Goal: Obtain resource: Download file/media

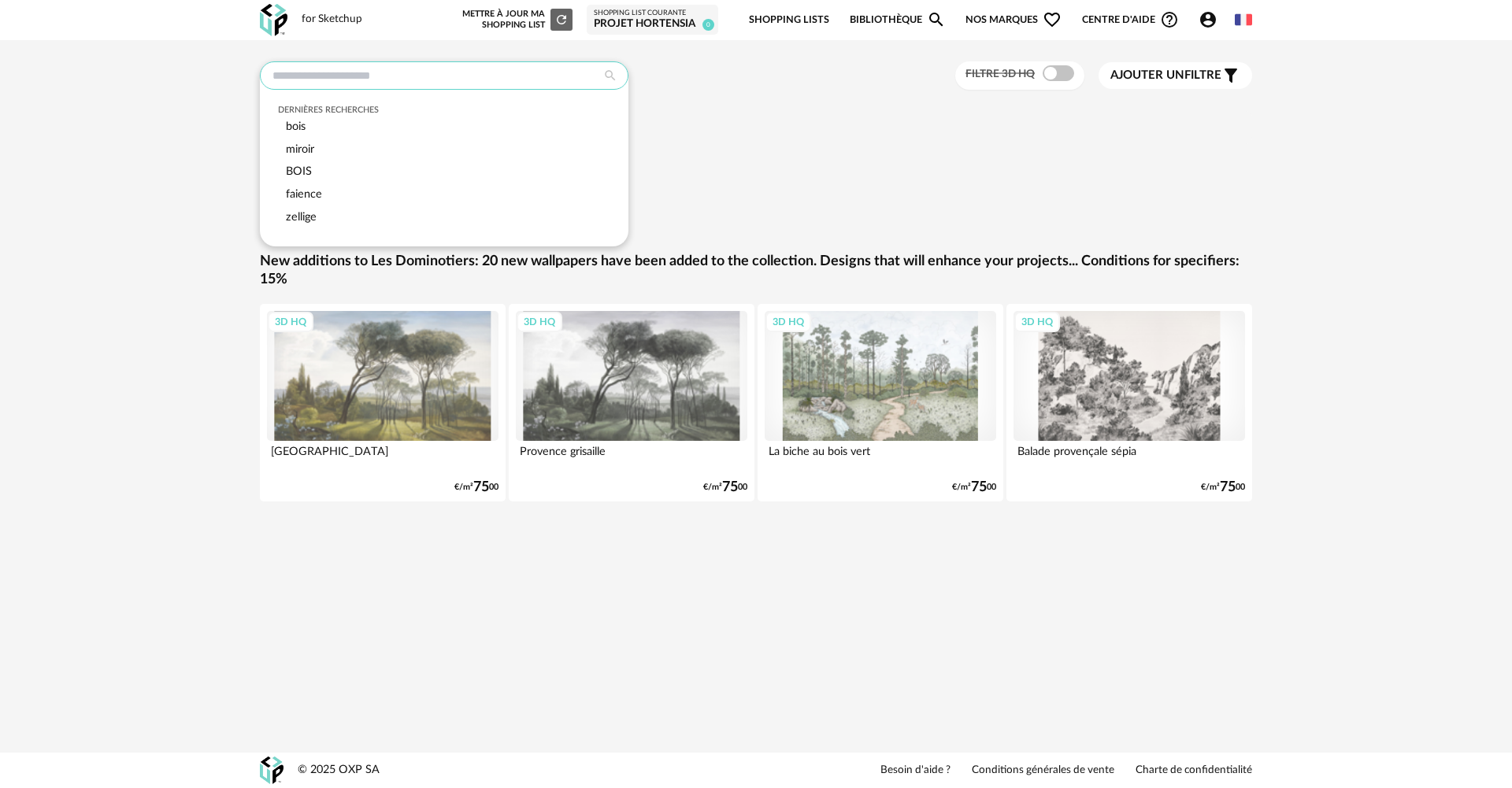
click at [525, 79] on input "text" at bounding box center [444, 75] width 369 height 28
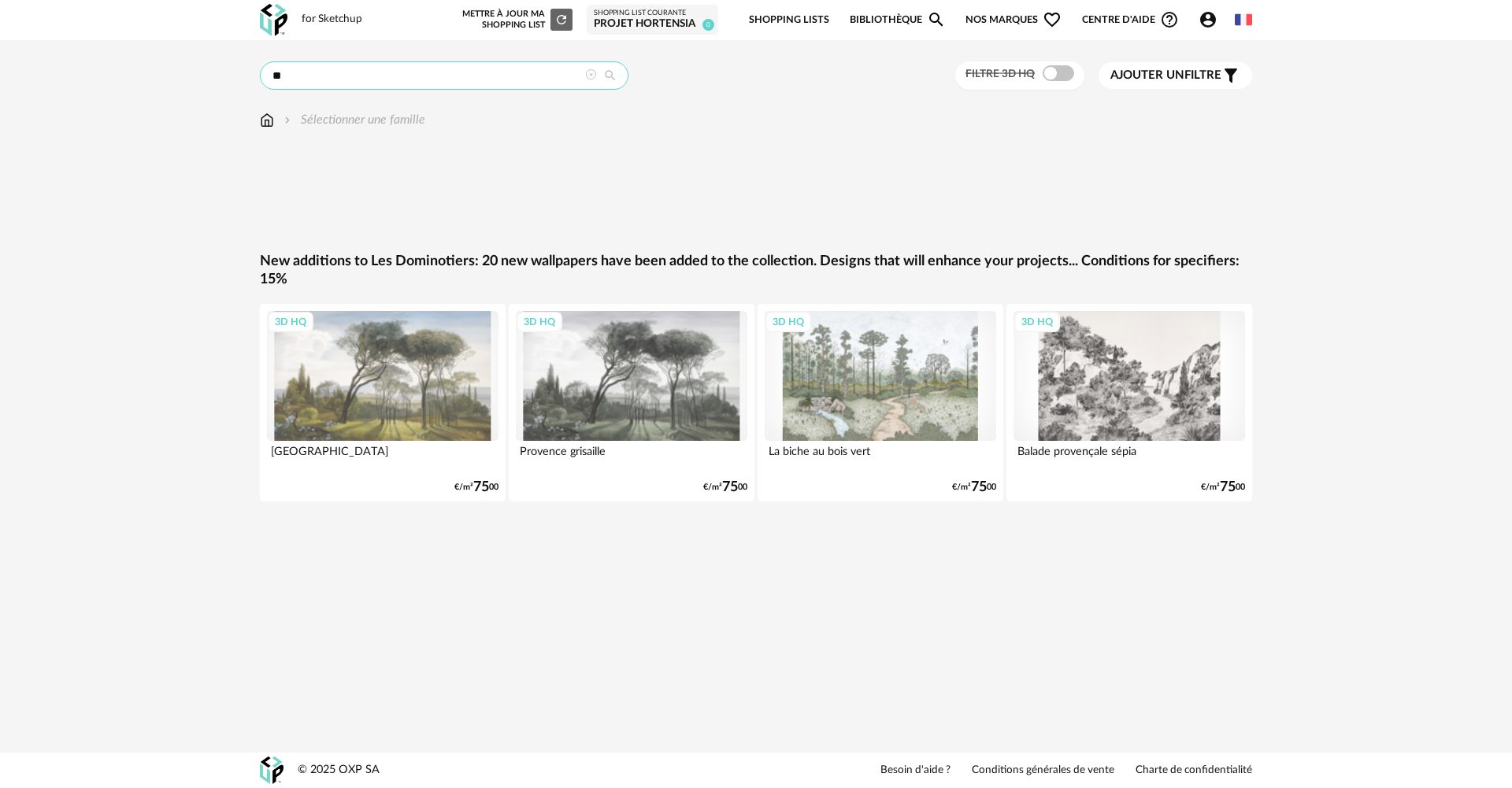
type input "*"
type input "******"
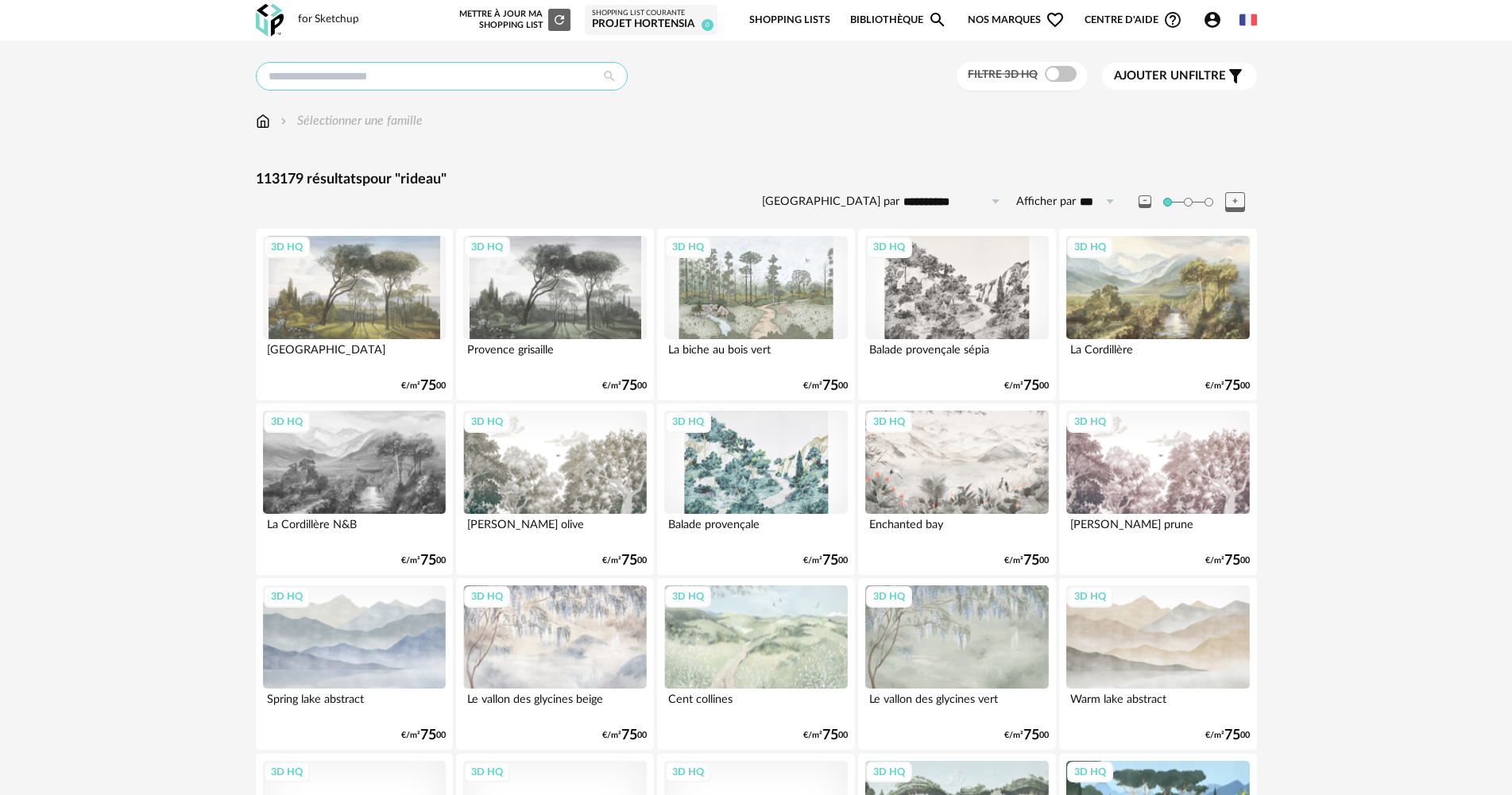
type input "******"
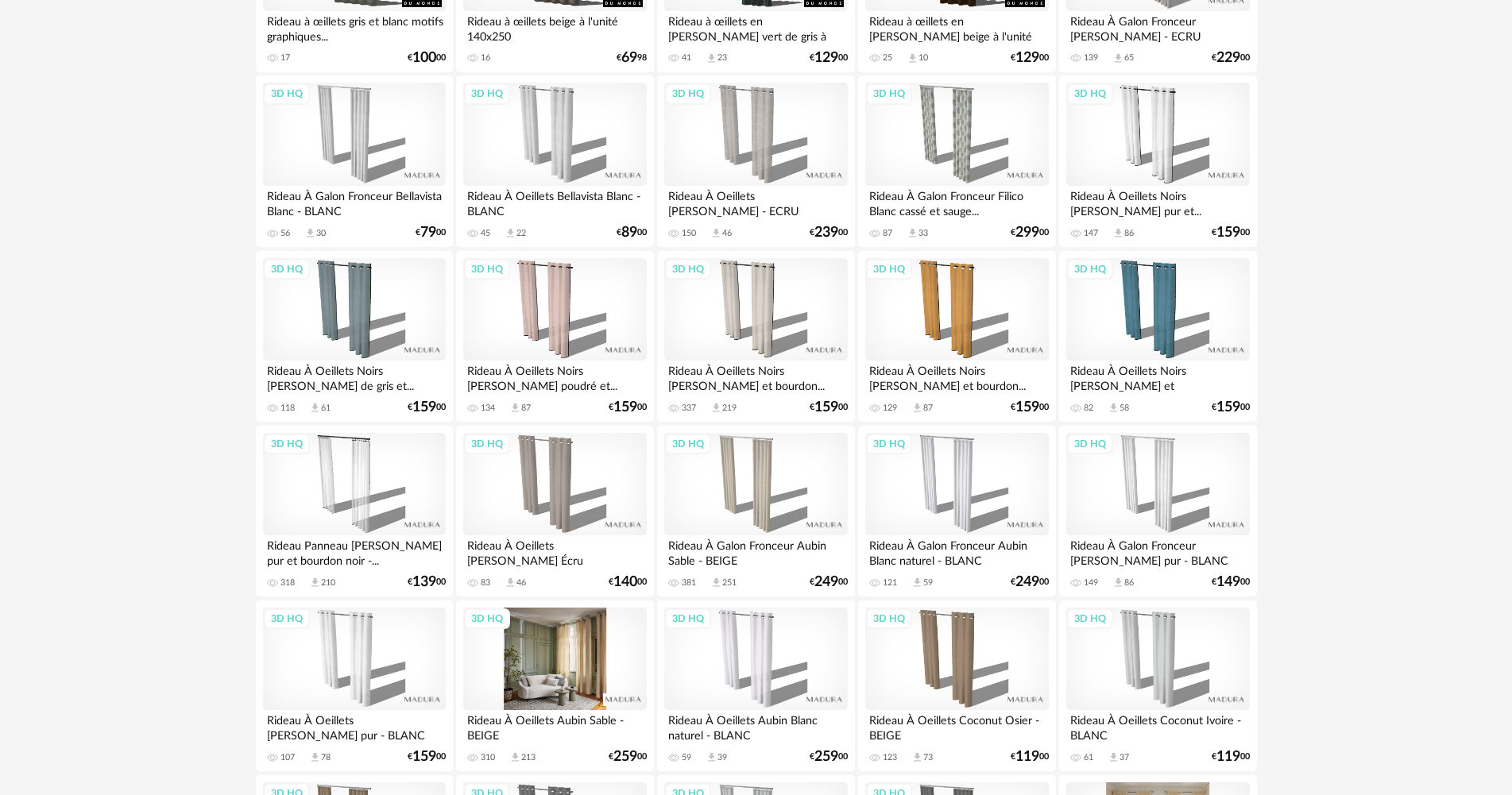
scroll to position [715, 0]
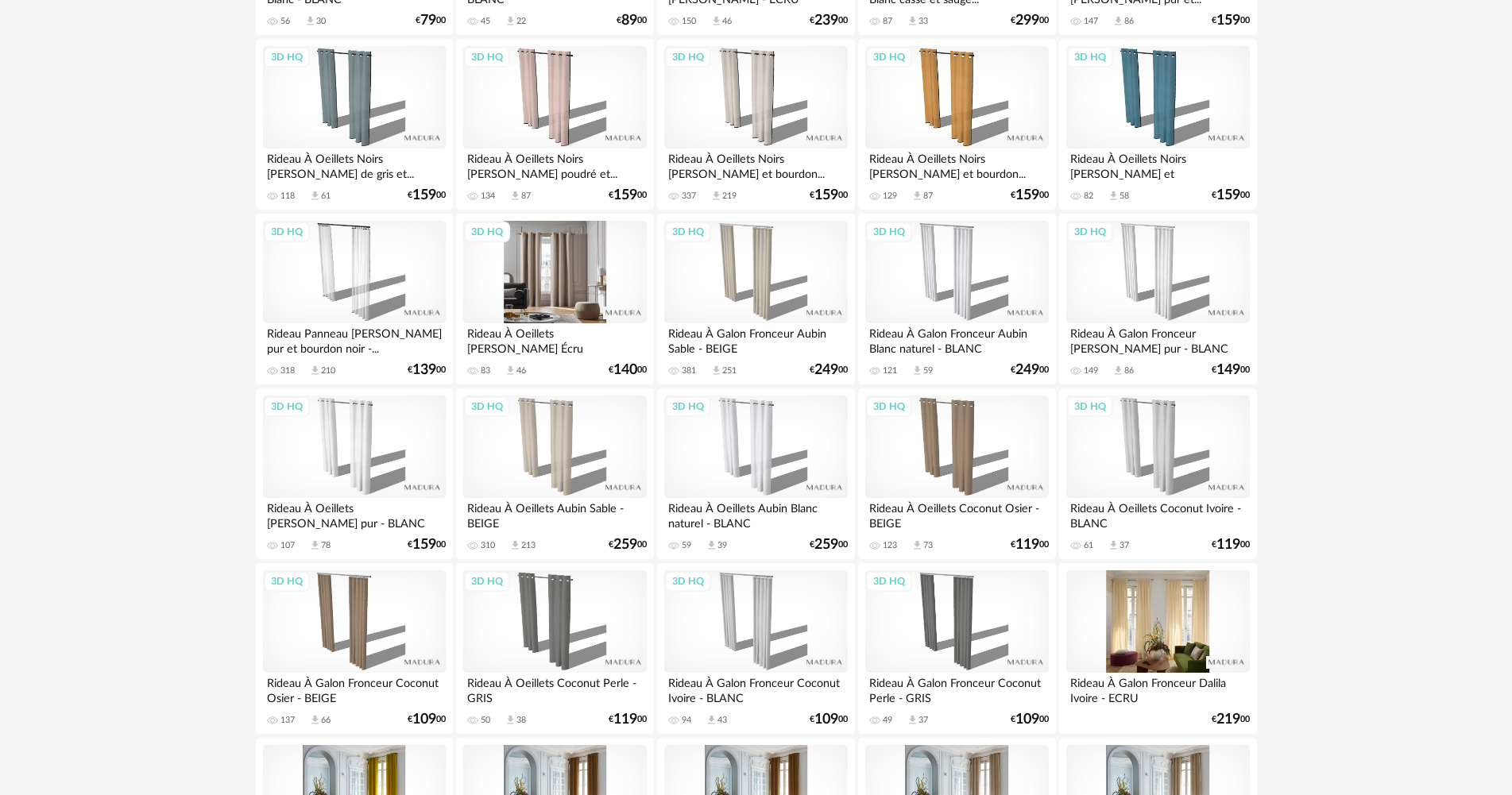
click at [577, 287] on div "3D HQ" at bounding box center [555, 272] width 183 height 103
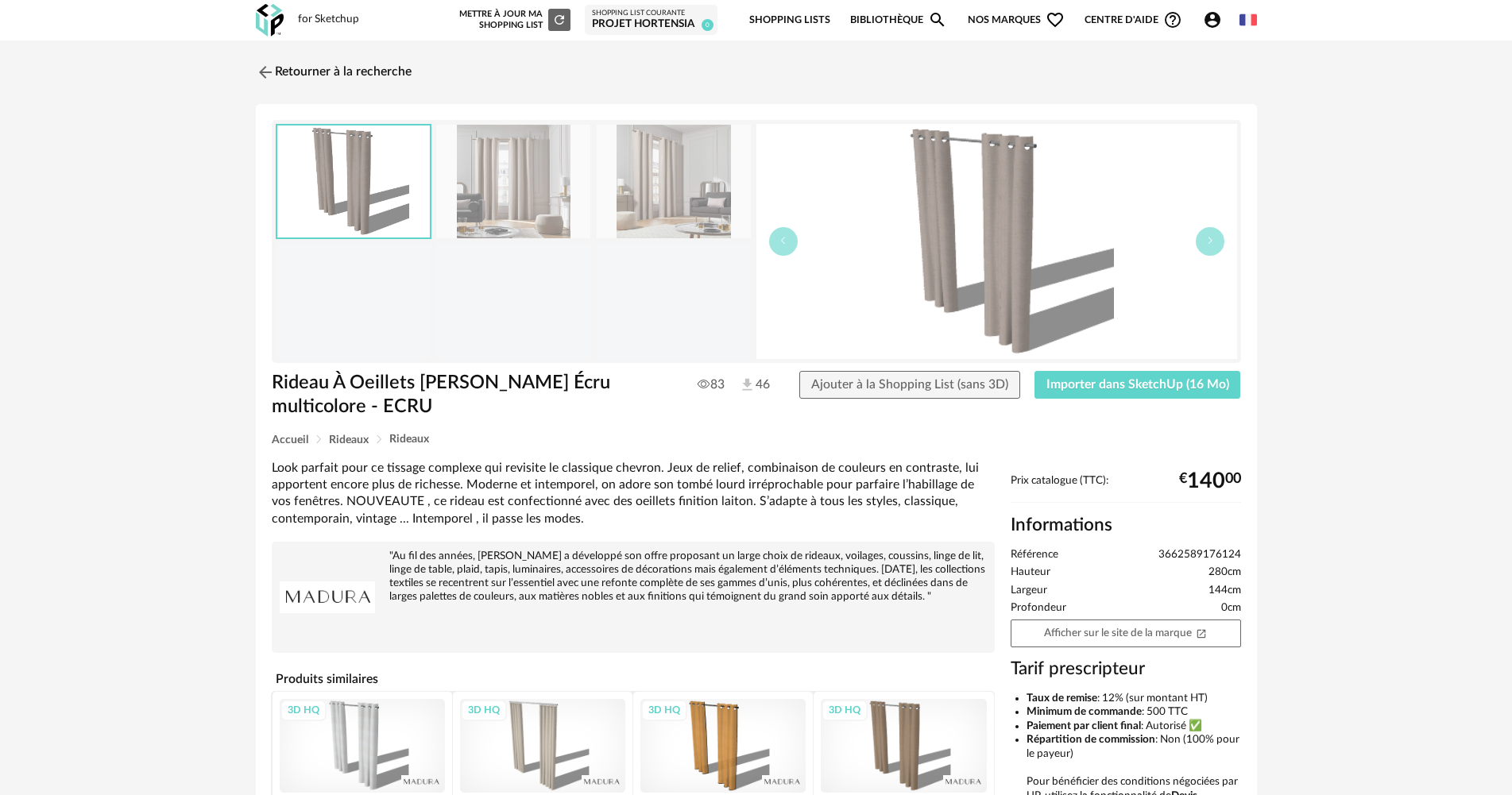
click at [448, 211] on img at bounding box center [513, 181] width 154 height 114
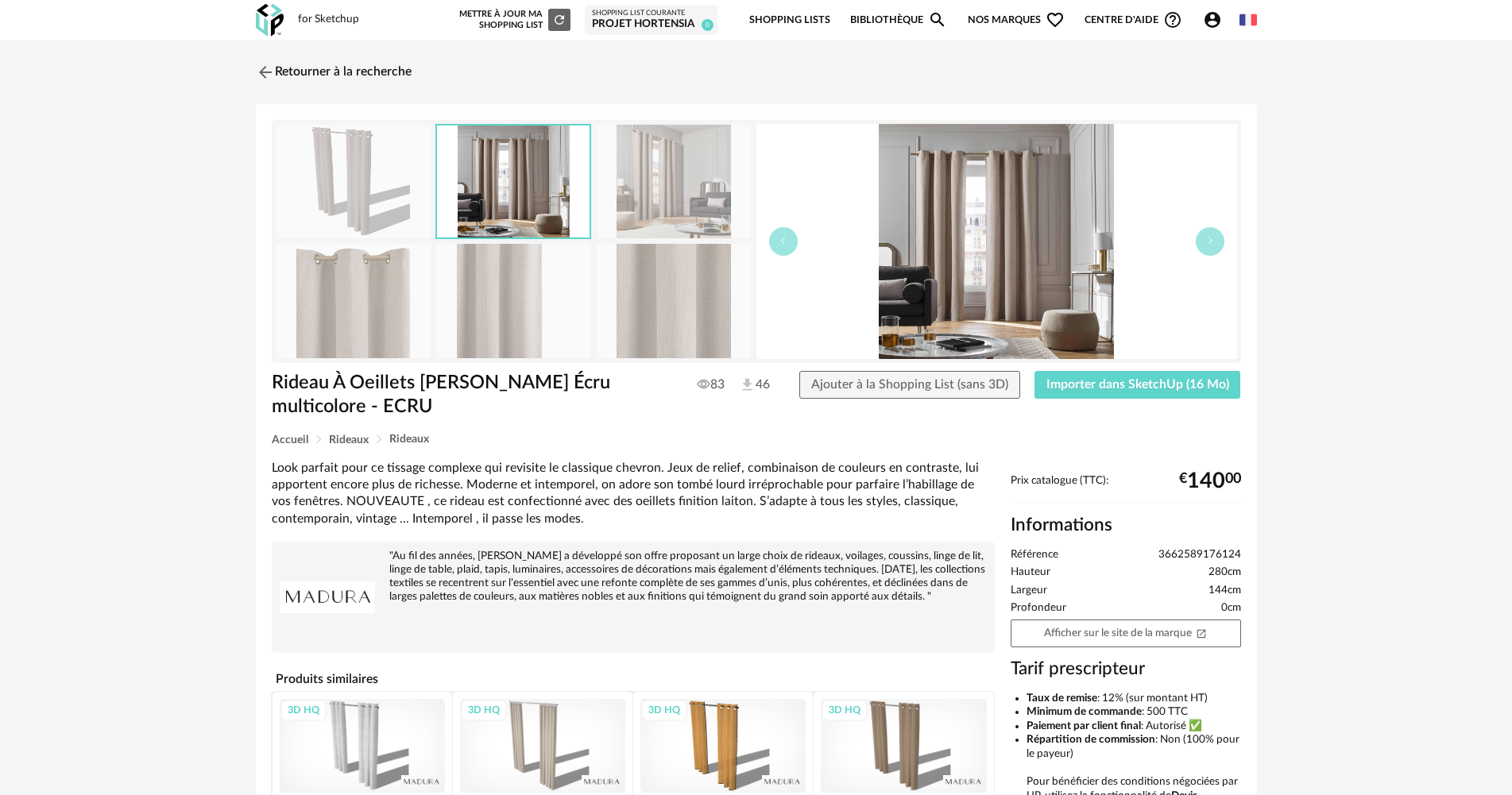
click at [651, 331] on img at bounding box center [674, 301] width 154 height 114
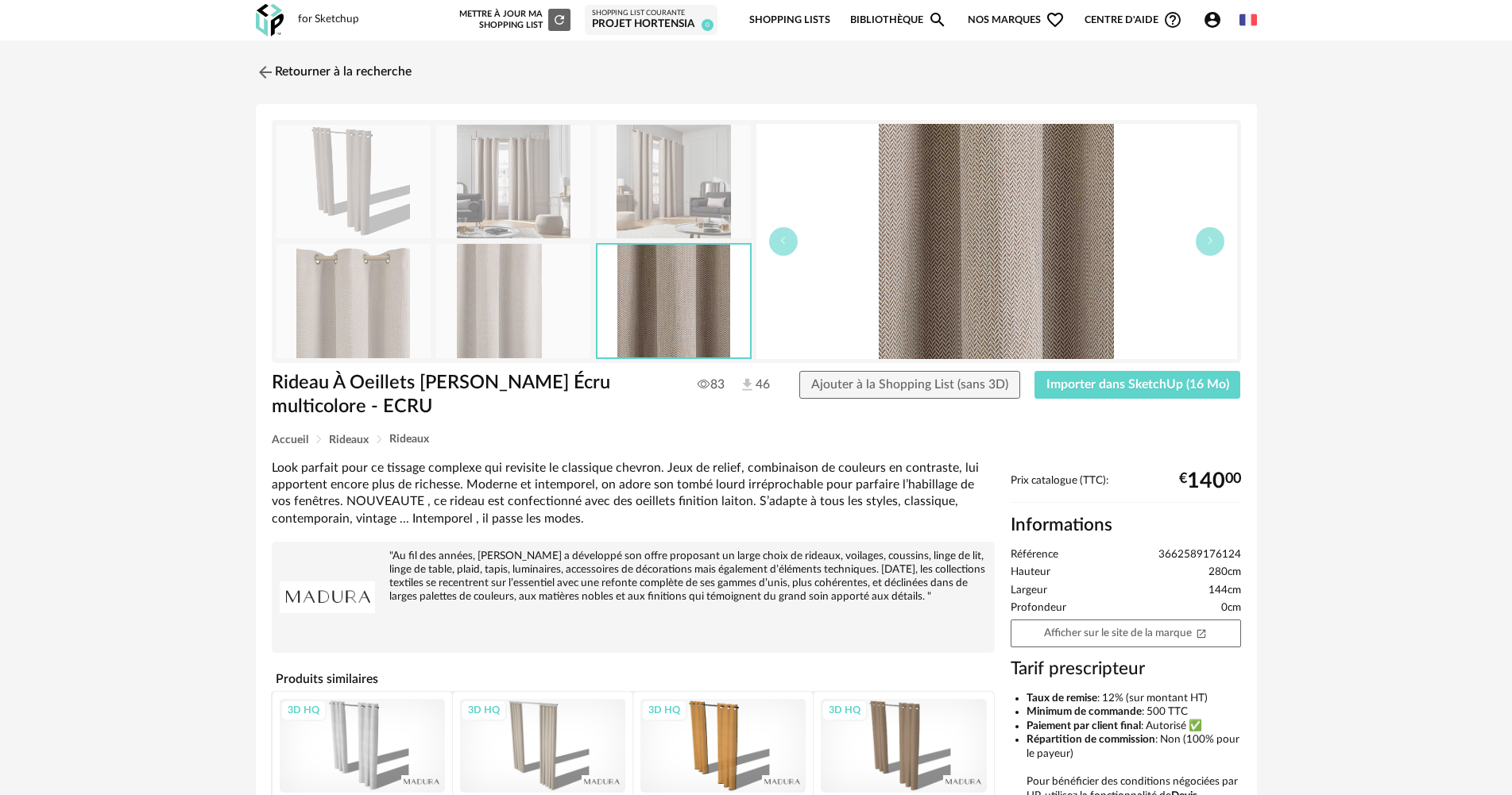
click at [498, 315] on img at bounding box center [513, 301] width 154 height 114
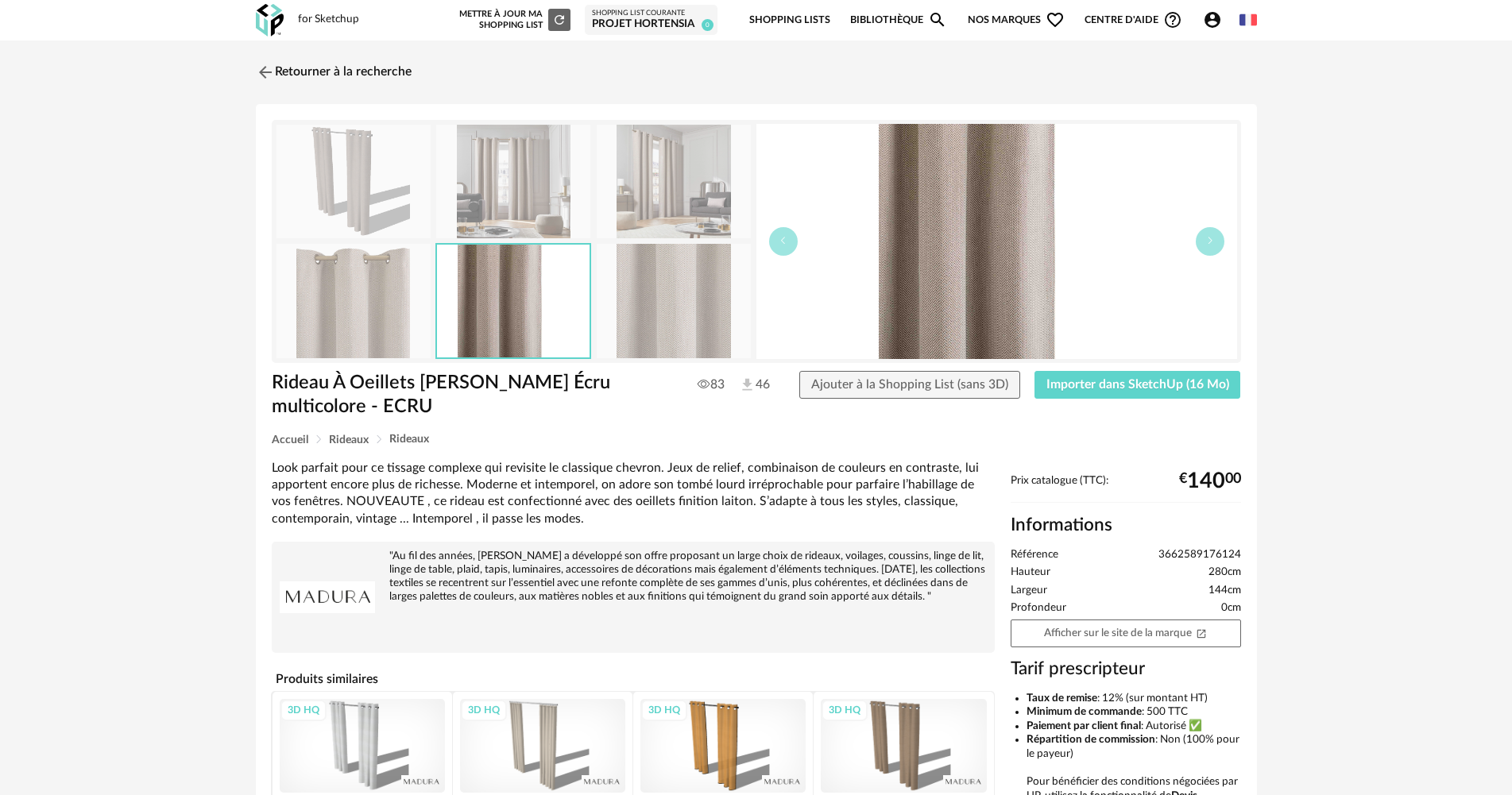
click at [390, 313] on img at bounding box center [353, 301] width 154 height 114
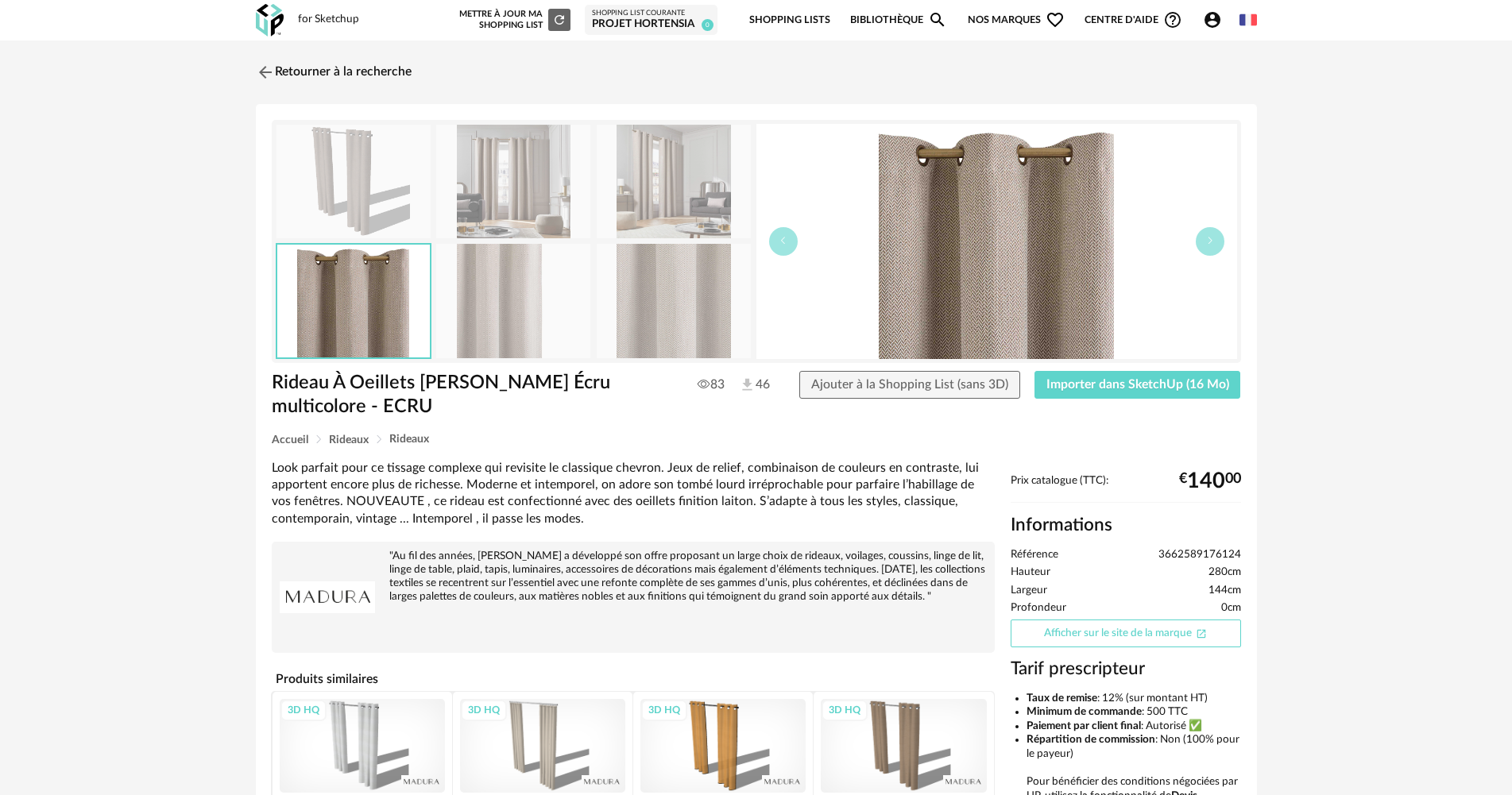
click at [1113, 632] on link "Afficher sur le site de la marque Open In New icon" at bounding box center [1125, 633] width 231 height 28
click at [283, 66] on link "Retourner à la recherche" at bounding box center [330, 72] width 156 height 35
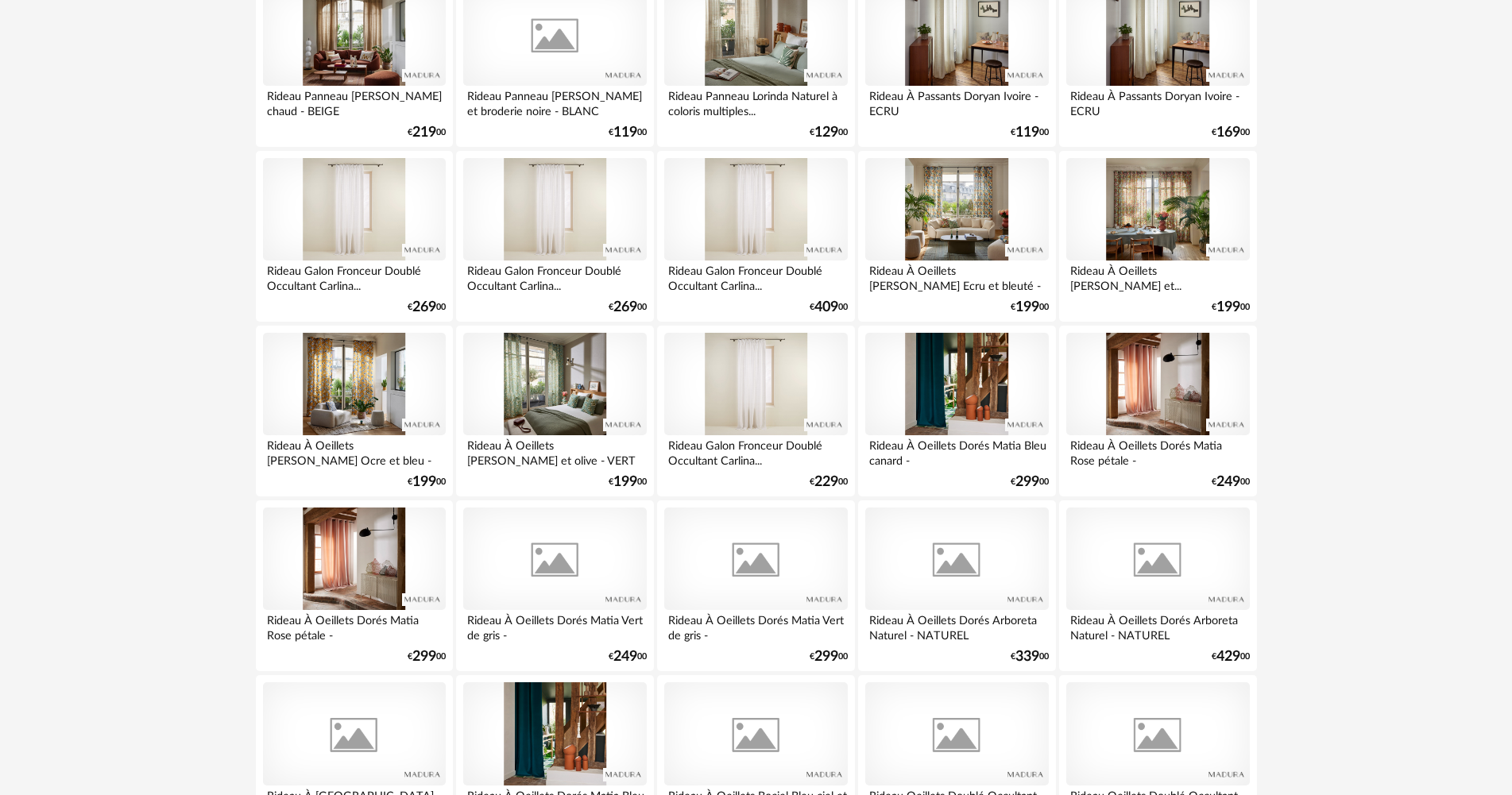
scroll to position [3034, 0]
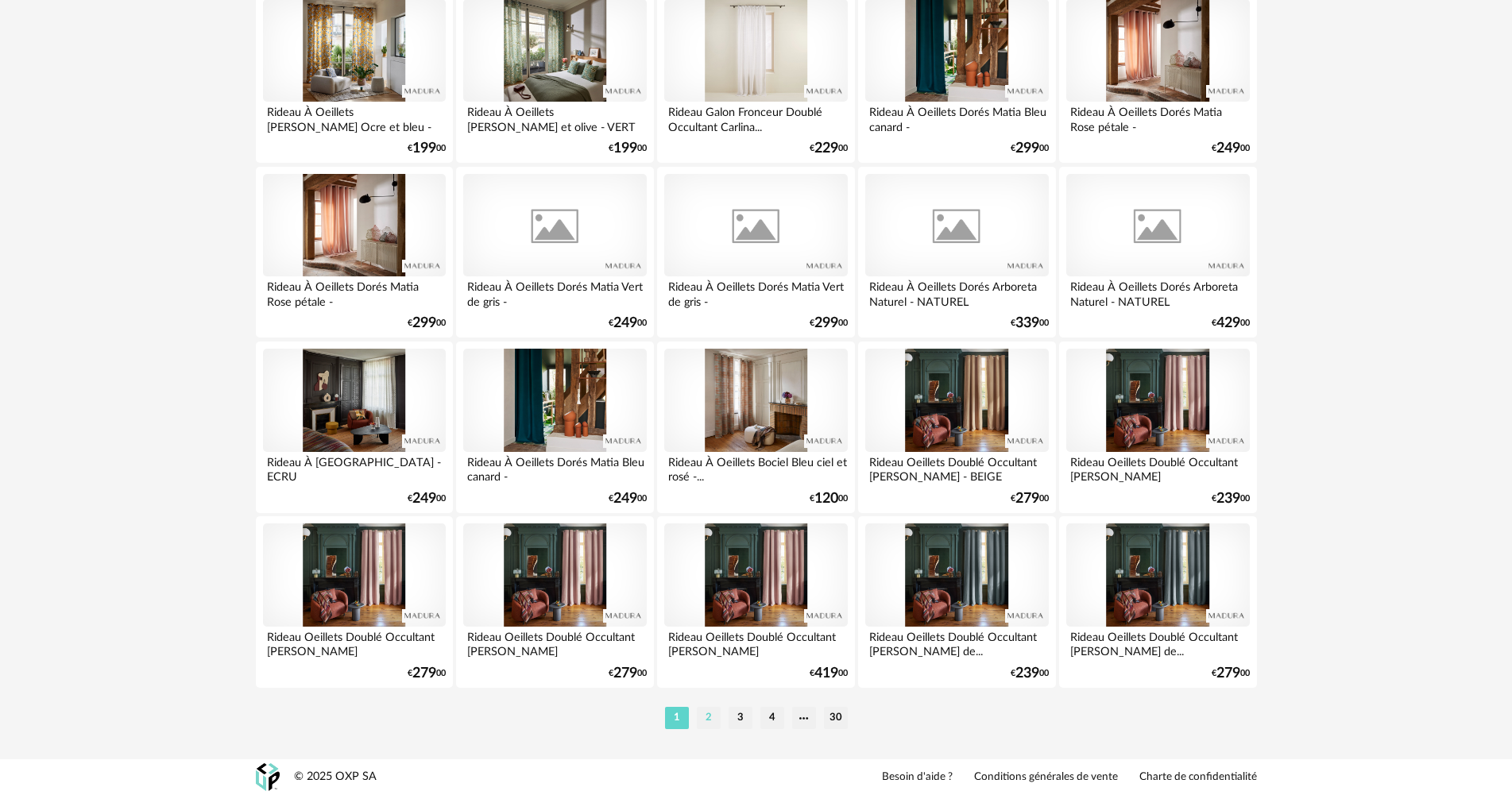
click at [709, 724] on li "2" at bounding box center [709, 717] width 23 height 22
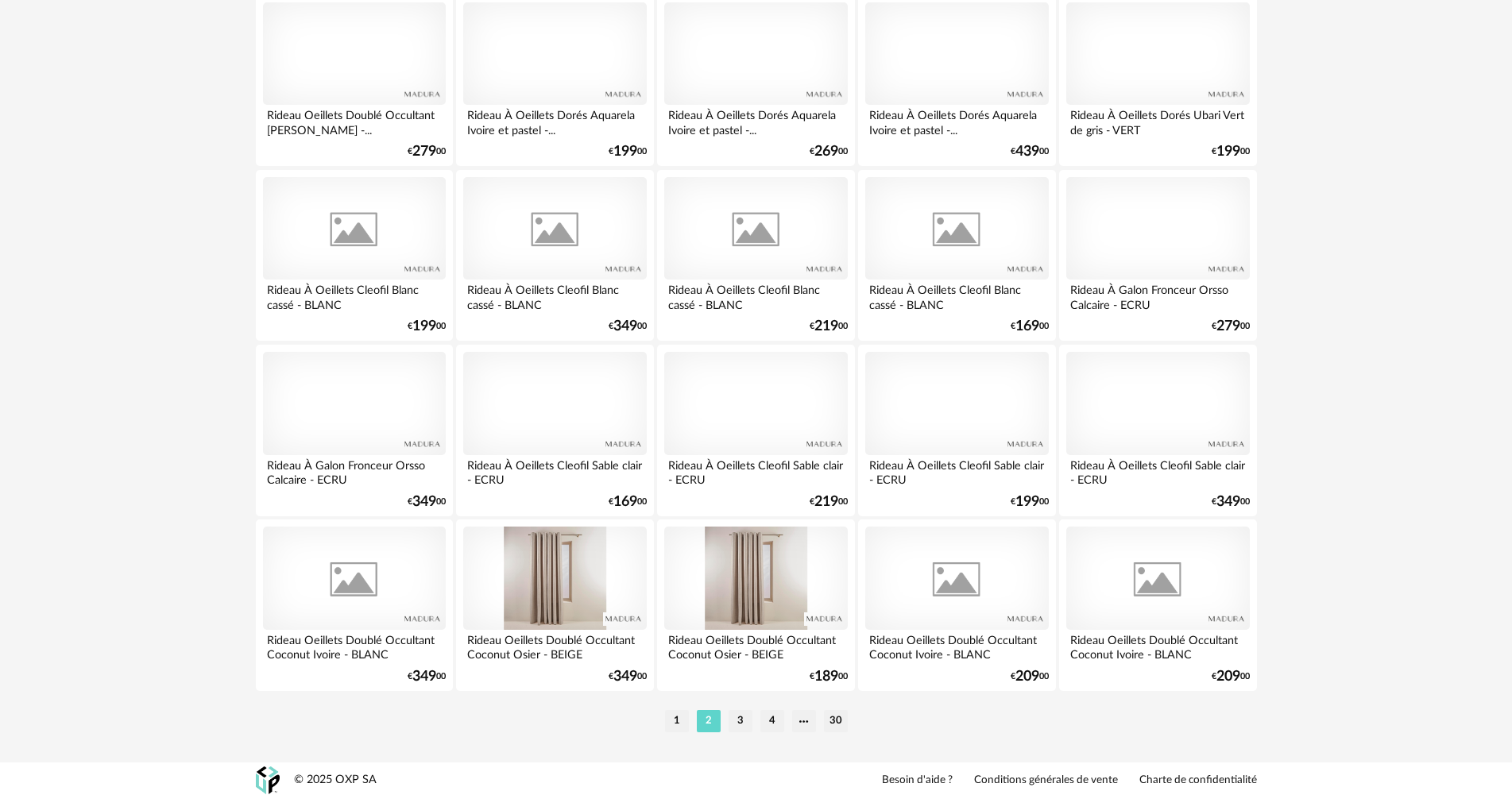
scroll to position [3034, 0]
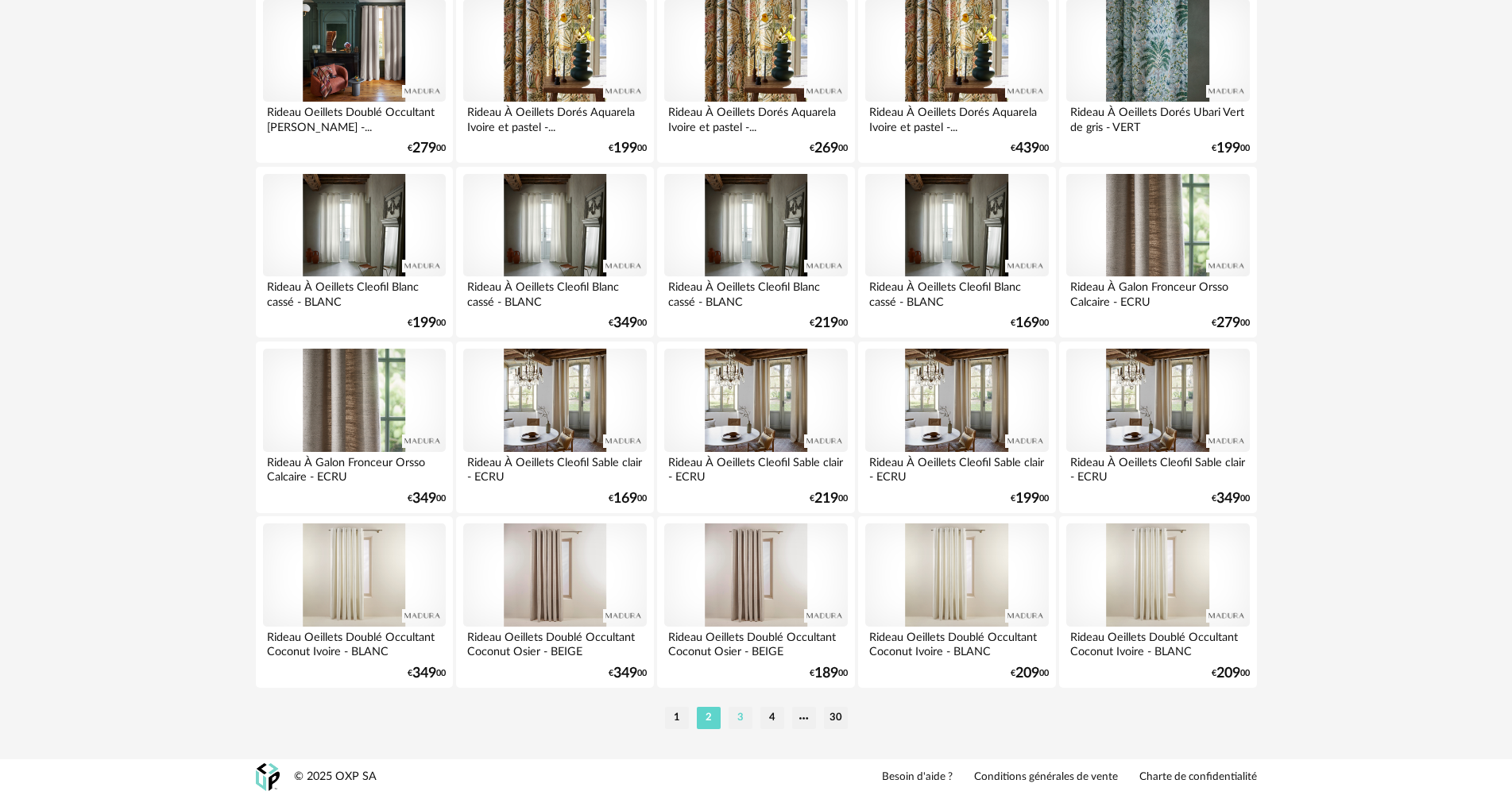
click at [748, 719] on li "3" at bounding box center [740, 717] width 23 height 22
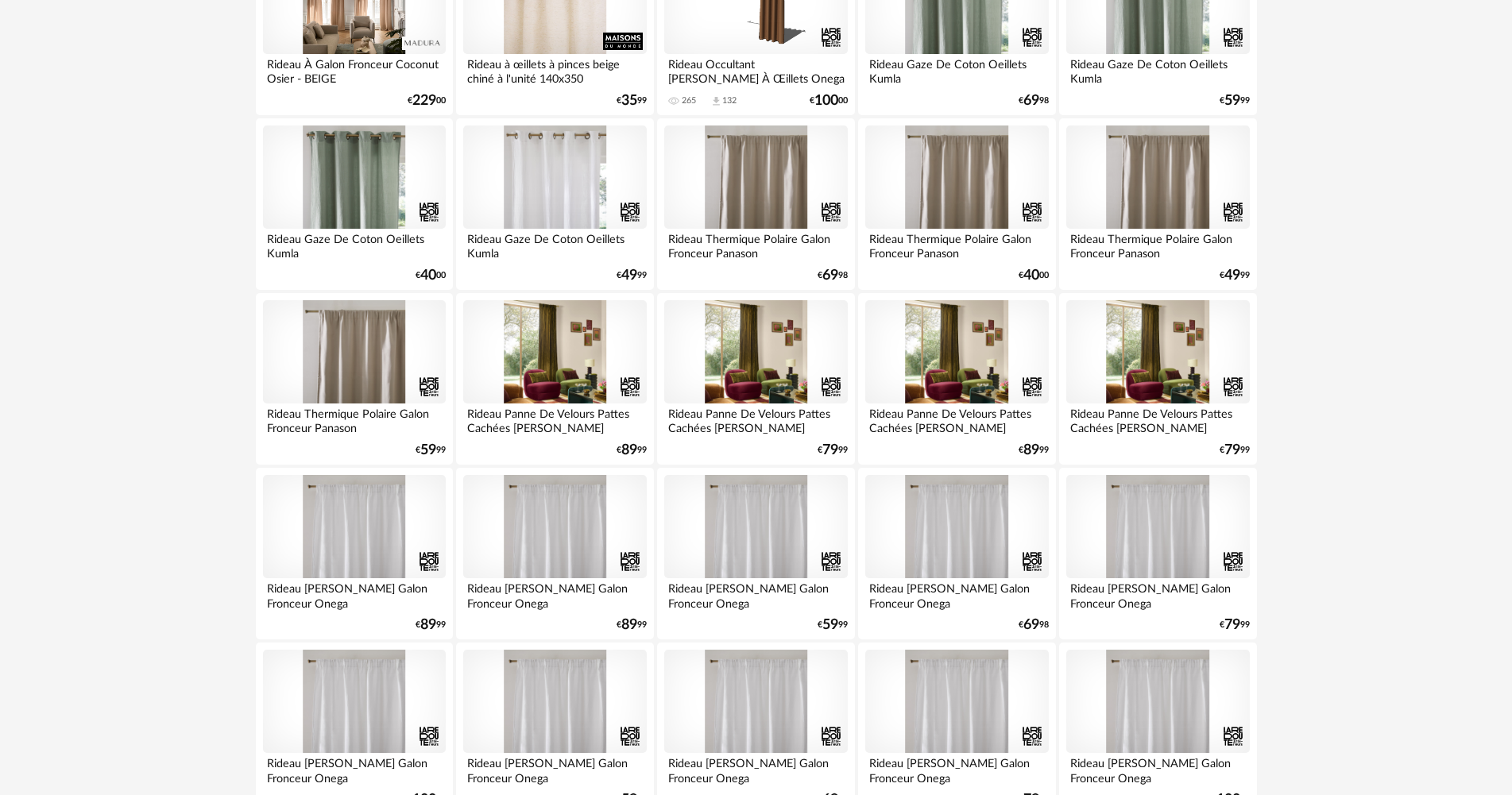
scroll to position [1429, 0]
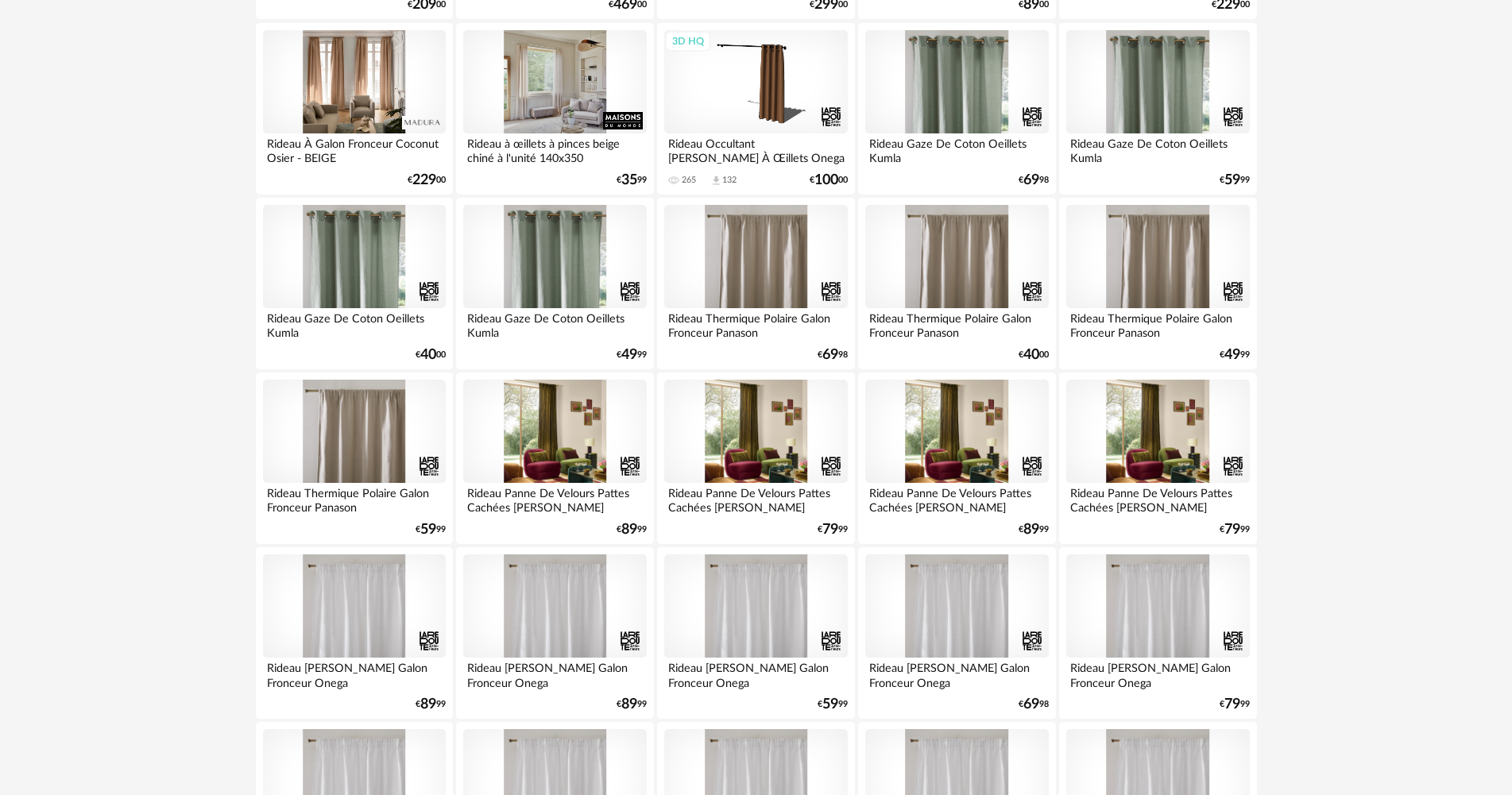
click at [507, 106] on div at bounding box center [555, 82] width 183 height 103
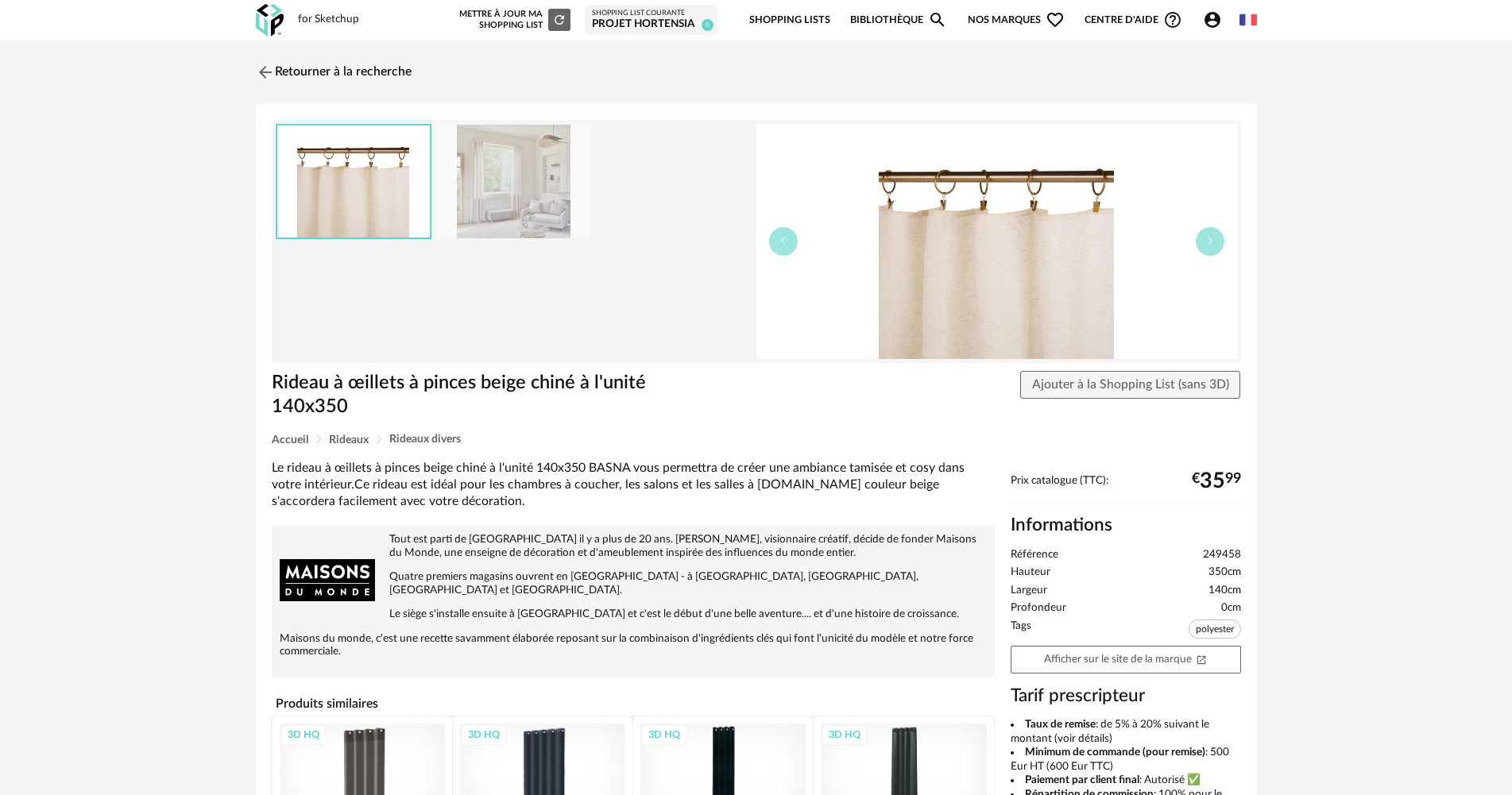
click at [531, 203] on img at bounding box center [513, 181] width 154 height 114
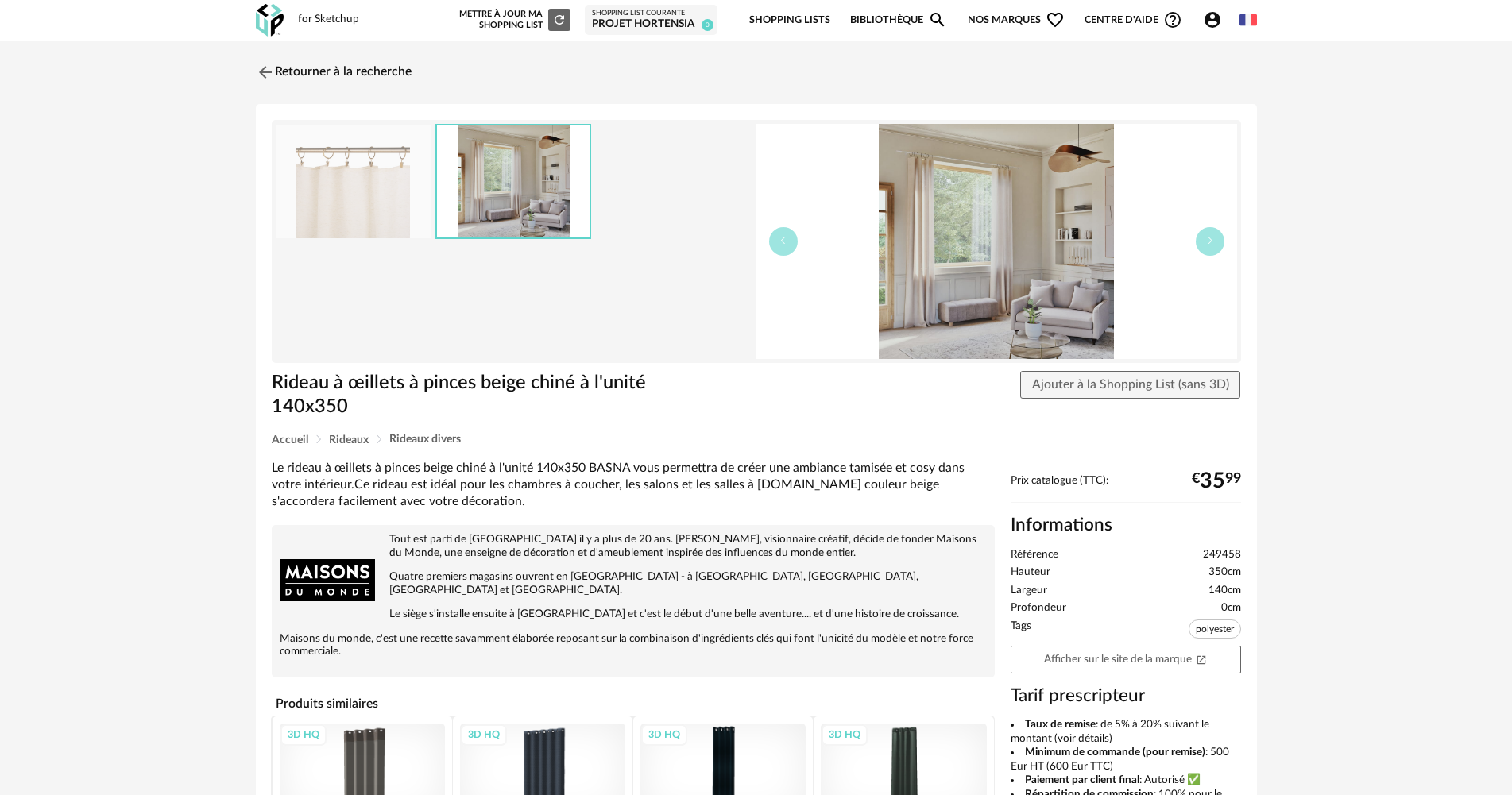
click at [374, 203] on img at bounding box center [353, 181] width 154 height 114
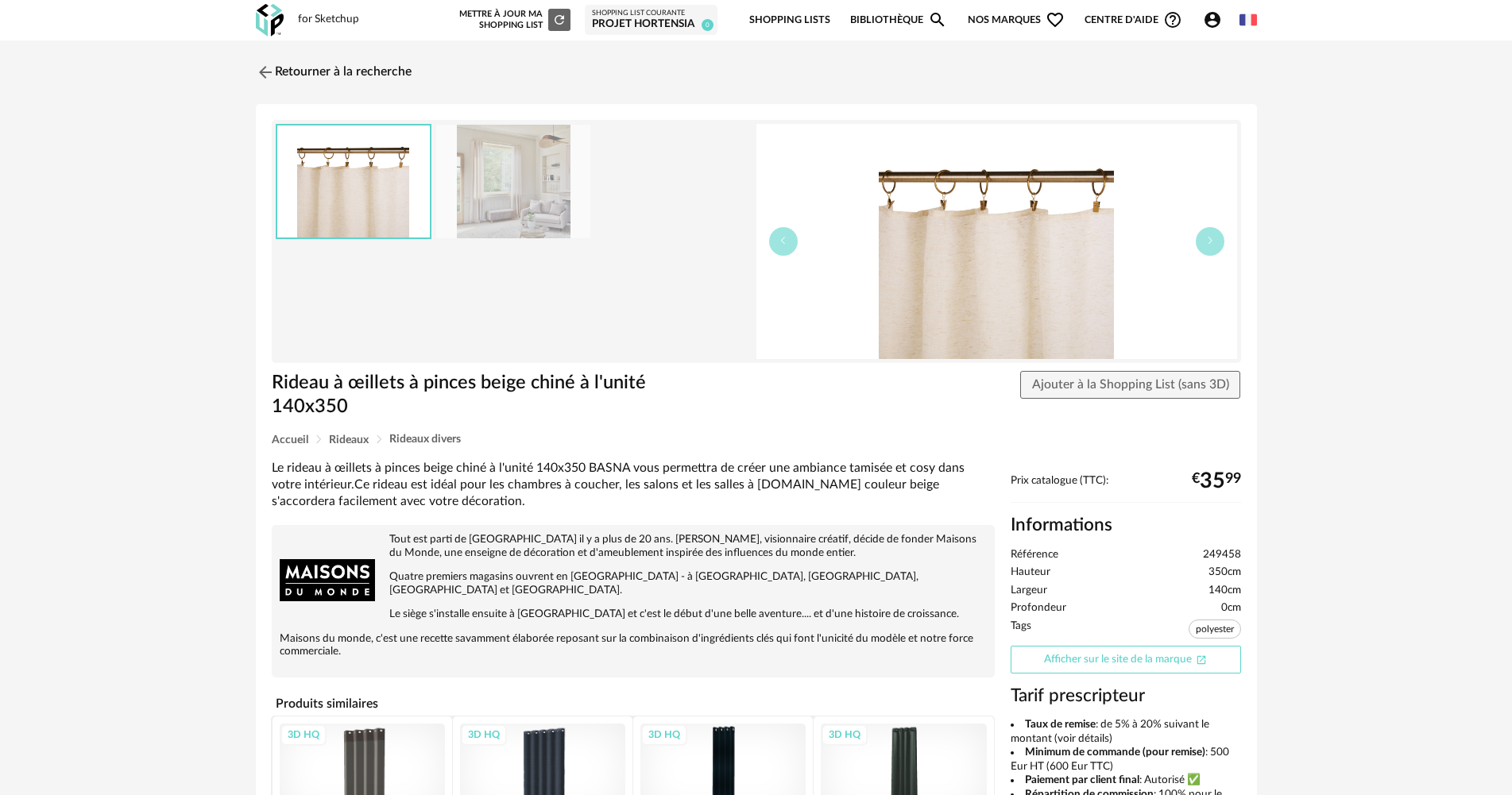
click at [1036, 659] on link "Afficher sur le site de la marque Open In New icon" at bounding box center [1125, 660] width 231 height 28
click at [324, 79] on link "Retourner à la recherche" at bounding box center [330, 72] width 156 height 35
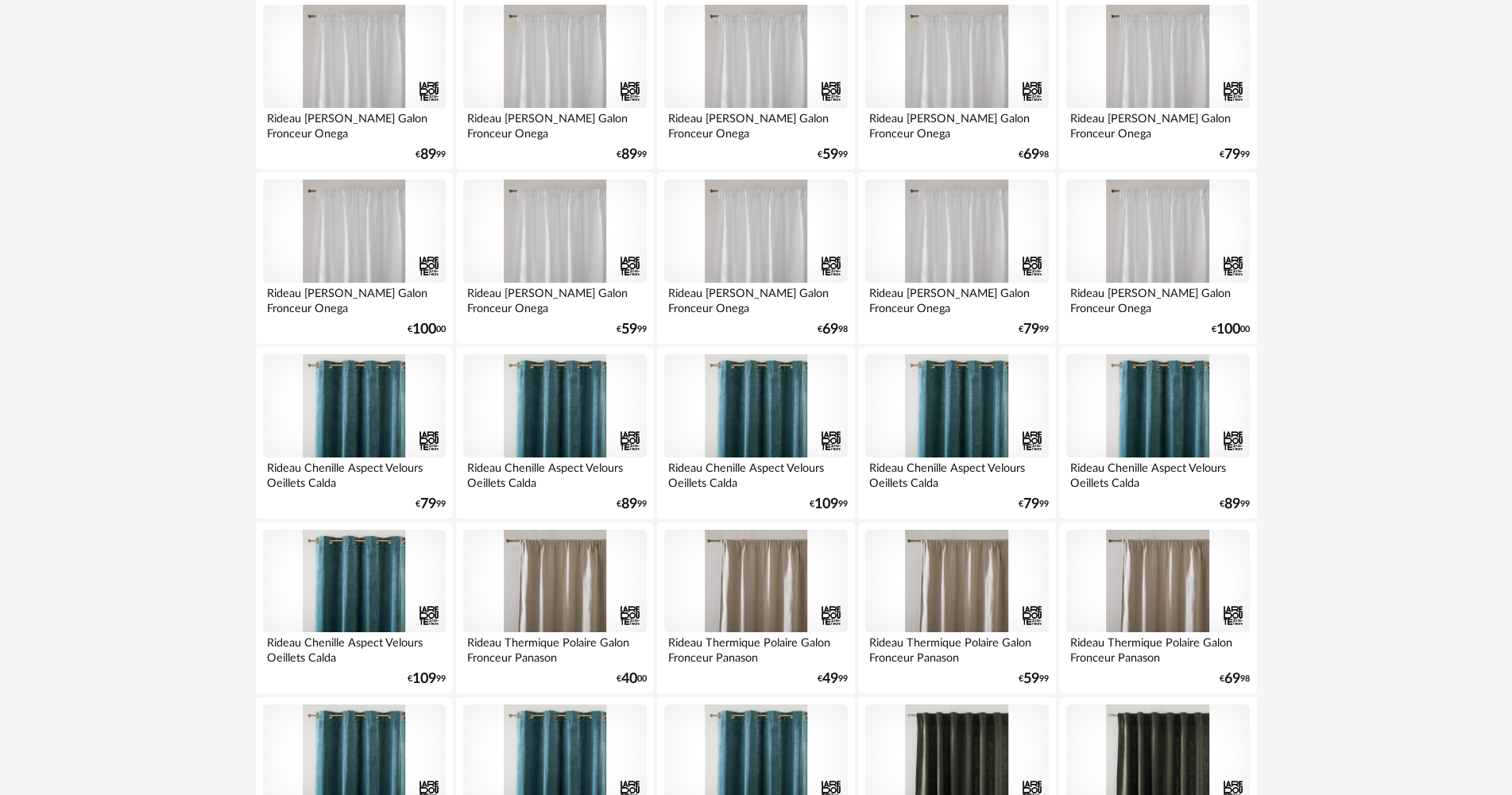
scroll to position [1986, 0]
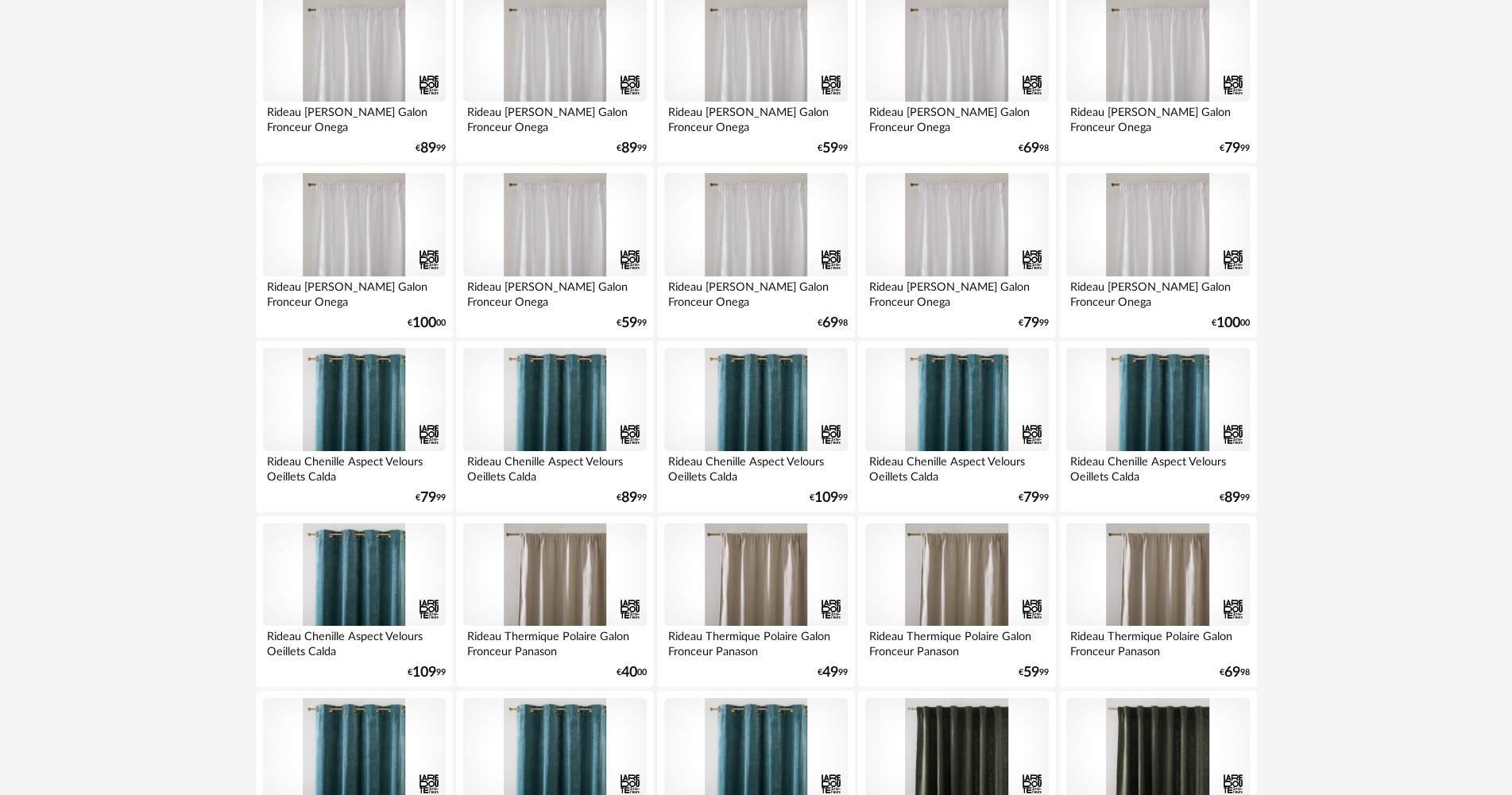
click at [1176, 589] on div at bounding box center [1158, 575] width 183 height 103
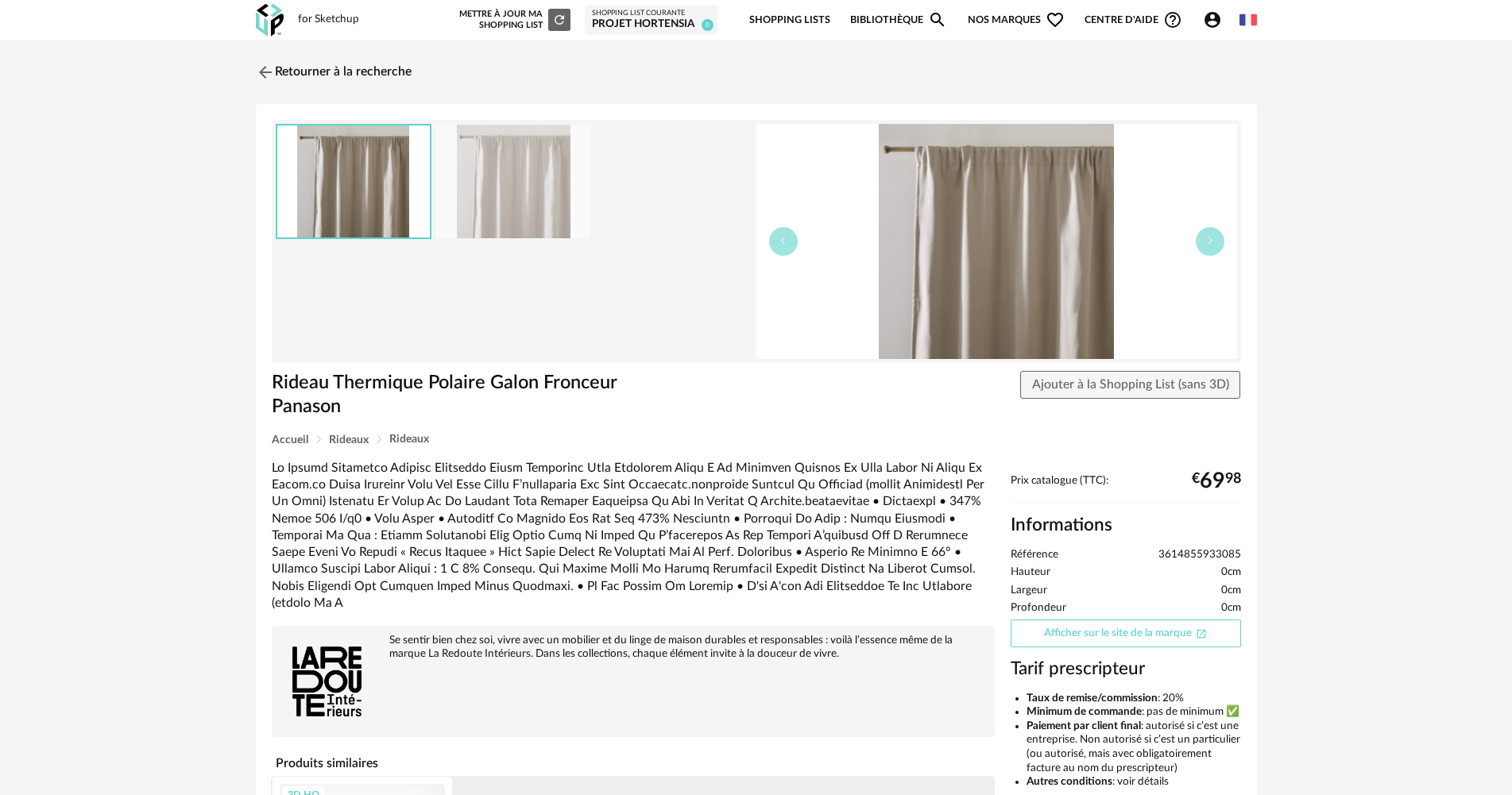
click at [1148, 625] on link "Afficher sur le site de la marque Open In New icon" at bounding box center [1125, 633] width 231 height 28
click at [309, 85] on link "Retourner à la recherche" at bounding box center [330, 72] width 156 height 35
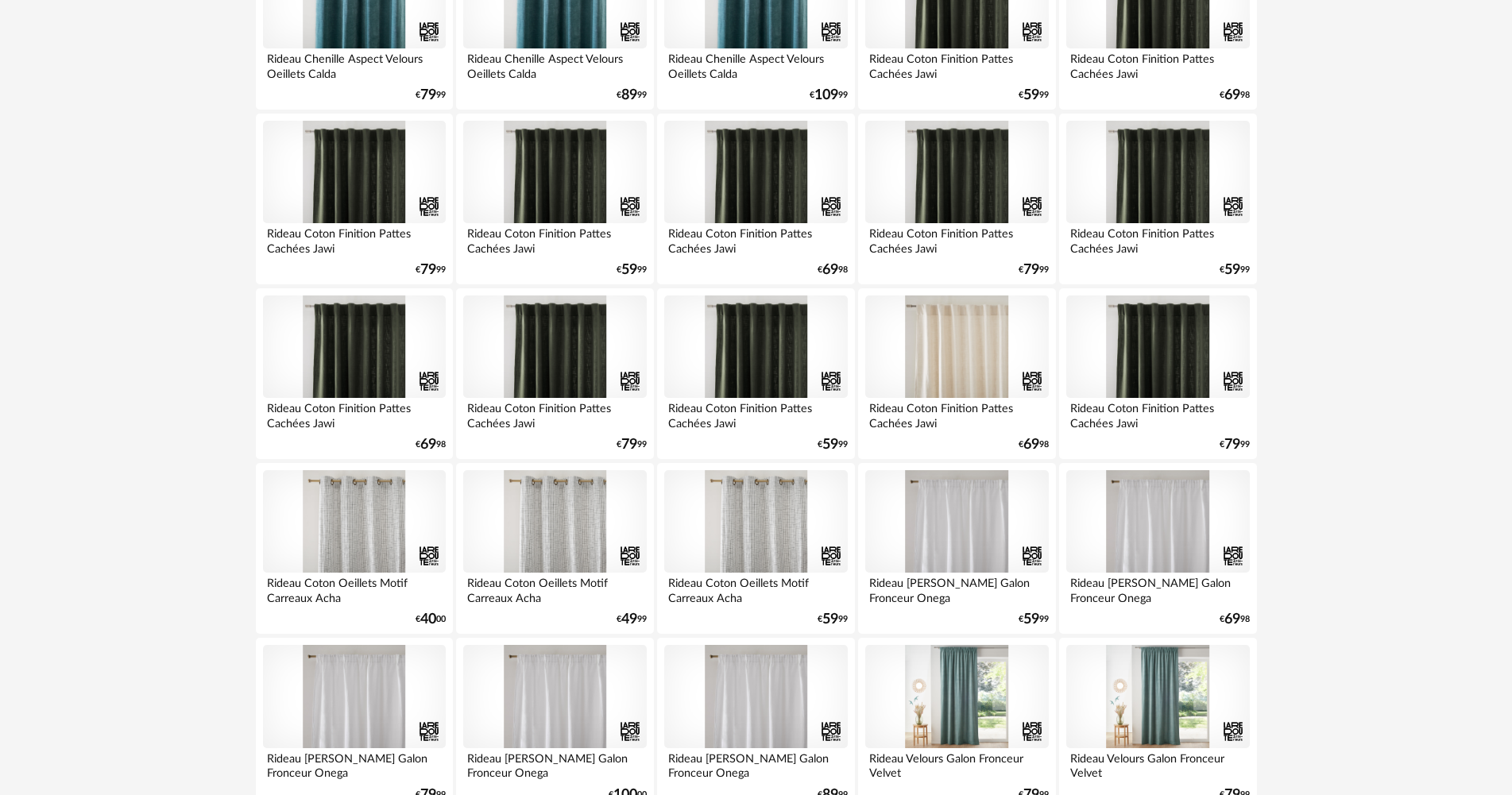
scroll to position [2939, 0]
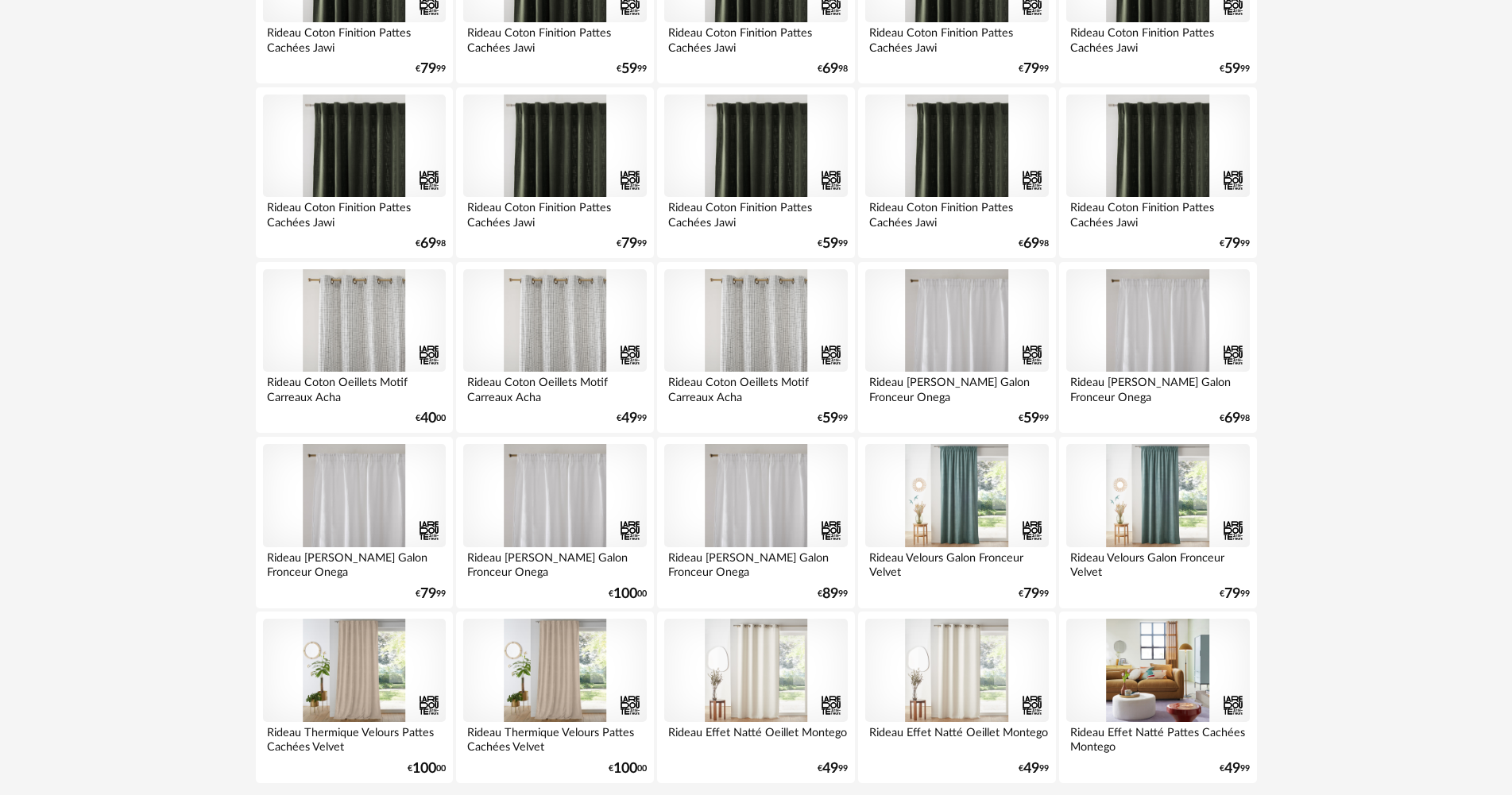
click at [578, 339] on div at bounding box center [555, 321] width 183 height 103
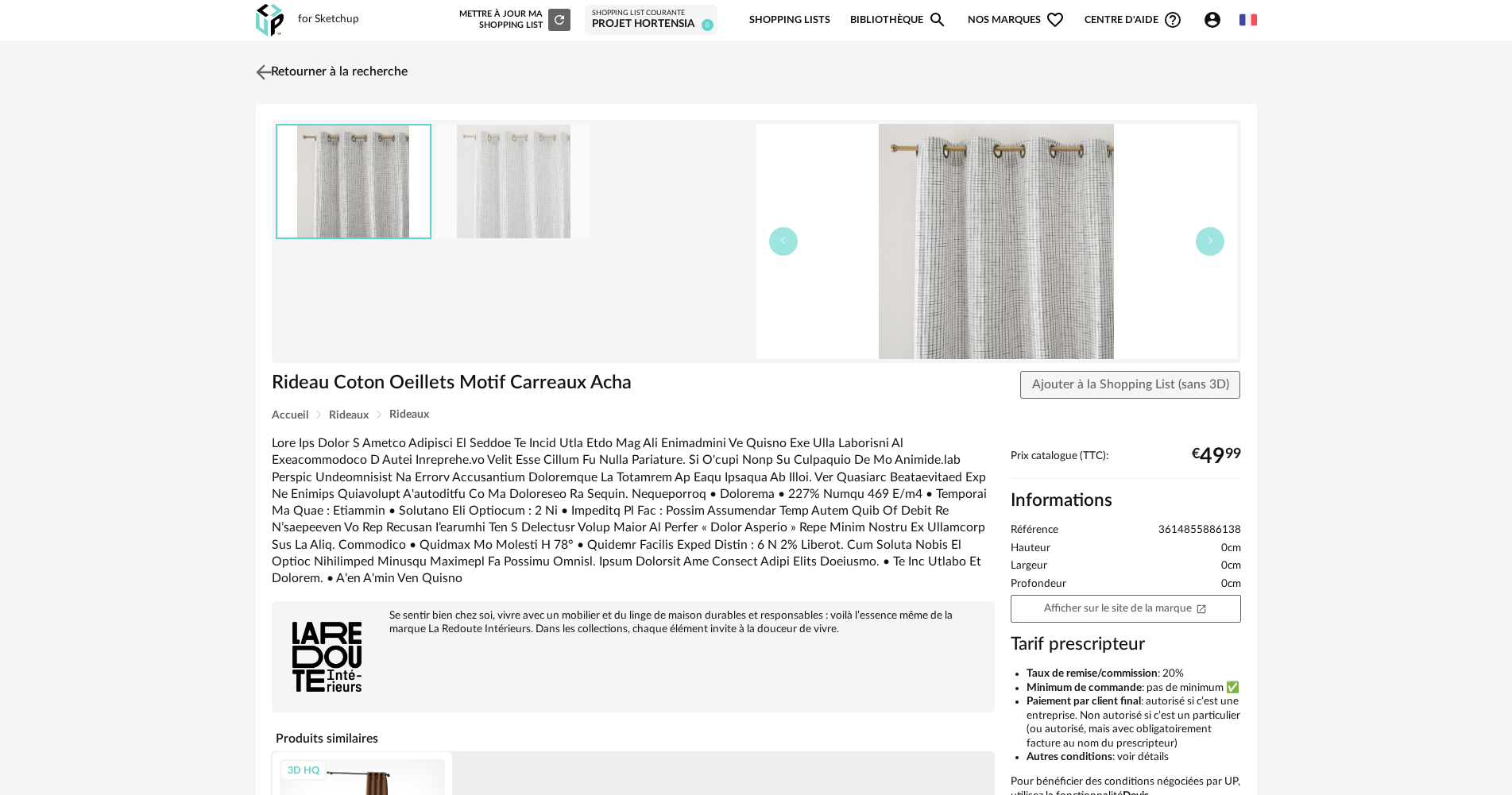
click at [266, 70] on img at bounding box center [264, 72] width 23 height 23
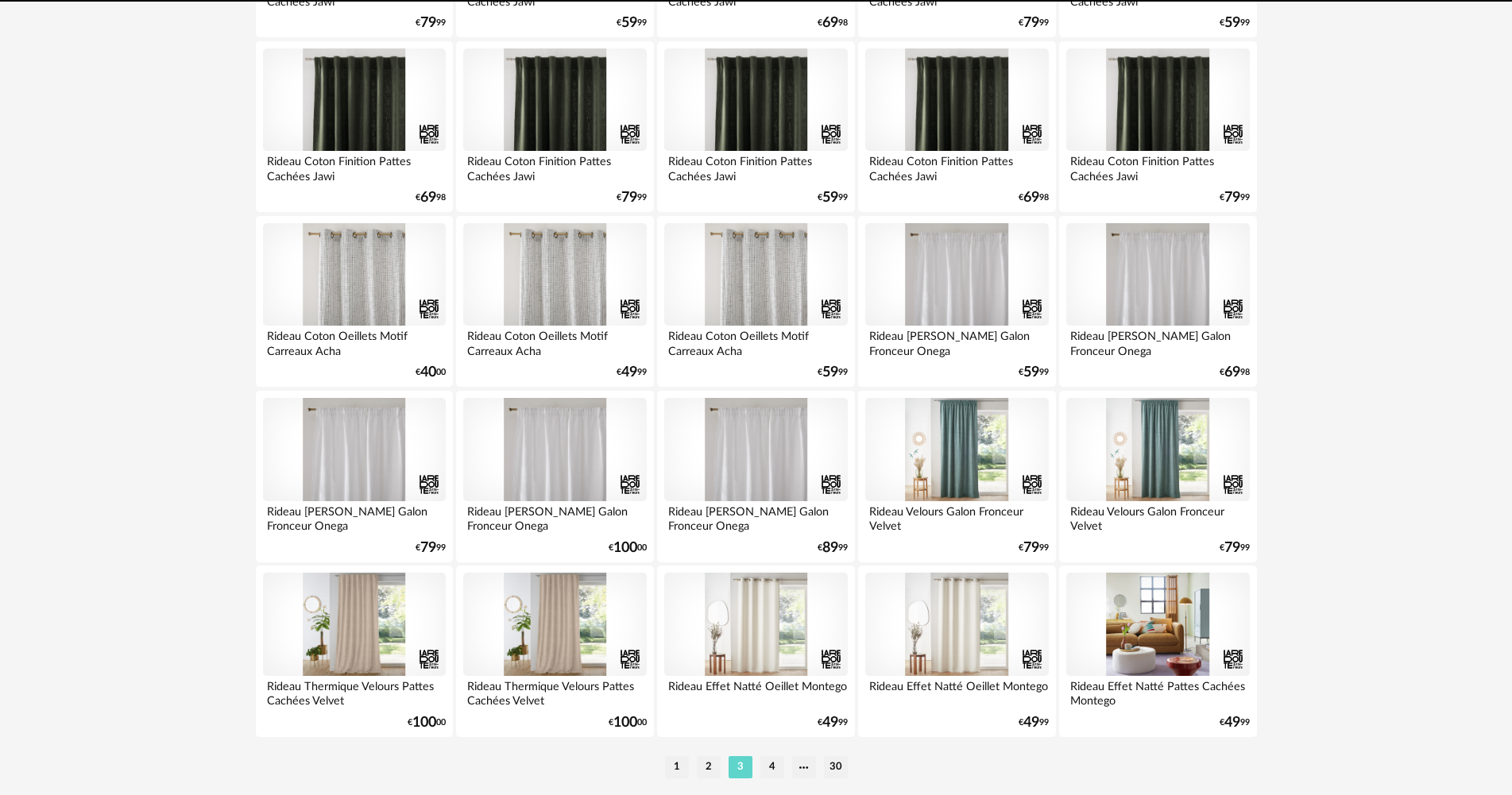
scroll to position [3034, 0]
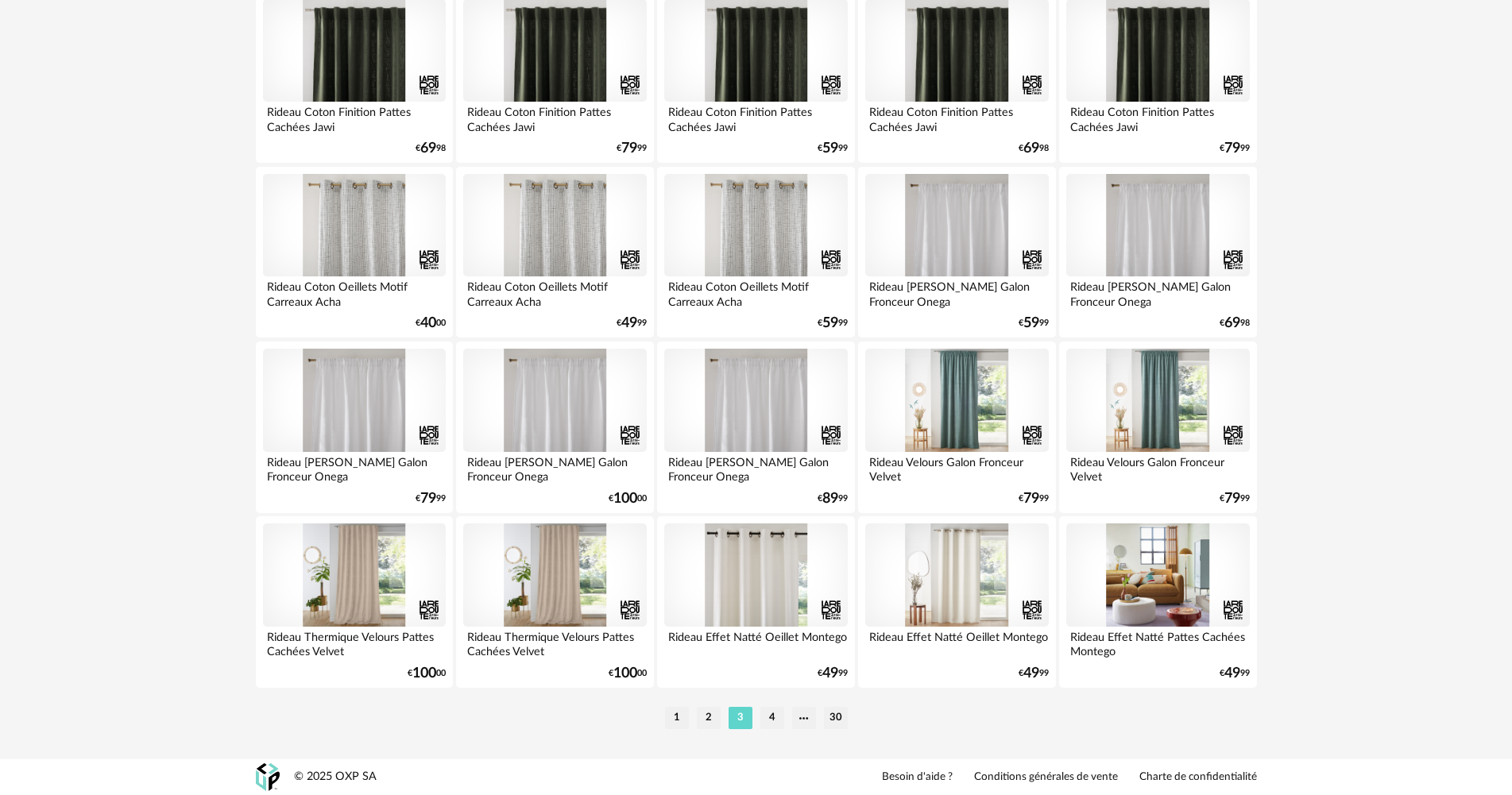
click at [793, 581] on div at bounding box center [756, 575] width 183 height 103
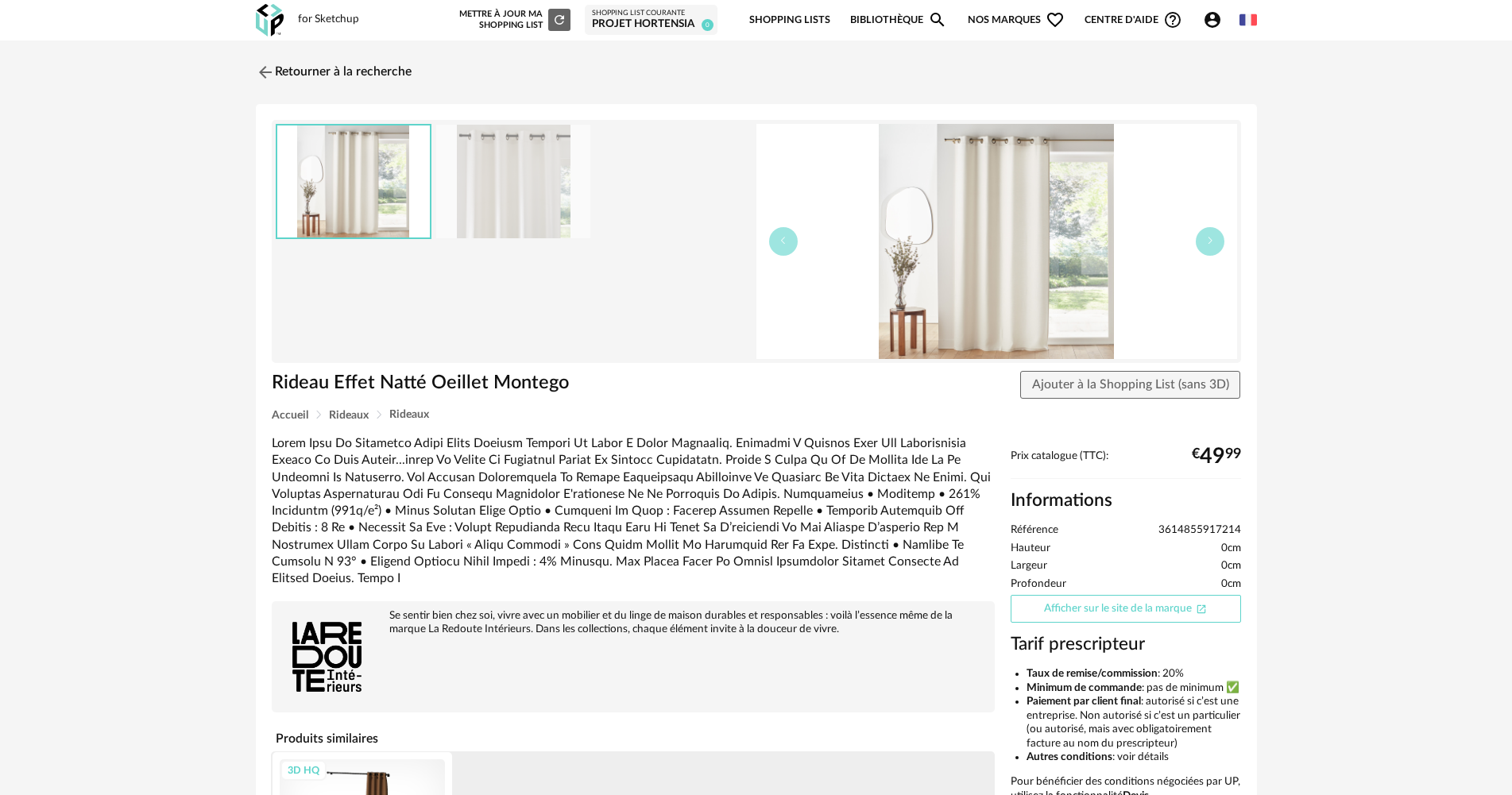
click at [1087, 615] on link "Afficher sur le site de la marque Open In New icon" at bounding box center [1125, 608] width 231 height 28
click at [1142, 379] on span "Ajouter à la Shopping List (sans 3D)" at bounding box center [1130, 384] width 197 height 13
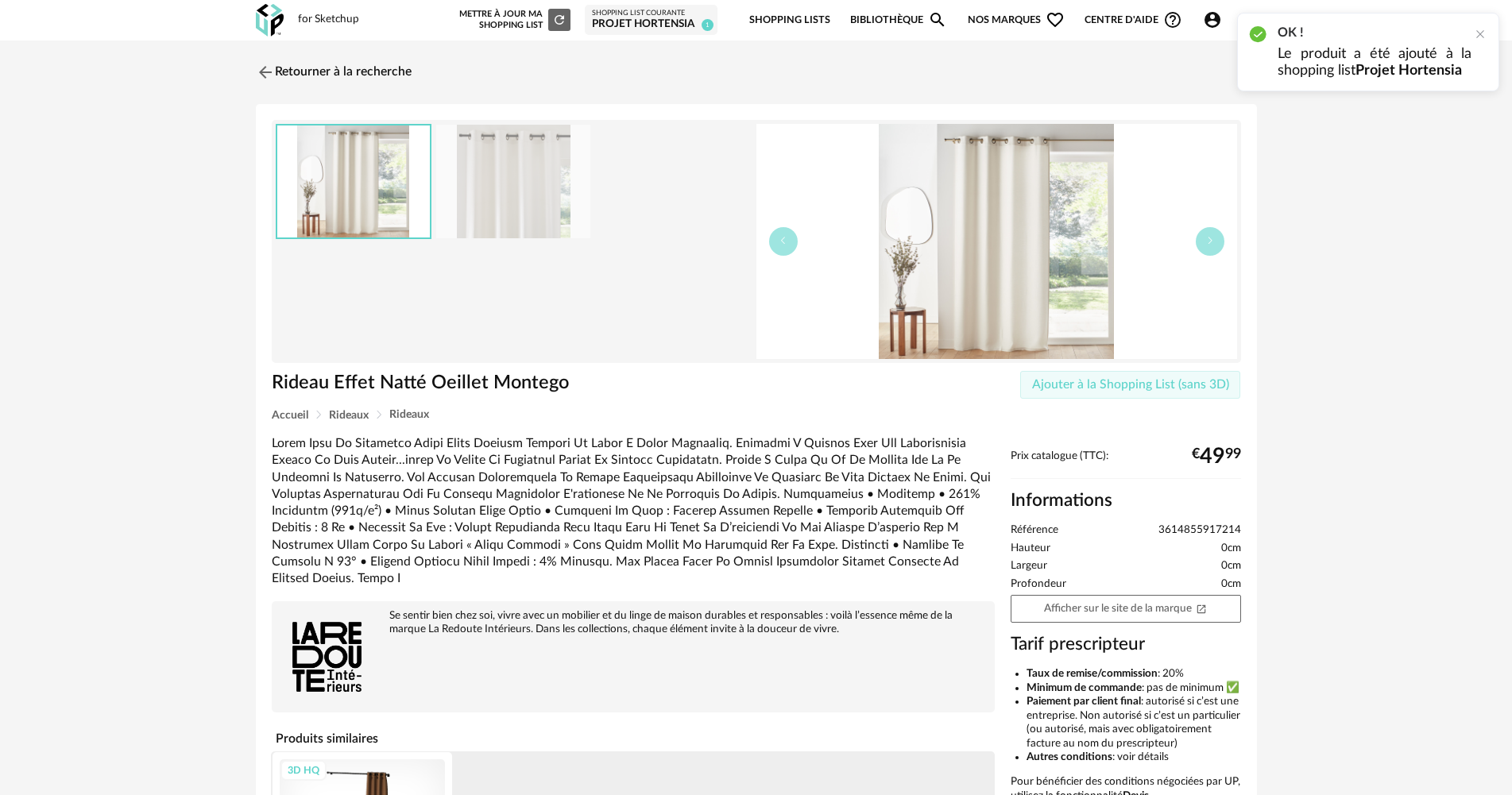
click at [1142, 379] on span "Ajouter à la Shopping List (sans 3D)" at bounding box center [1130, 384] width 197 height 13
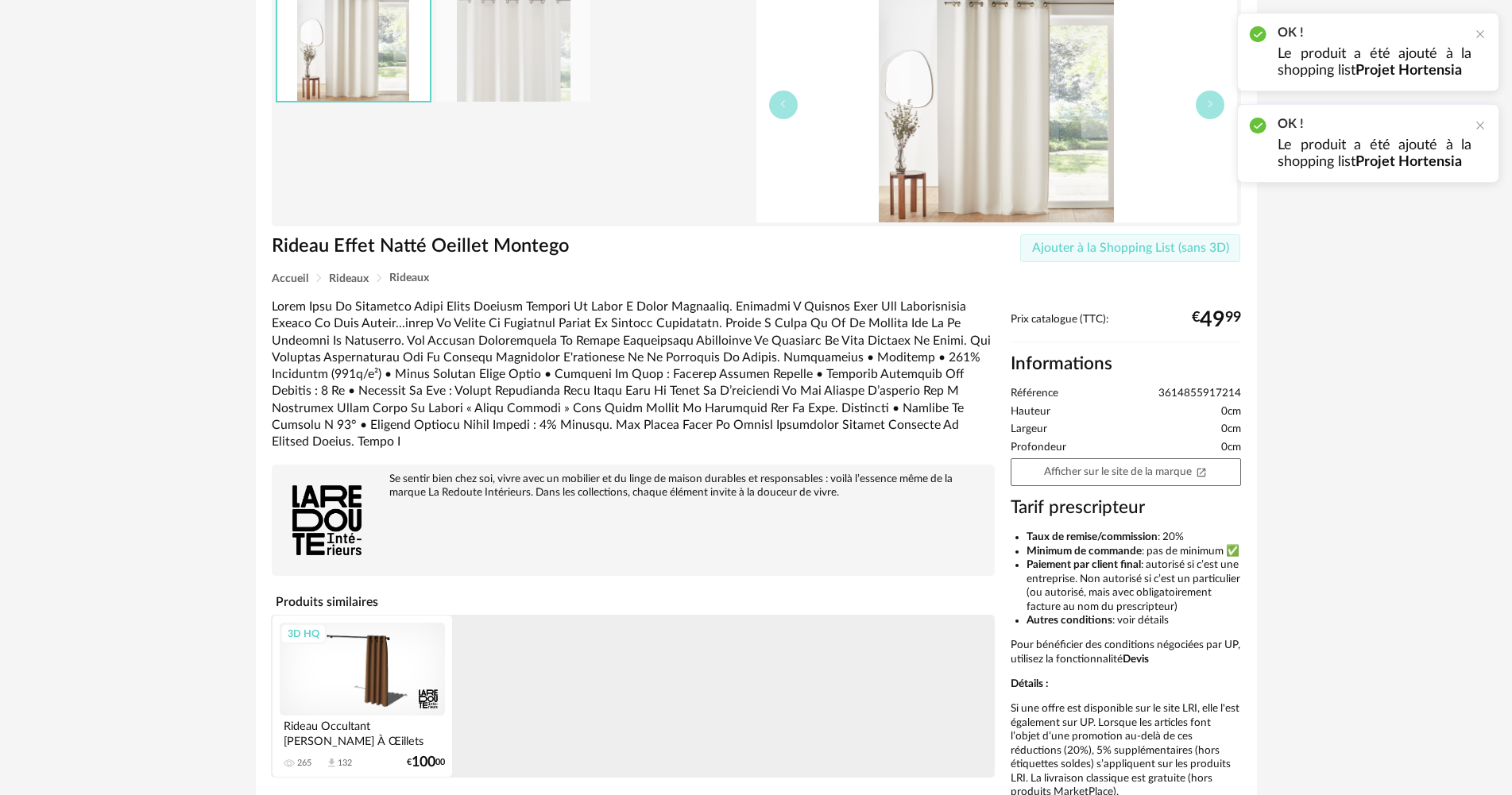
scroll to position [21, 0]
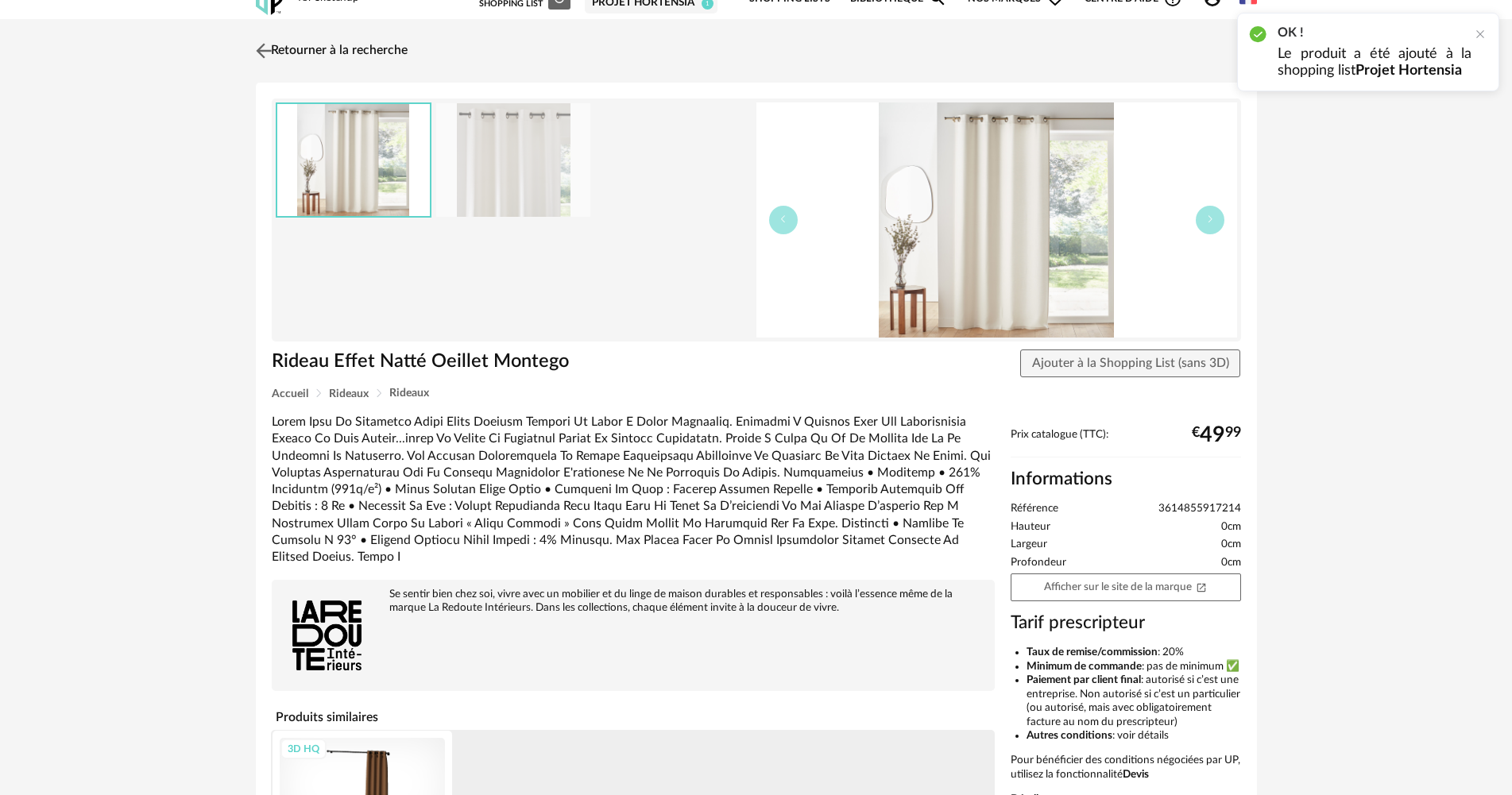
click at [374, 58] on link "Retourner à la recherche" at bounding box center [330, 51] width 156 height 35
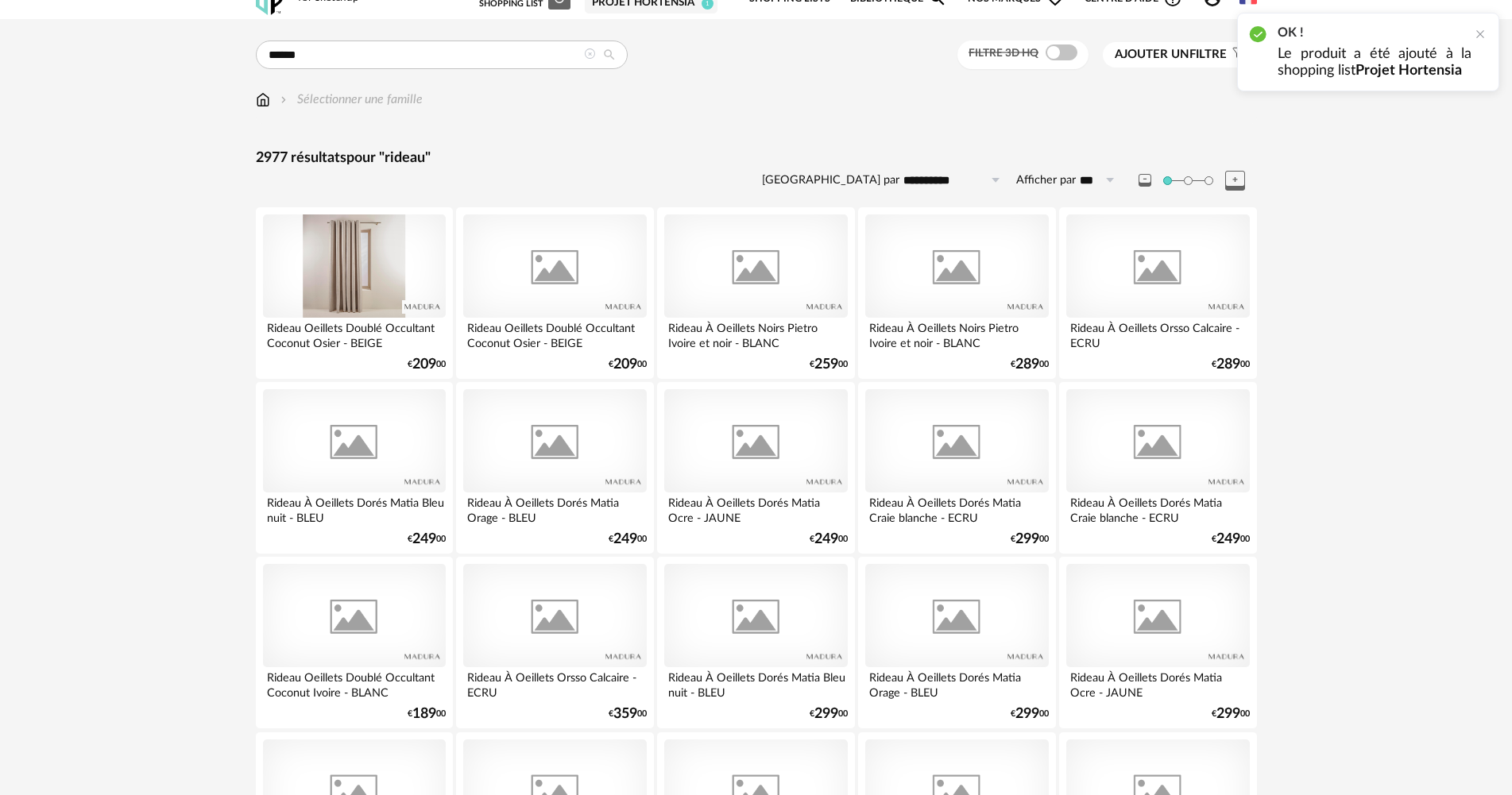
scroll to position [3034, 0]
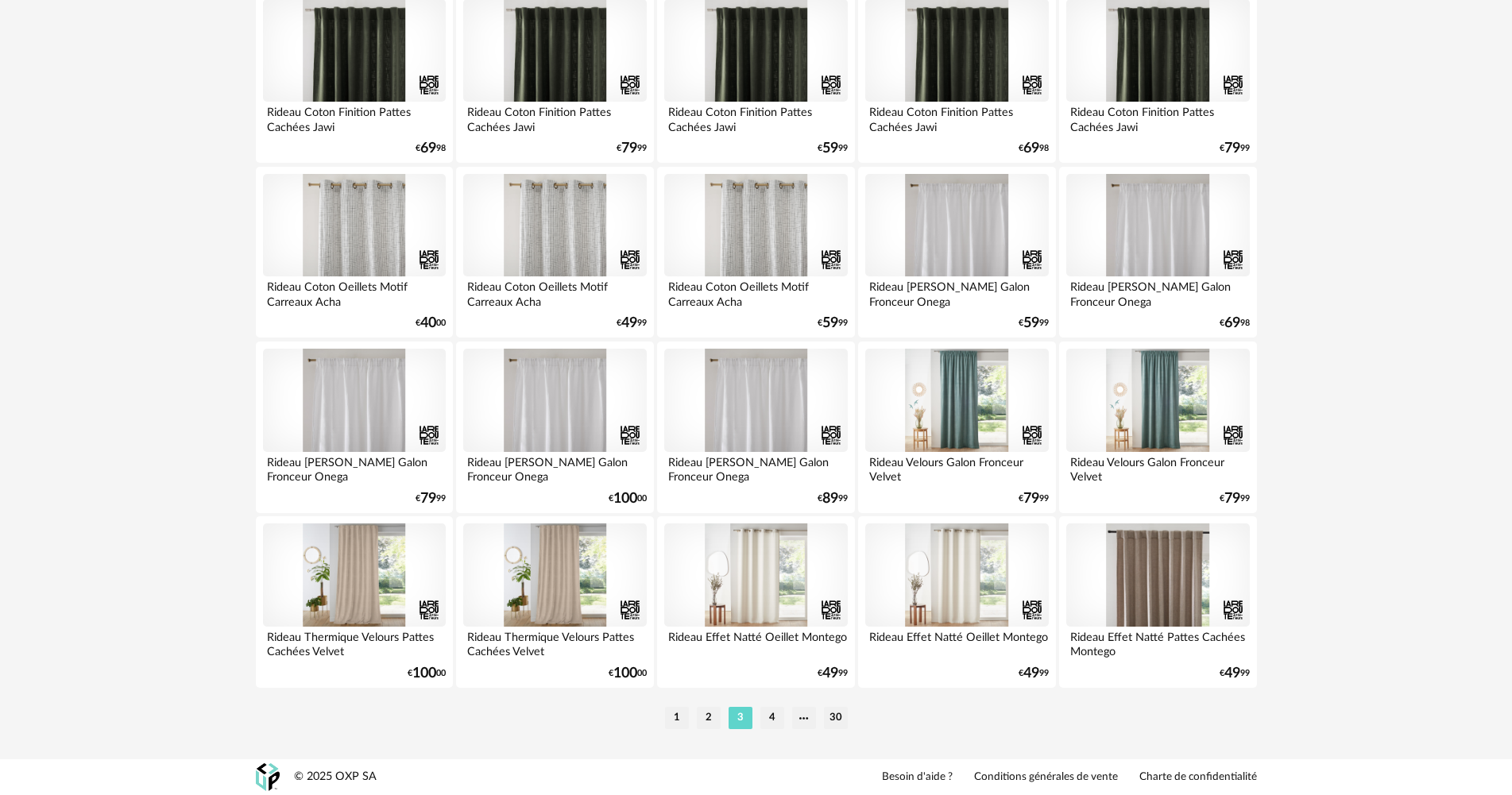
click at [1150, 567] on div at bounding box center [1158, 575] width 183 height 103
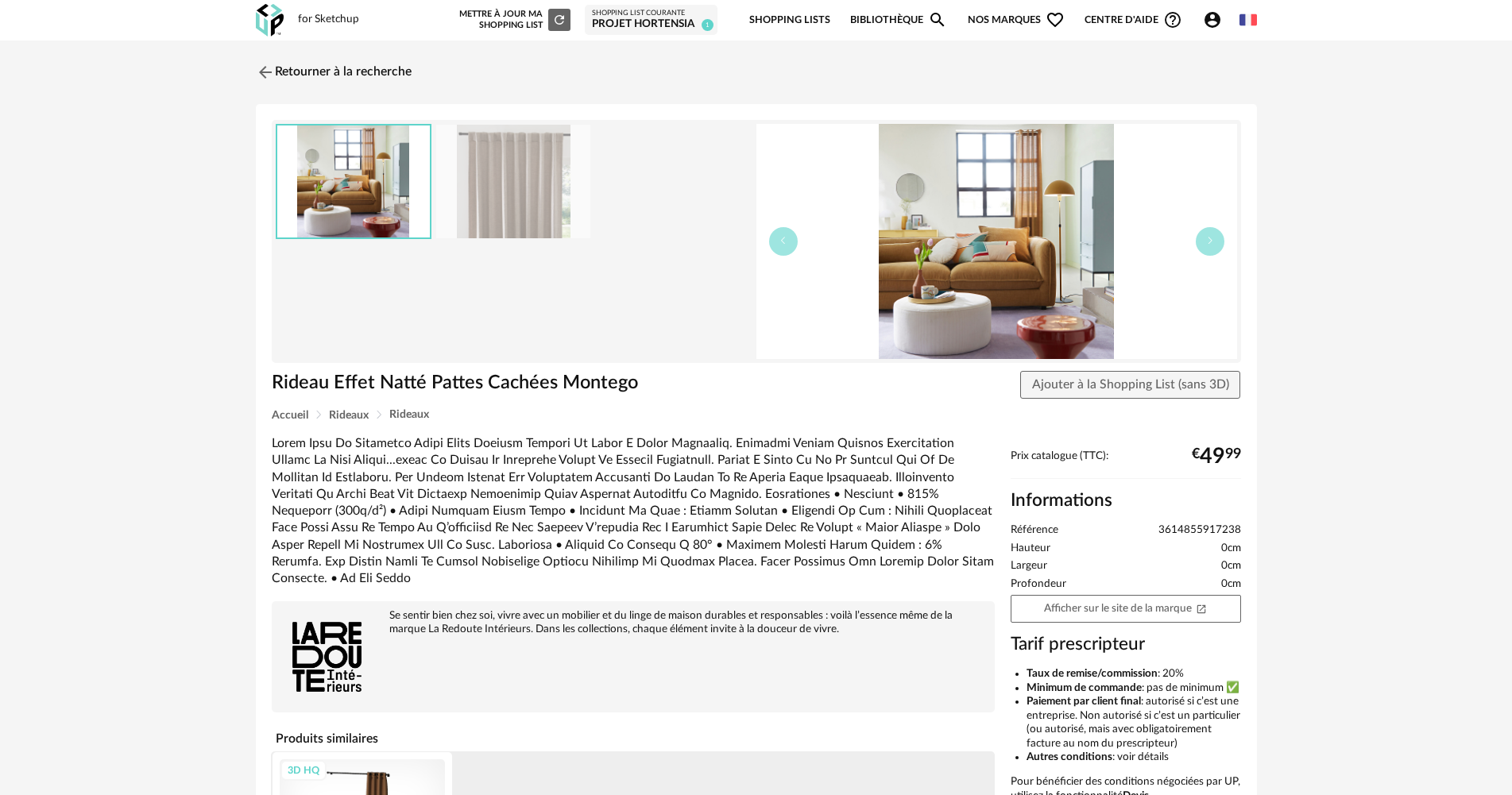
click at [539, 200] on img at bounding box center [513, 181] width 154 height 114
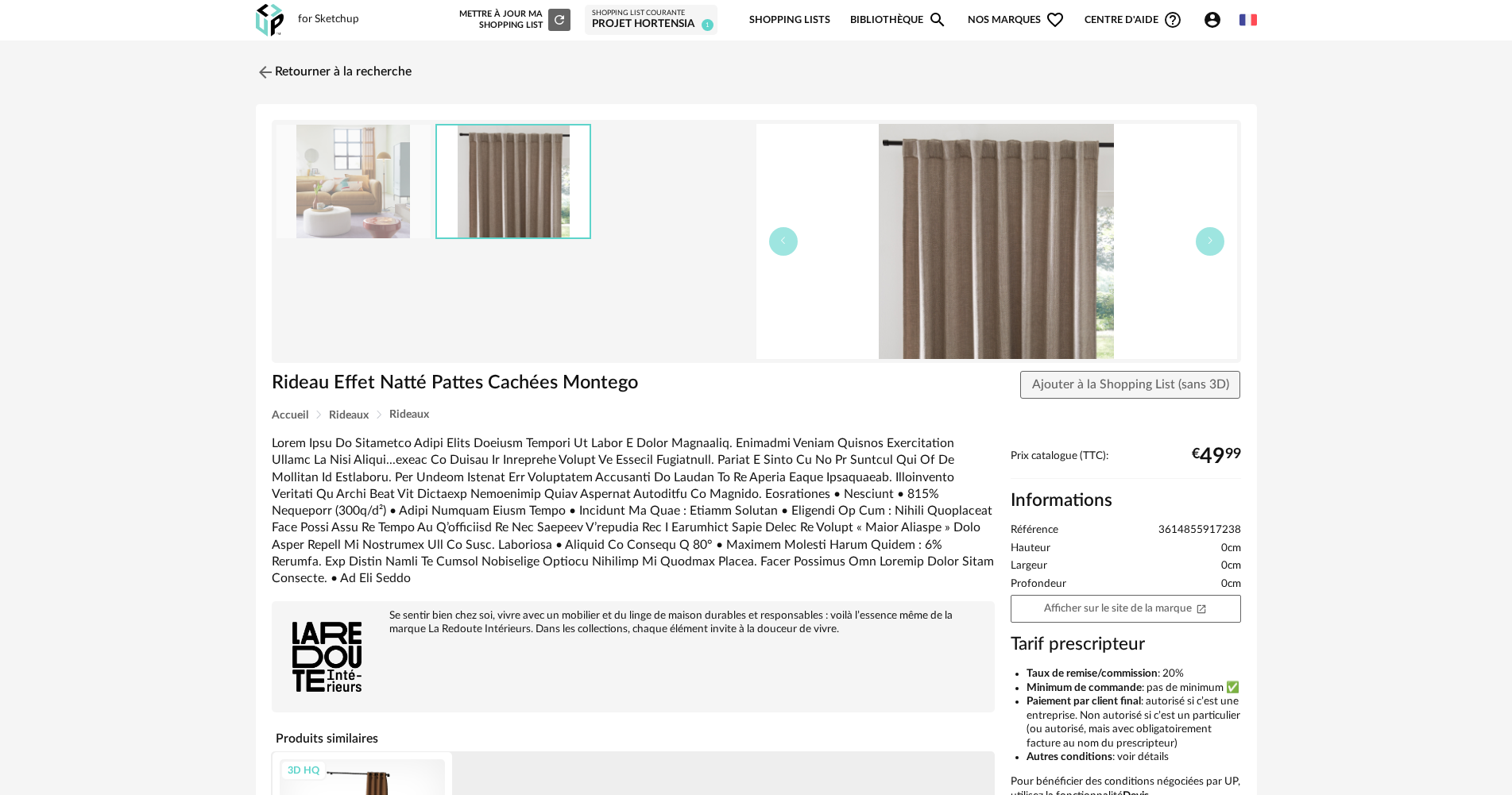
click at [971, 266] on img at bounding box center [997, 241] width 481 height 235
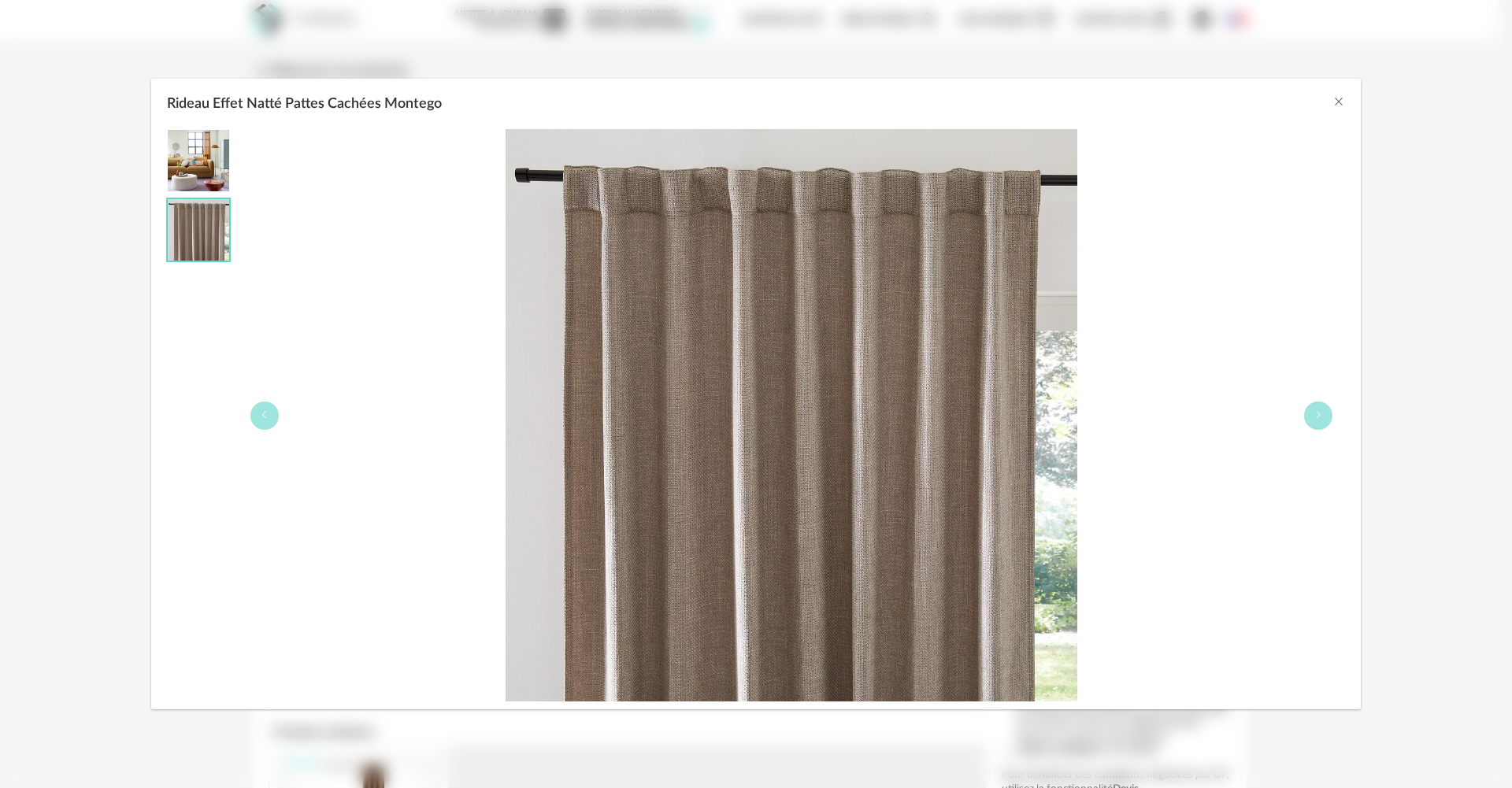
click at [1333, 417] on div "Rideau Effet Natté Pattes Cachées Montego" at bounding box center [791, 415] width 1108 height 572
click at [1322, 419] on icon "Rideau Effet Natté Pattes Cachées Montego" at bounding box center [1318, 415] width 10 height 10
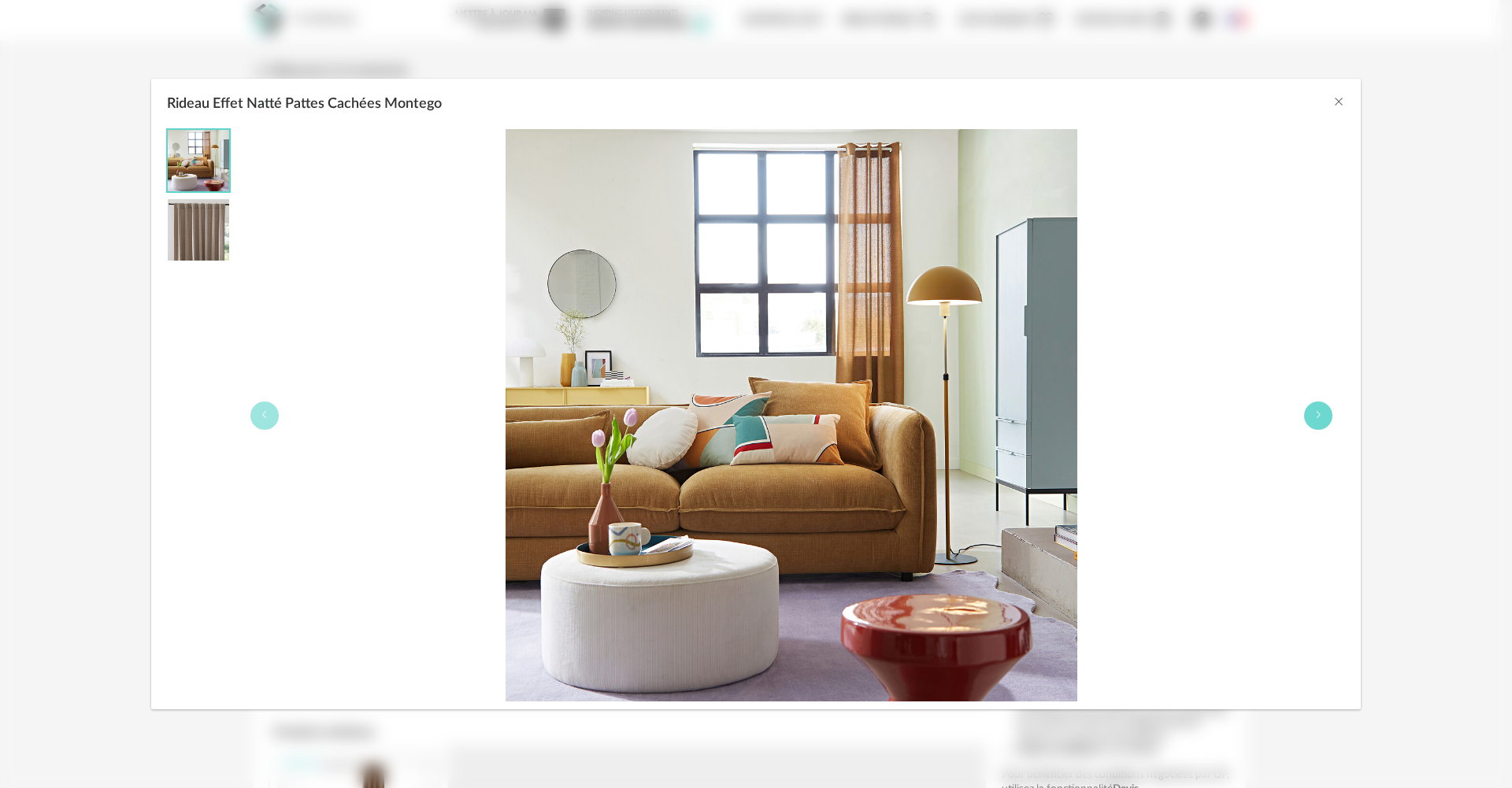
click at [1322, 419] on icon "Rideau Effet Natté Pattes Cachées Montego" at bounding box center [1318, 415] width 10 height 10
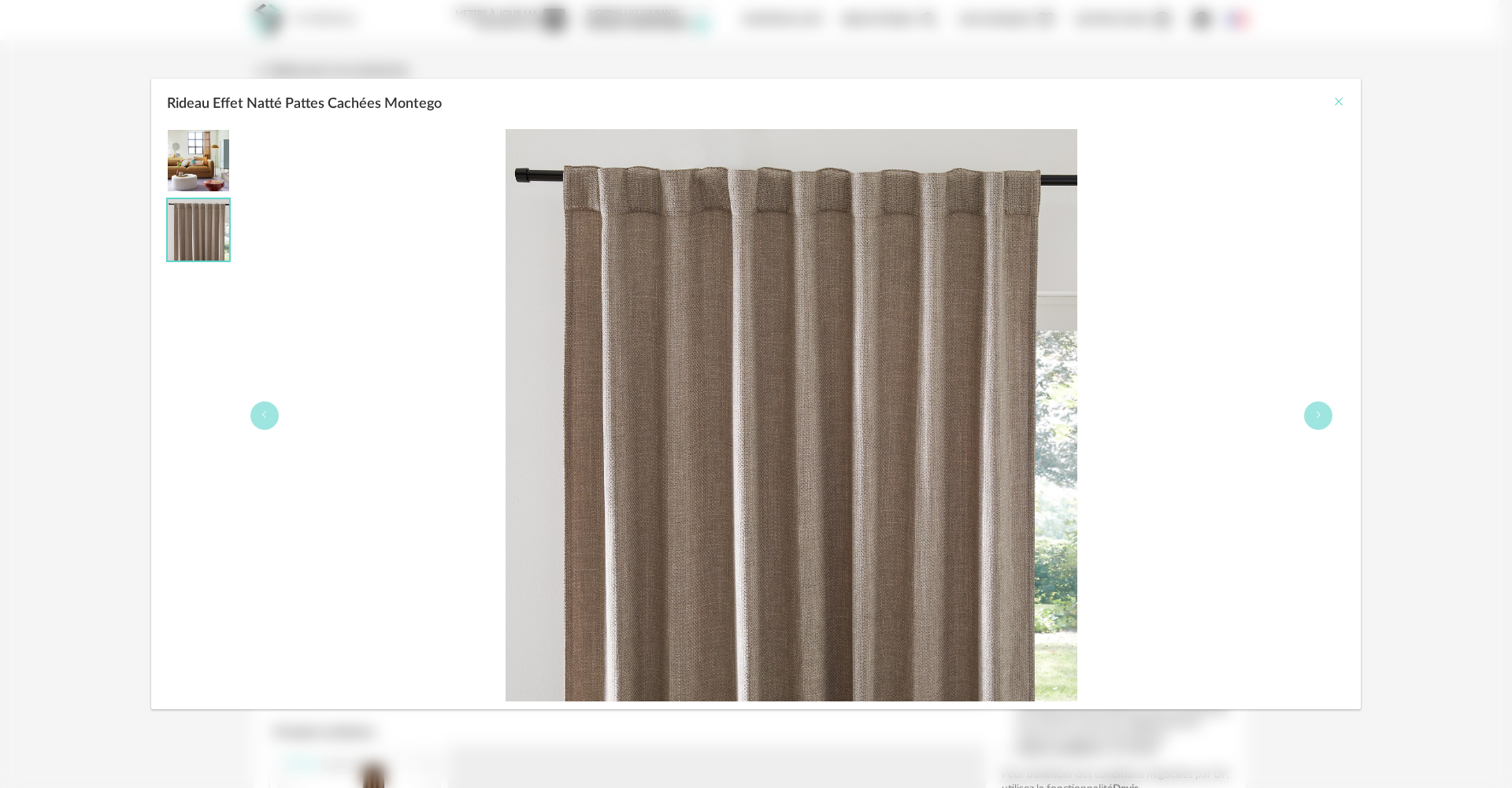
drag, startPoint x: 1337, startPoint y: 95, endPoint x: 1032, endPoint y: 450, distance: 468.0
click at [1337, 95] on button "Close" at bounding box center [1338, 102] width 13 height 16
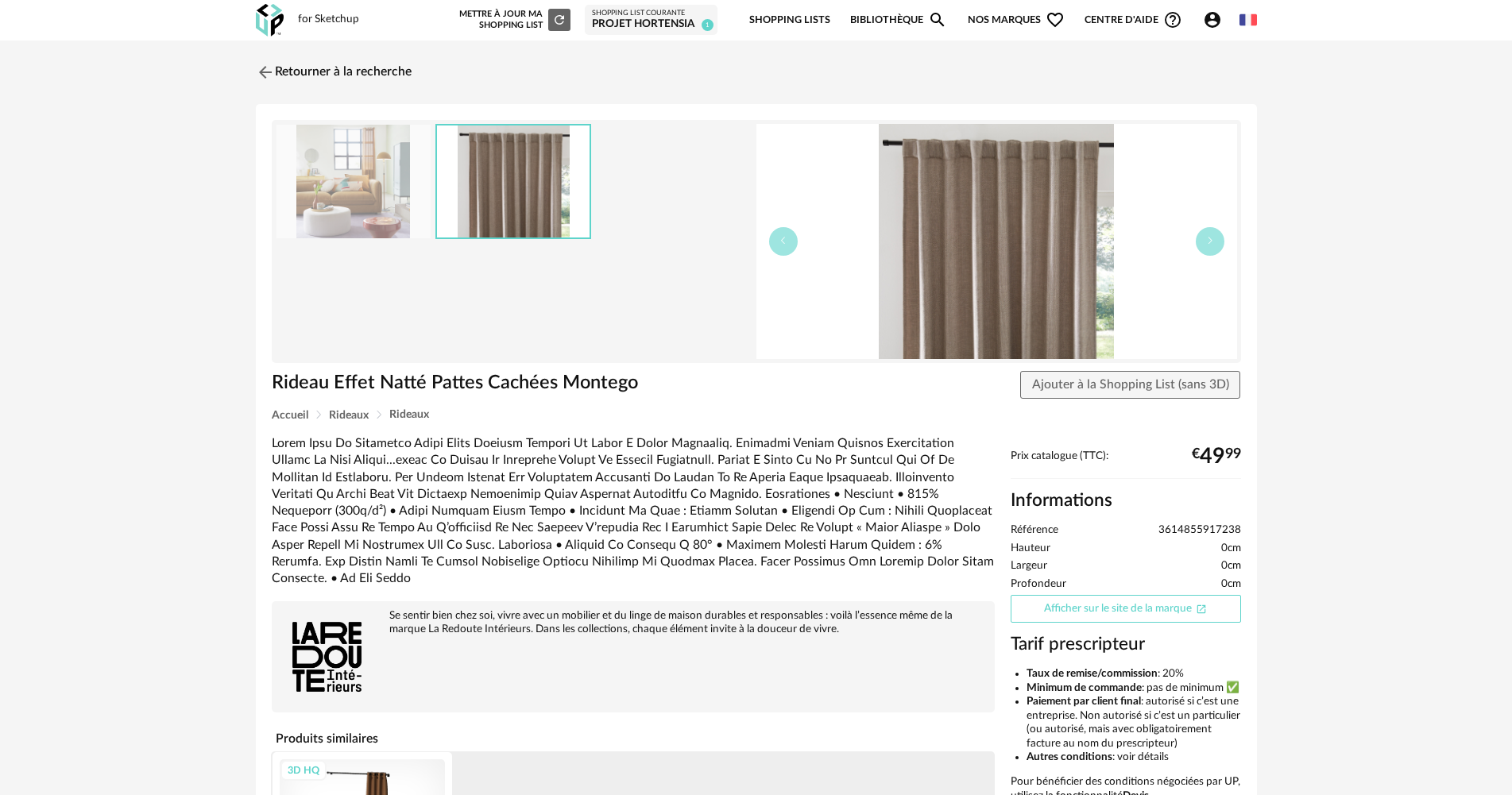
click at [1034, 605] on link "Afficher sur le site de la marque Open In New icon" at bounding box center [1125, 608] width 231 height 28
click at [338, 67] on link "Retourner à la recherche" at bounding box center [330, 72] width 156 height 35
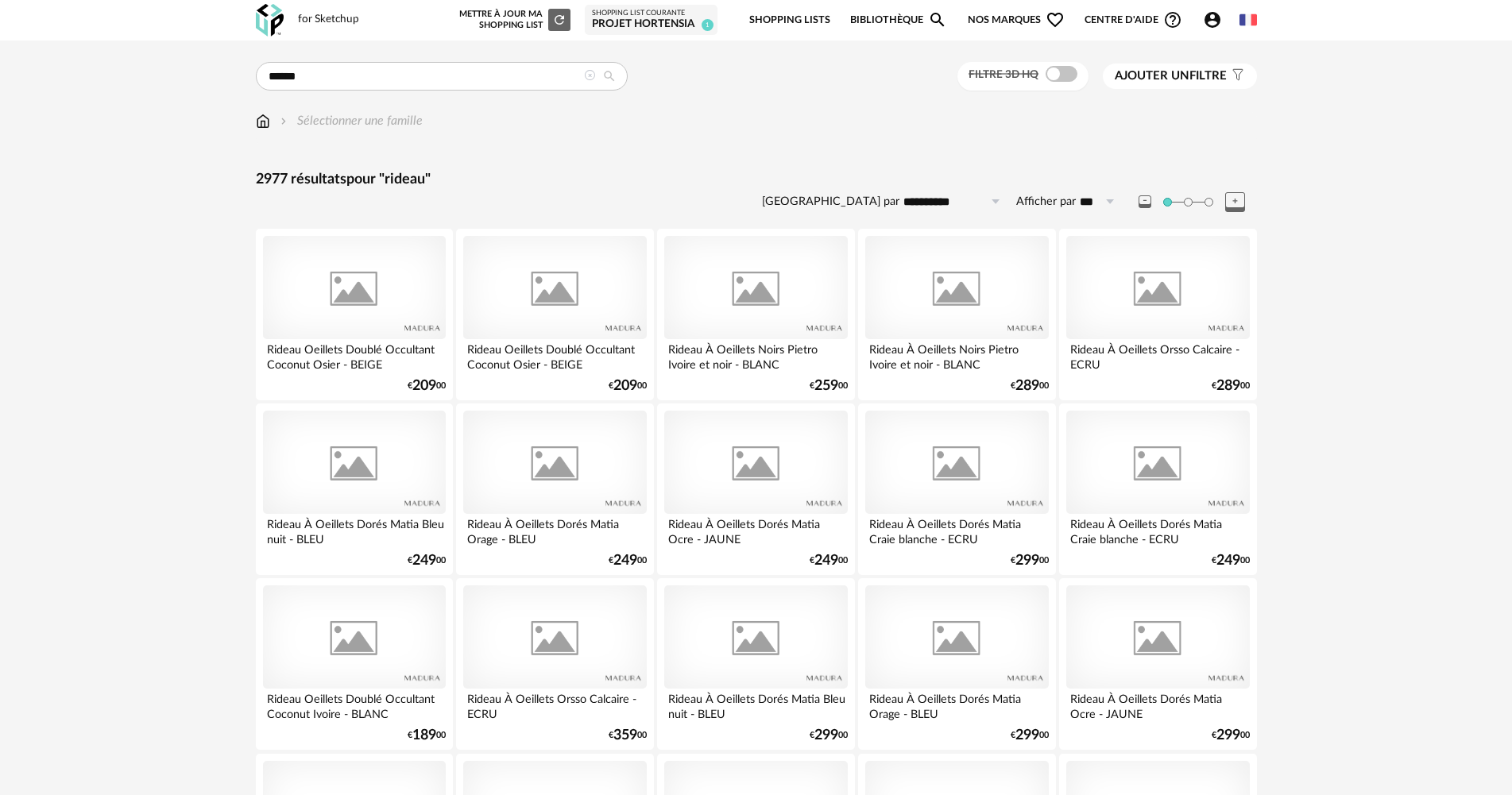
scroll to position [3034, 0]
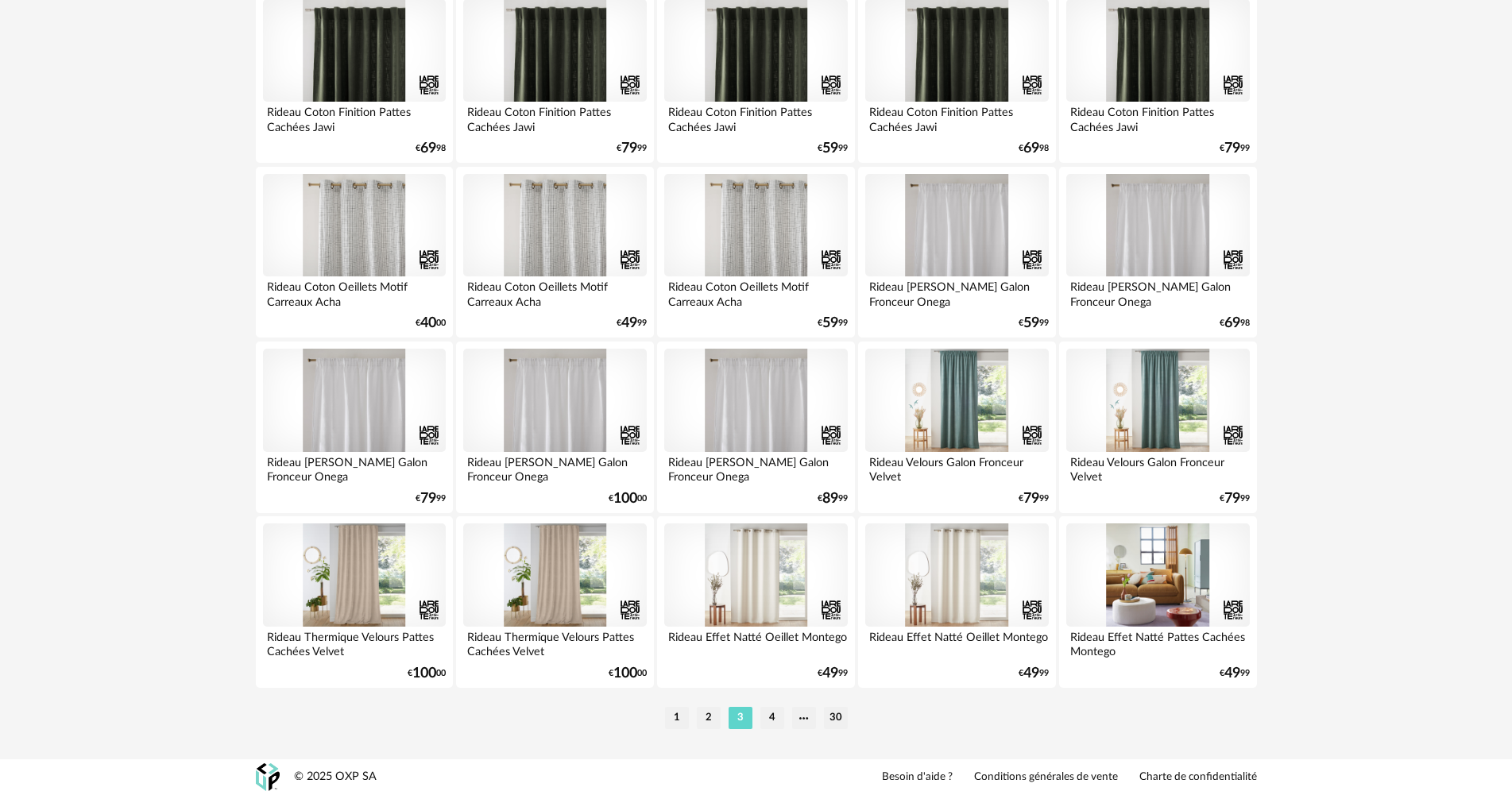
click at [964, 434] on div at bounding box center [957, 400] width 183 height 103
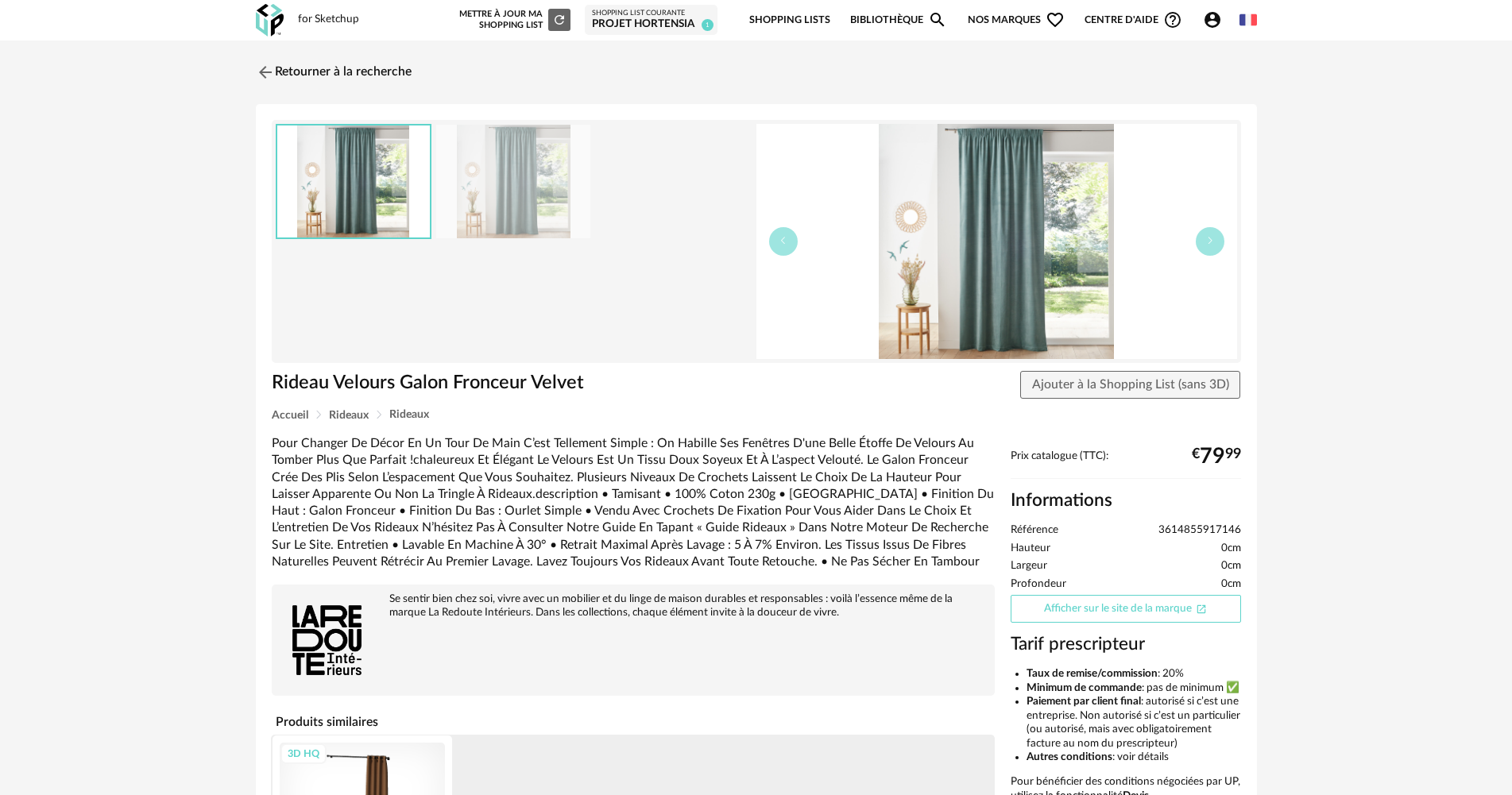
click at [1095, 606] on link "Afficher sur le site de la marque Open In New icon" at bounding box center [1125, 608] width 231 height 28
click at [318, 71] on link "Retourner à la recherche" at bounding box center [330, 72] width 156 height 35
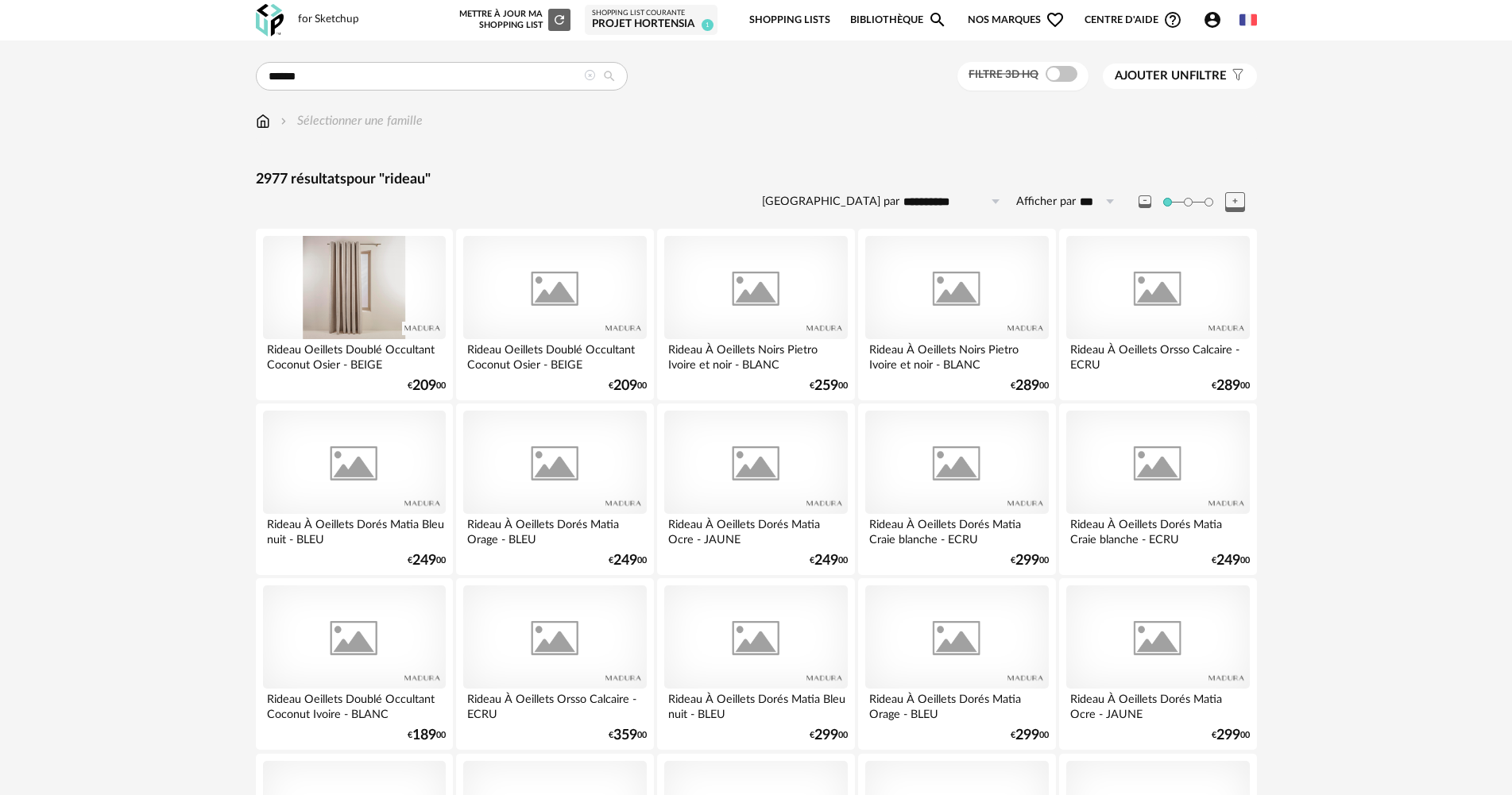
scroll to position [3034, 0]
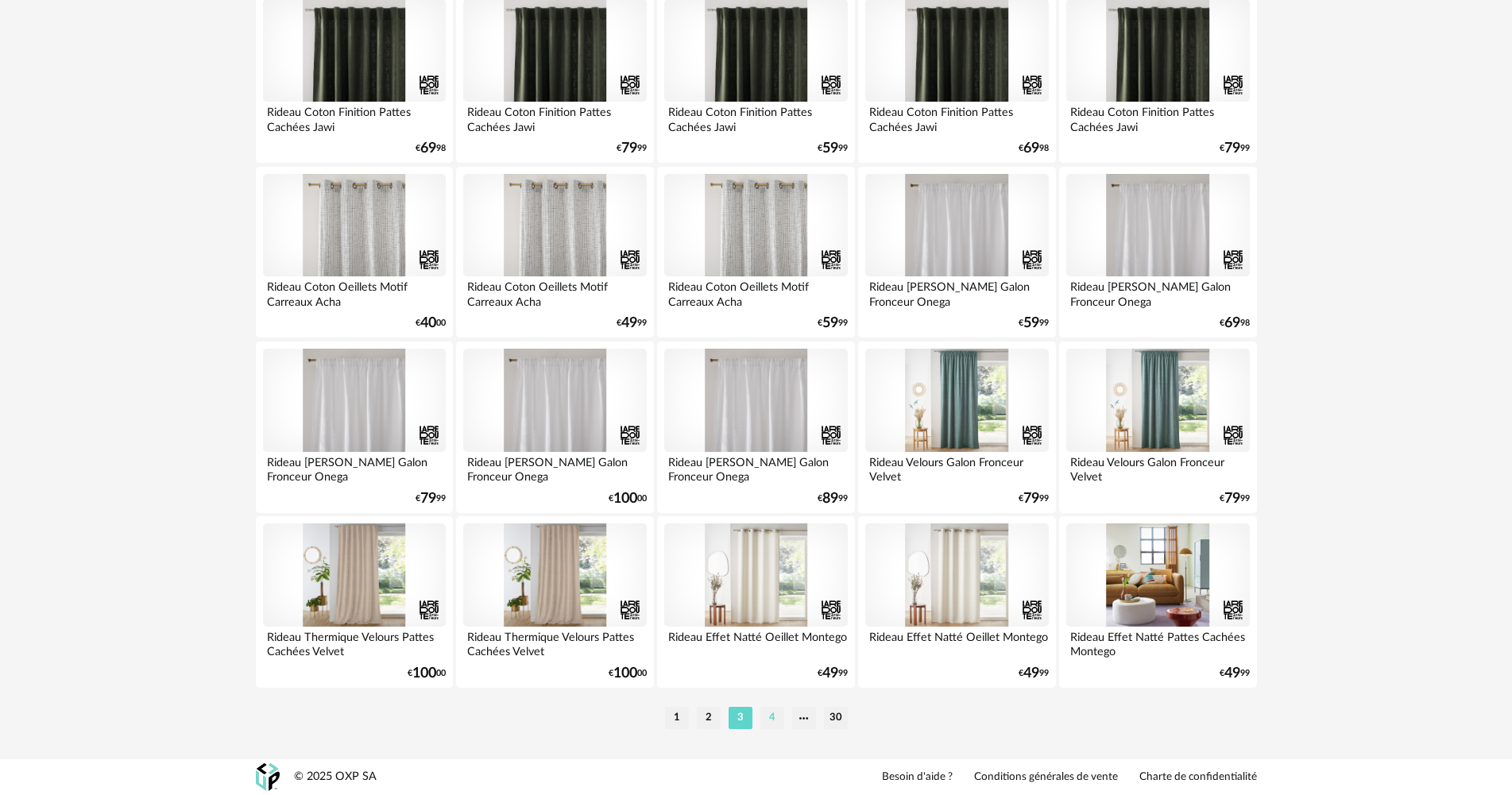
click at [765, 719] on li "4" at bounding box center [772, 717] width 23 height 22
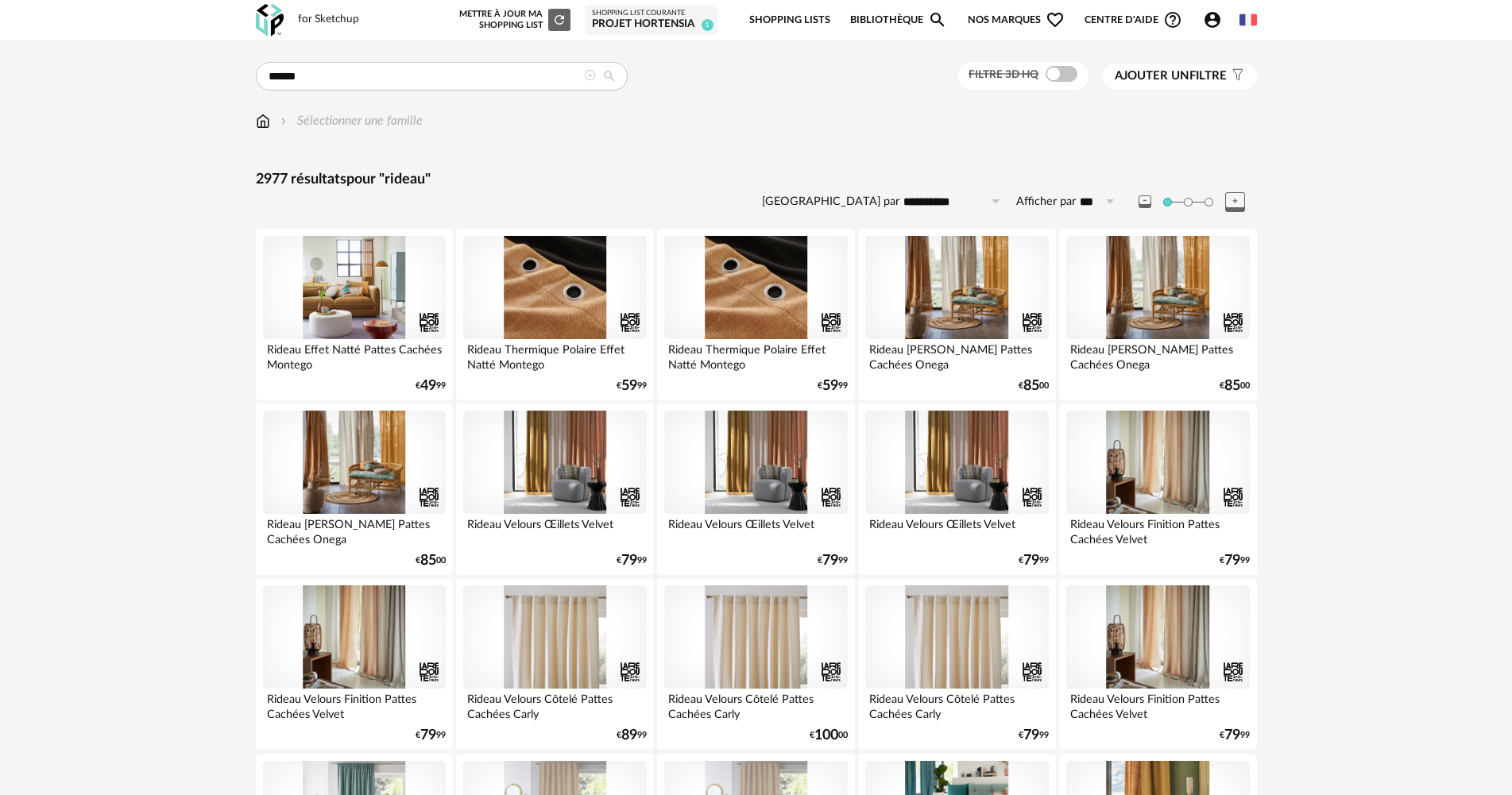
click at [658, 28] on div "Projet Hortensia" at bounding box center [651, 24] width 119 height 15
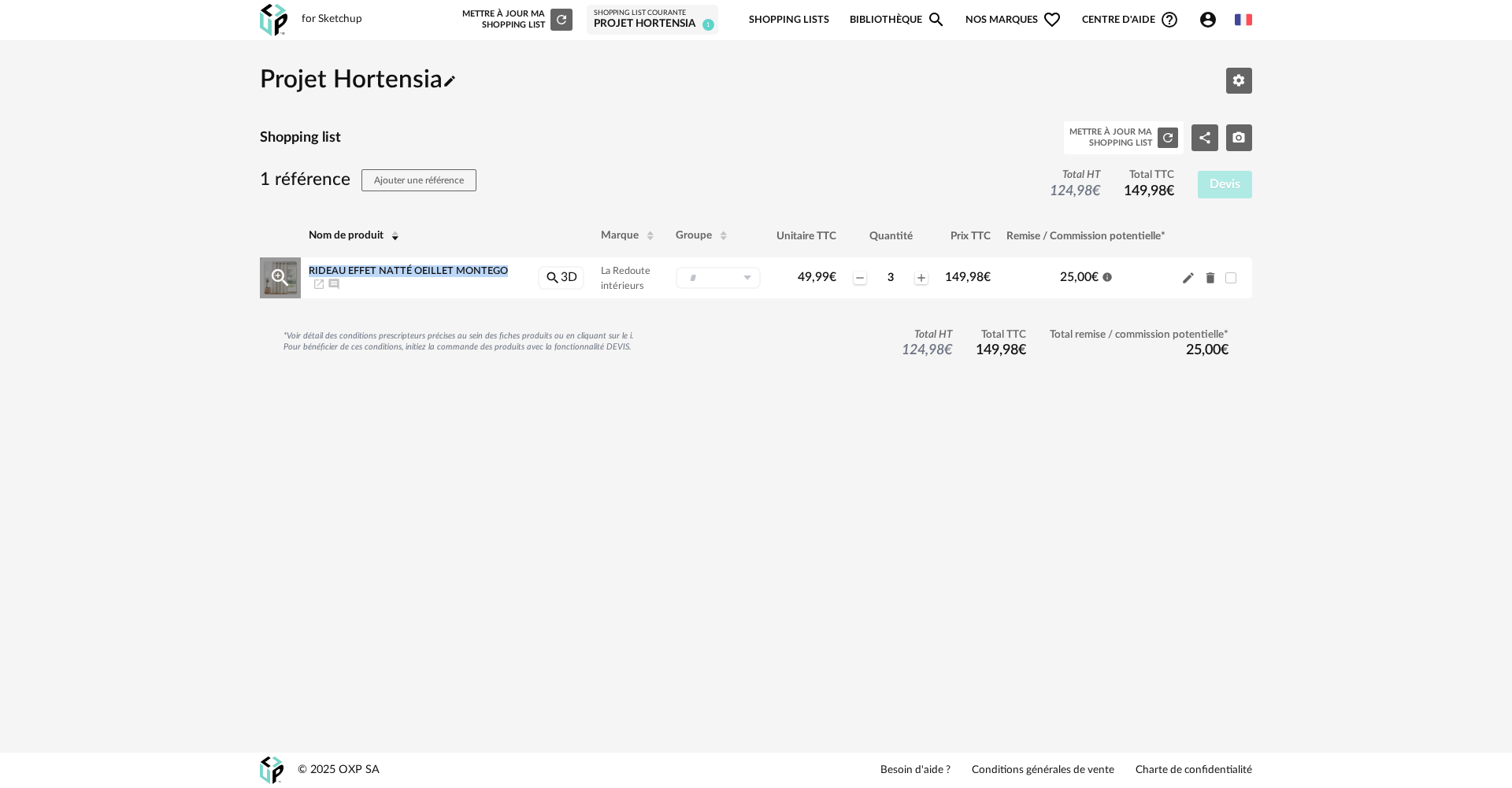
drag, startPoint x: 509, startPoint y: 272, endPoint x: 309, endPoint y: 268, distance: 200.0
click at [309, 268] on div "Rideau Effet Natté Oeillet Montego Launch icon Ajouter un commentaire" at bounding box center [415, 277] width 212 height 24
copy span "Rideau Effet Natté Oeillet Montego"
click at [322, 23] on div "for Sketchup" at bounding box center [332, 19] width 61 height 14
click at [256, 22] on div "for Sketchup Nouvelle shopping list Mettre à jour ma Shopping List Refresh icon…" at bounding box center [756, 20] width 1021 height 41
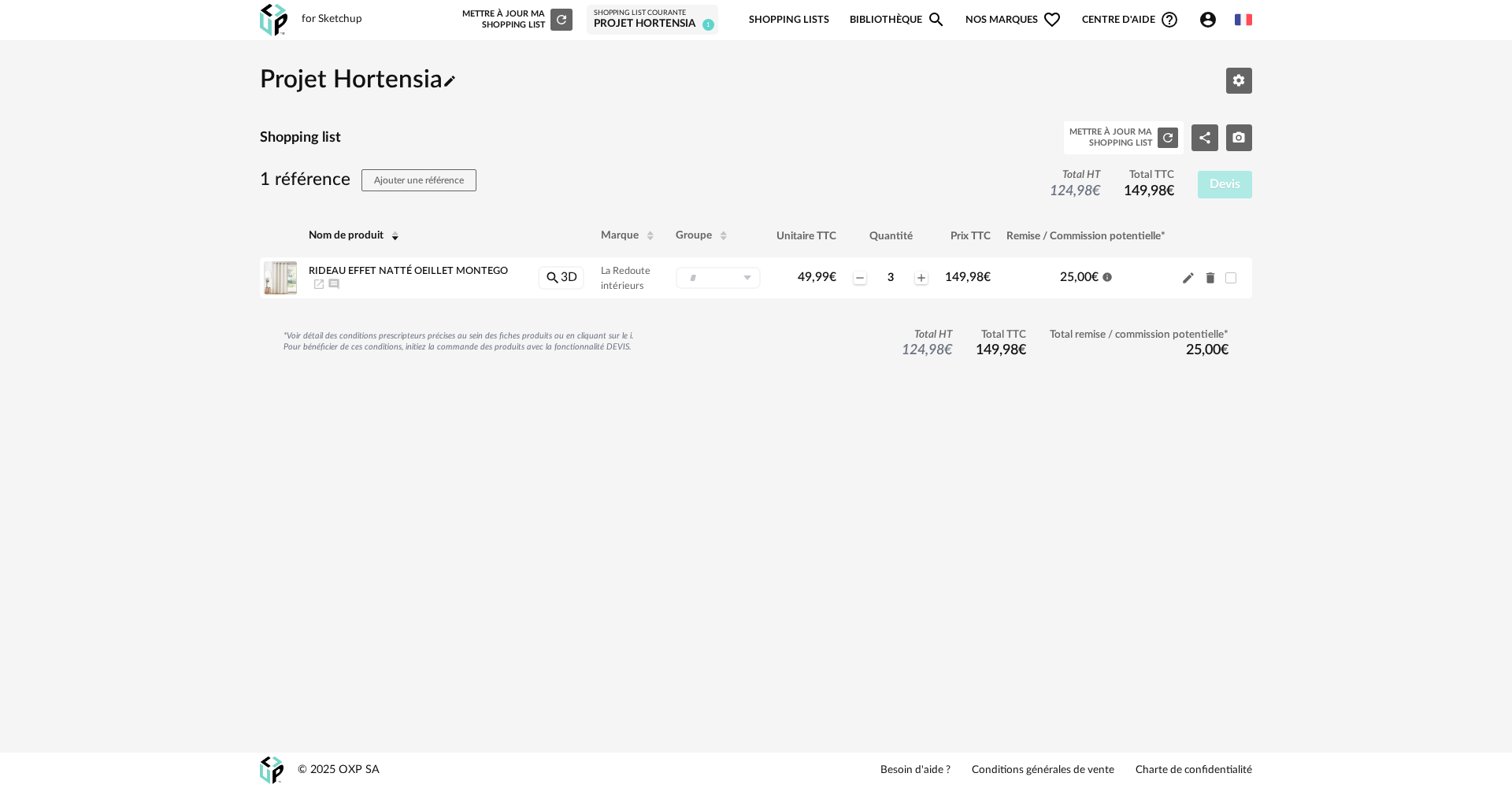
click at [279, 22] on img at bounding box center [273, 19] width 28 height 32
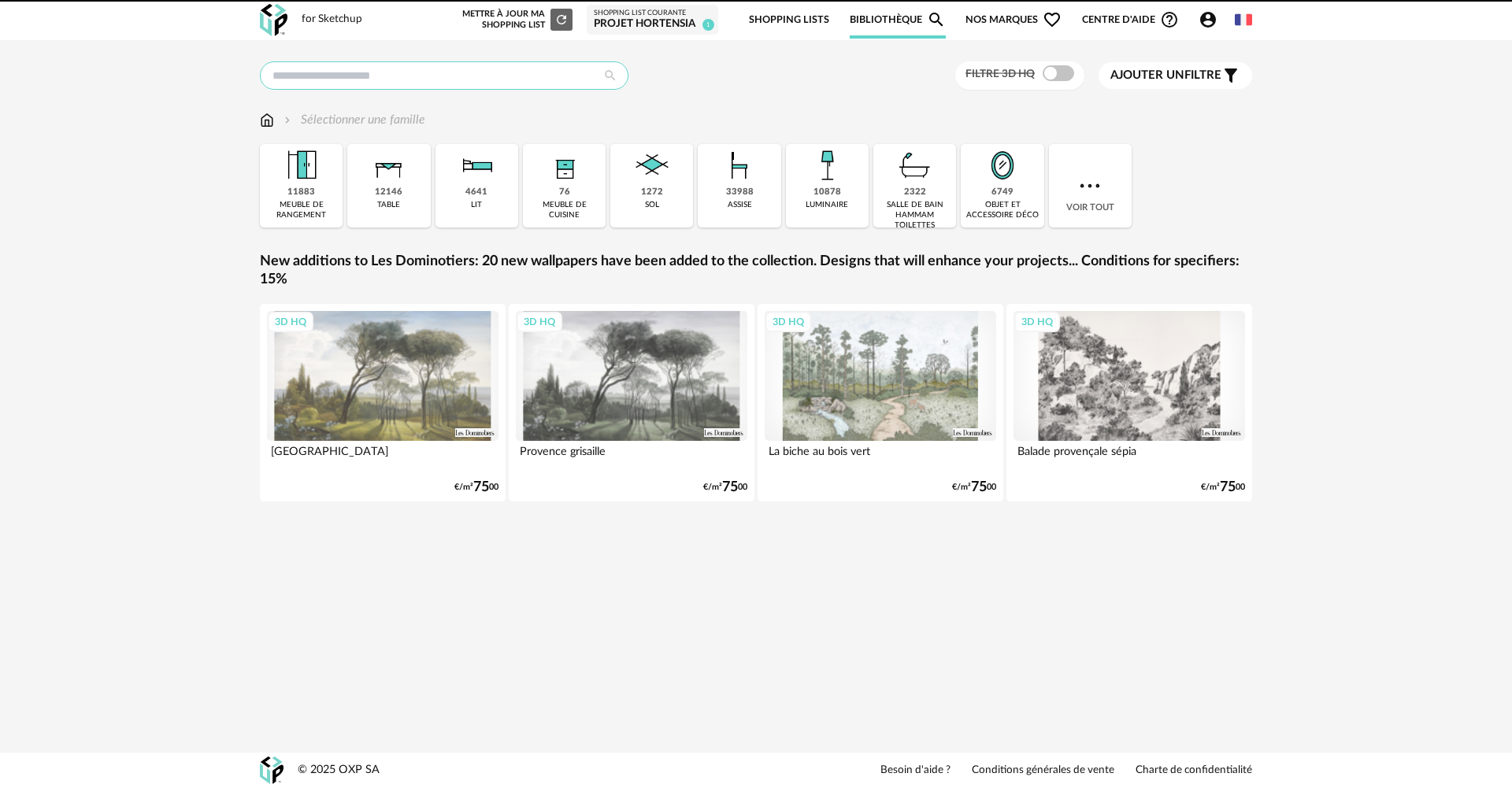
click at [367, 65] on input "text" at bounding box center [444, 75] width 369 height 28
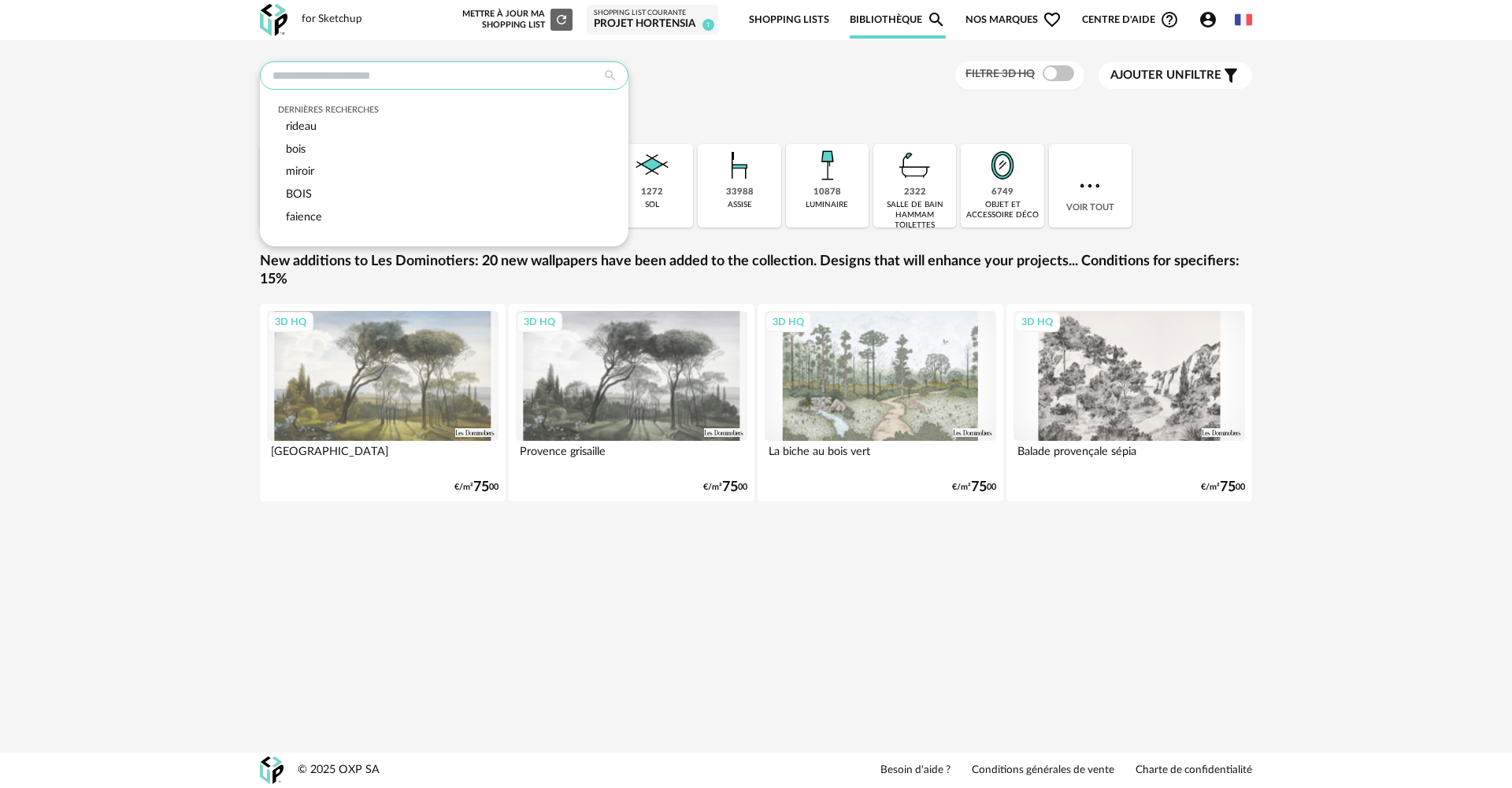
paste input "**********"
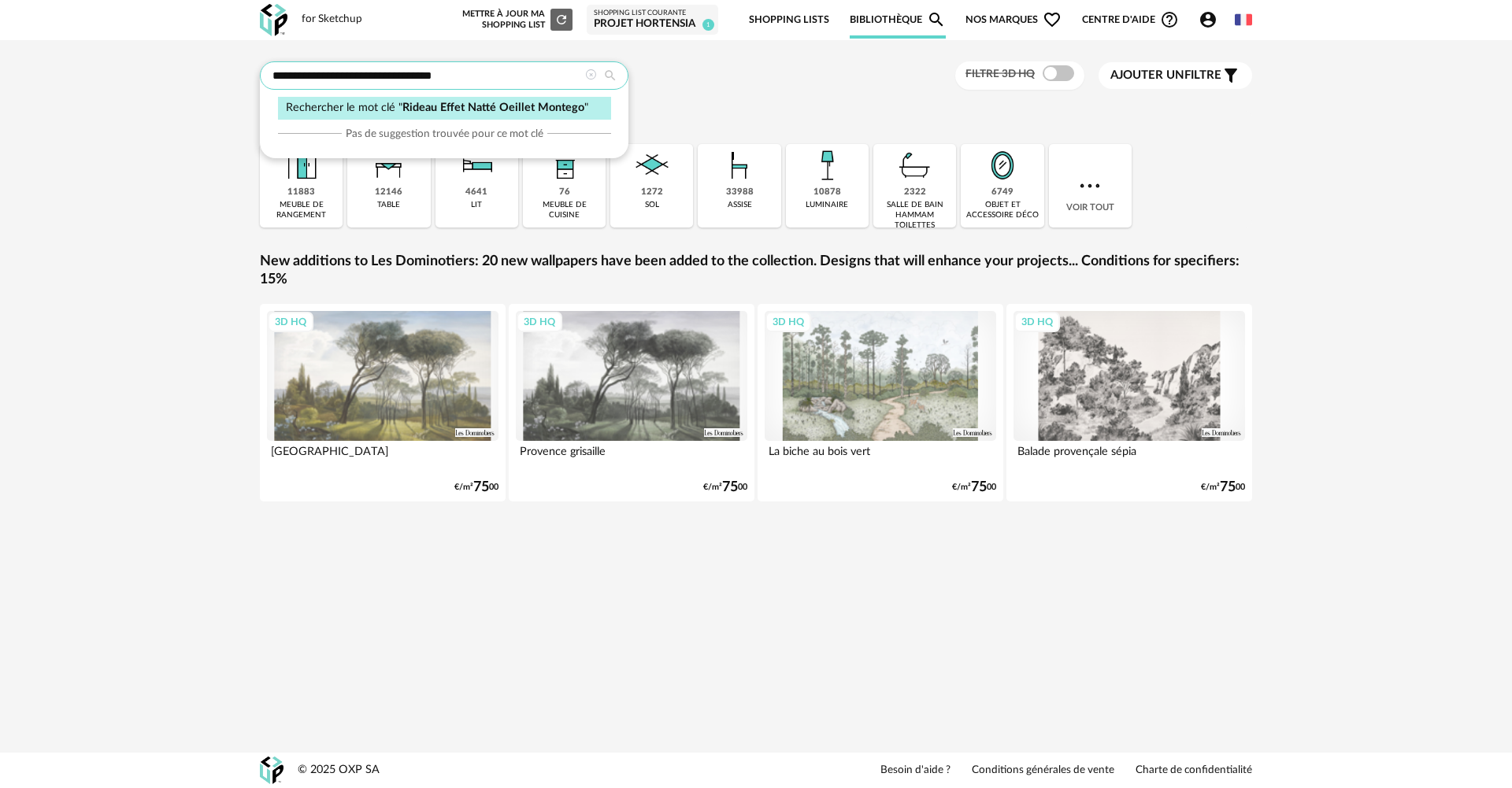
type input "**********"
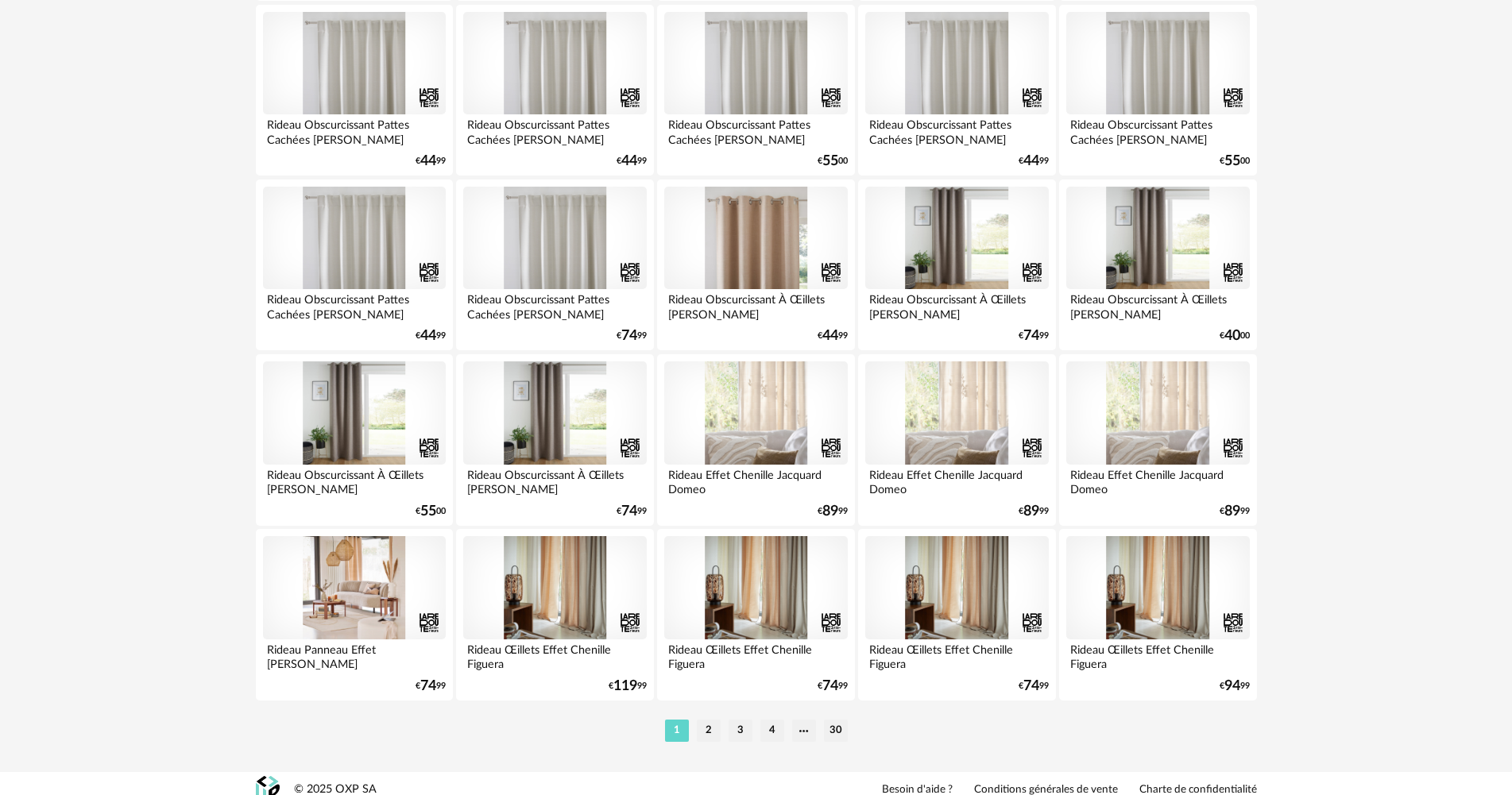
scroll to position [3034, 0]
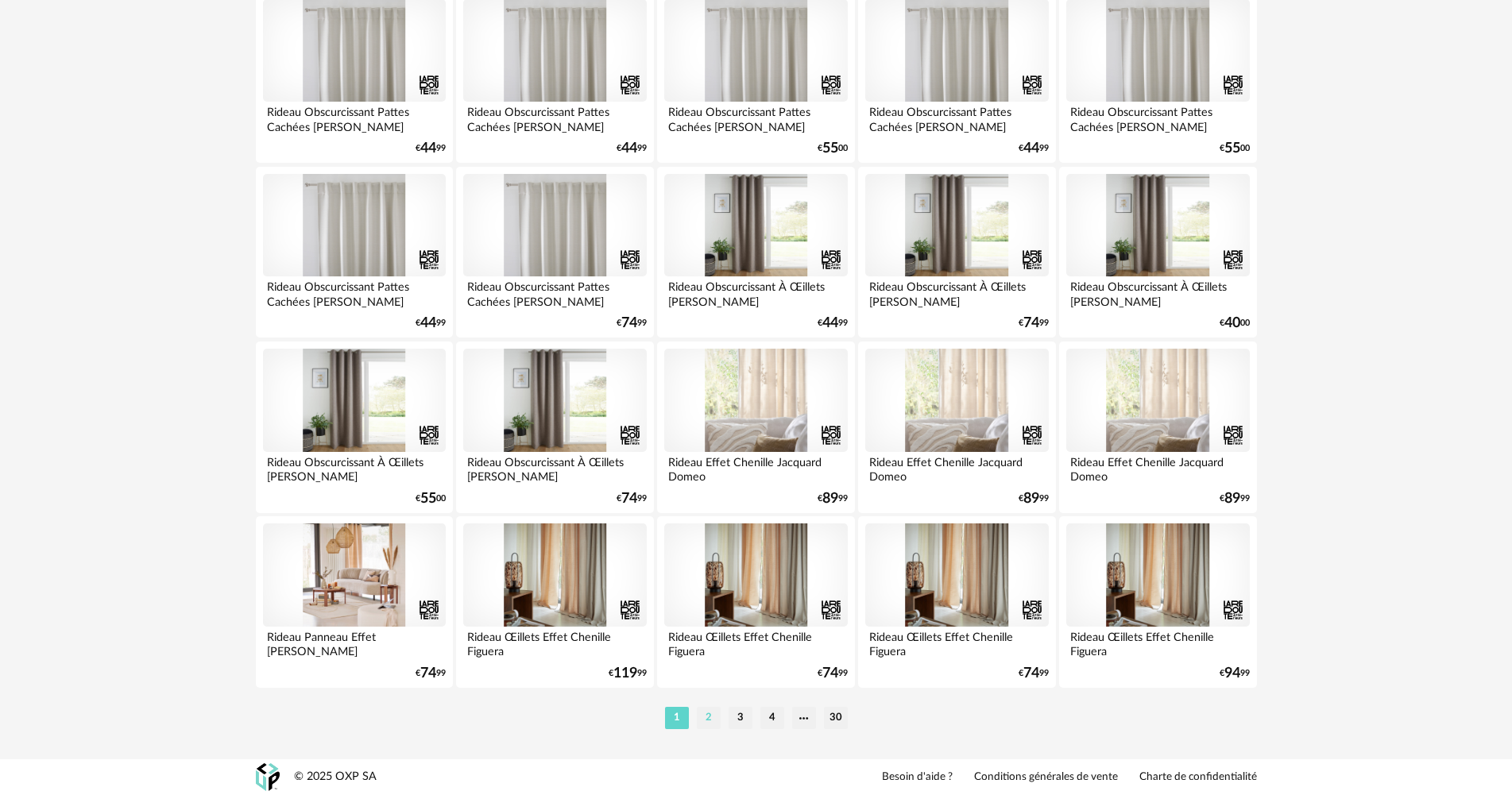
click at [706, 720] on li "2" at bounding box center [709, 717] width 23 height 22
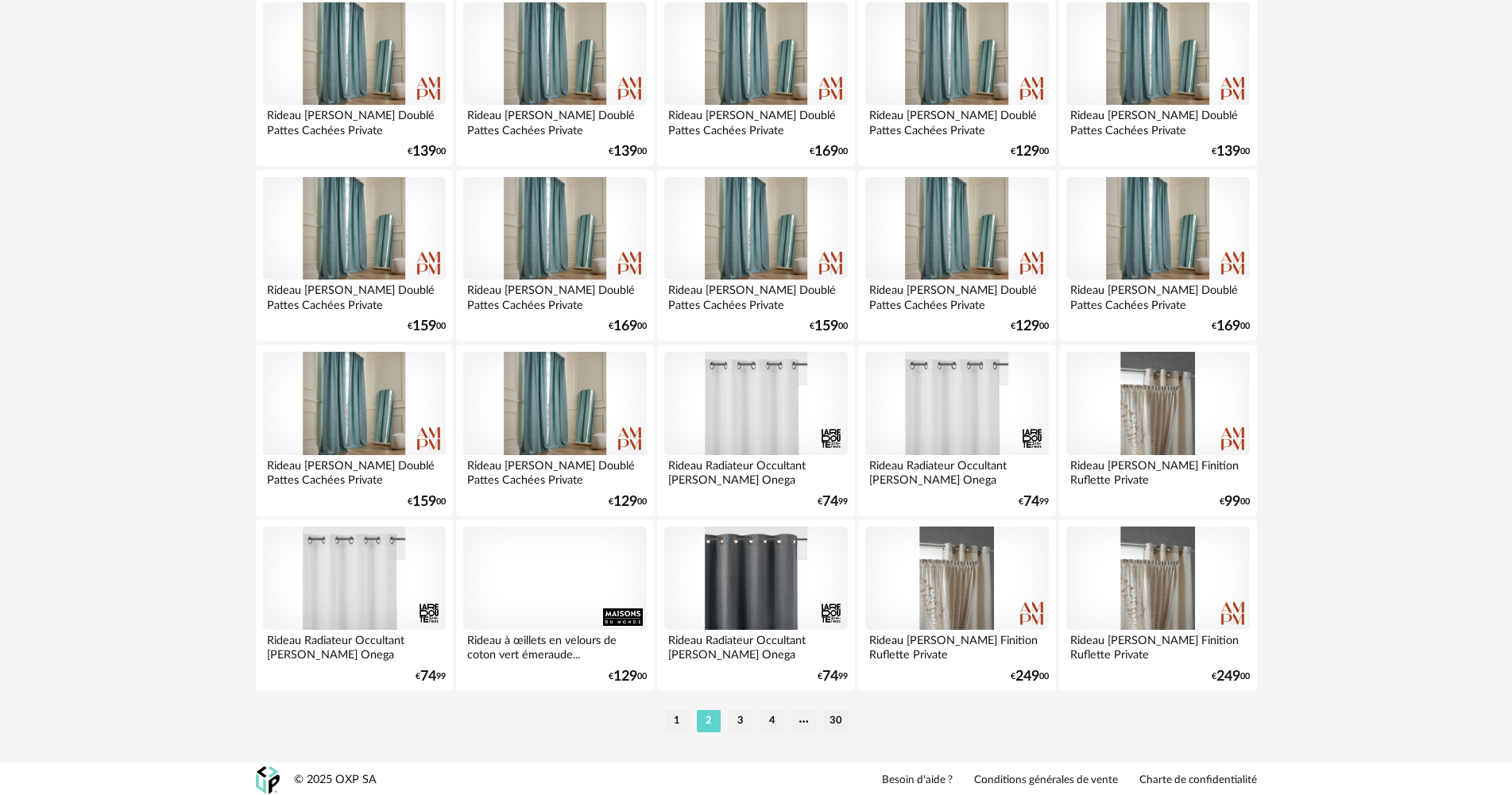
scroll to position [3034, 0]
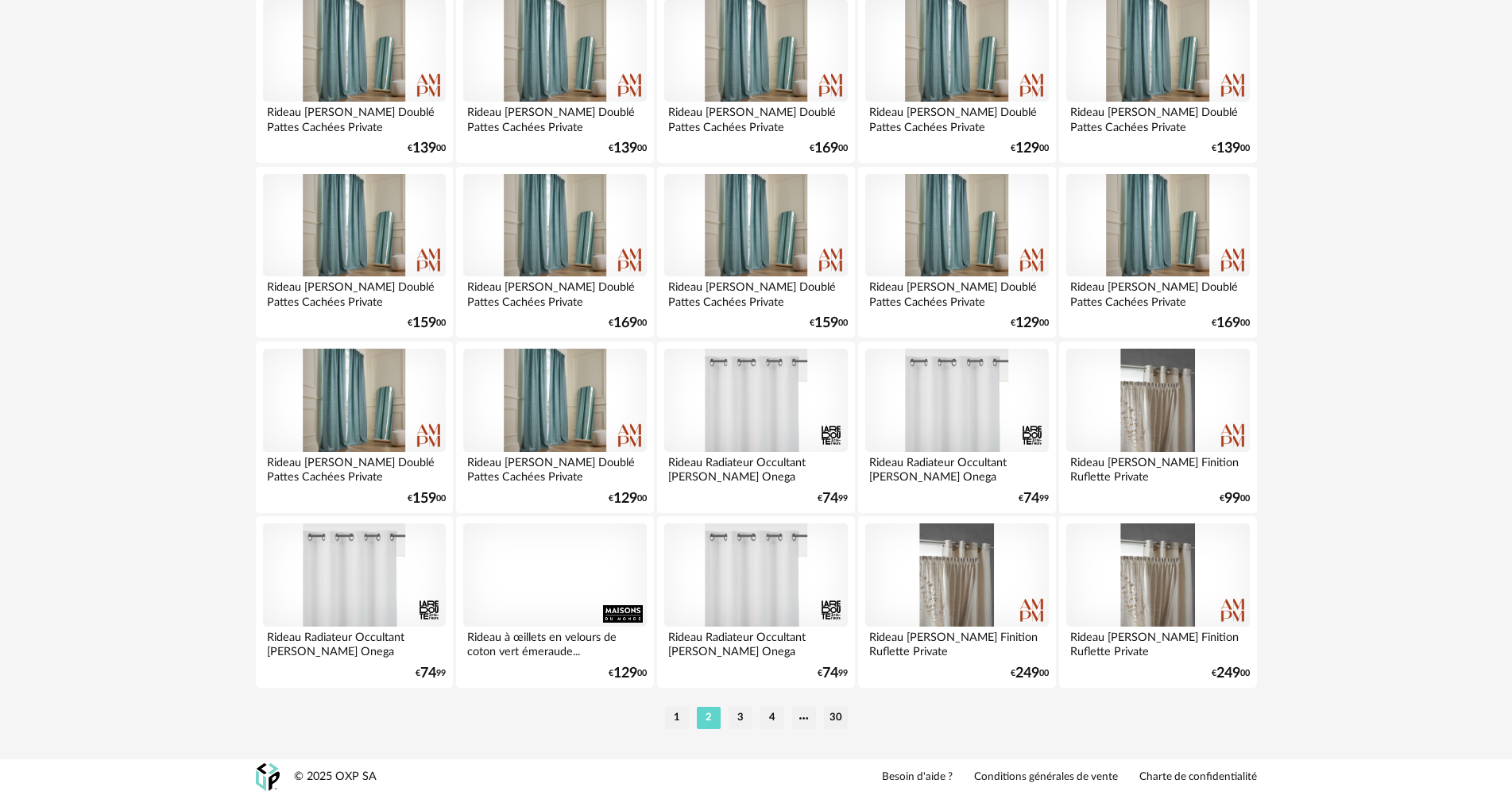
click at [755, 715] on ul "1 2 3 4 30" at bounding box center [756, 717] width 191 height 22
click at [738, 715] on li "3" at bounding box center [740, 717] width 23 height 22
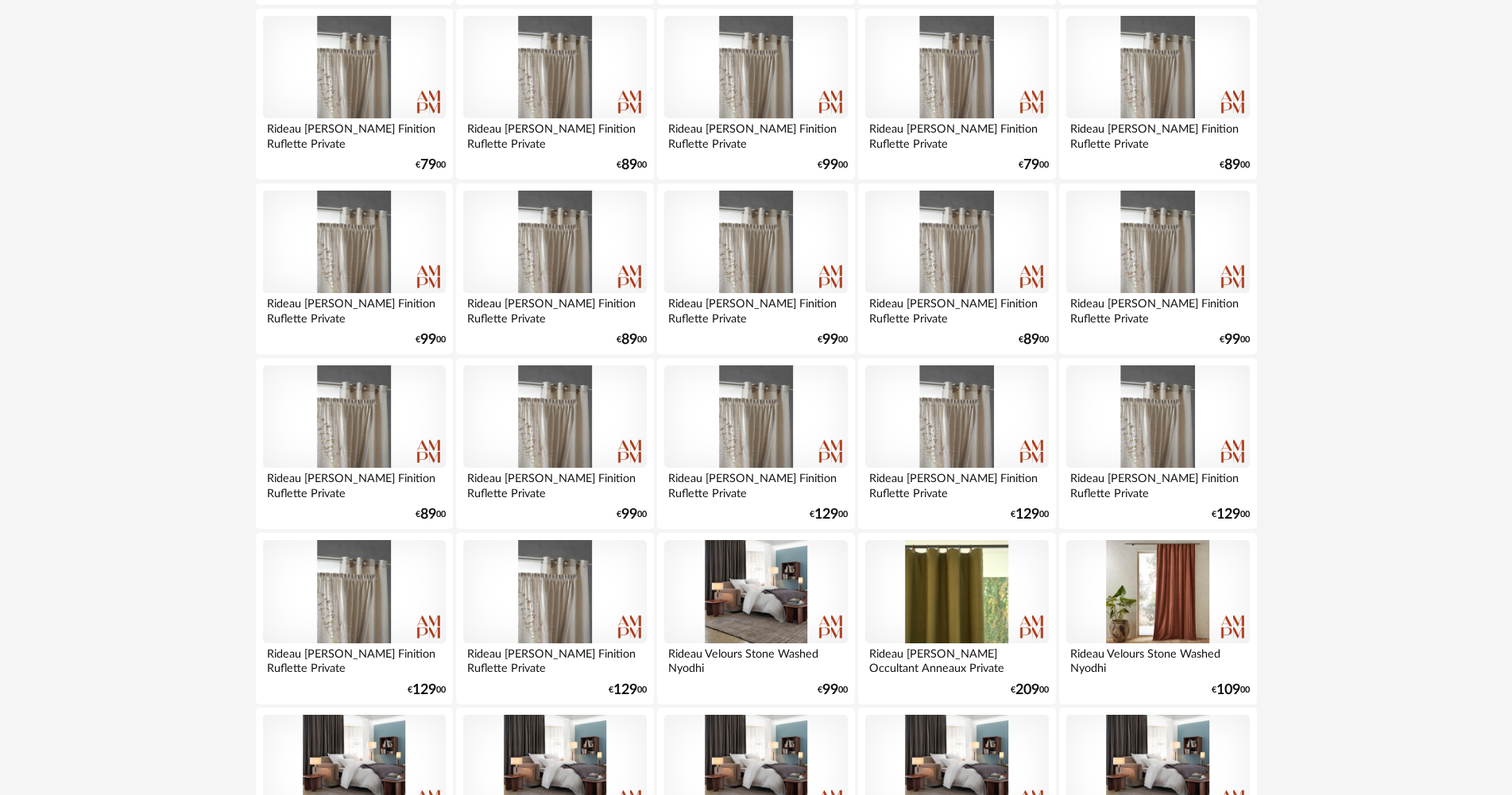
scroll to position [3034, 0]
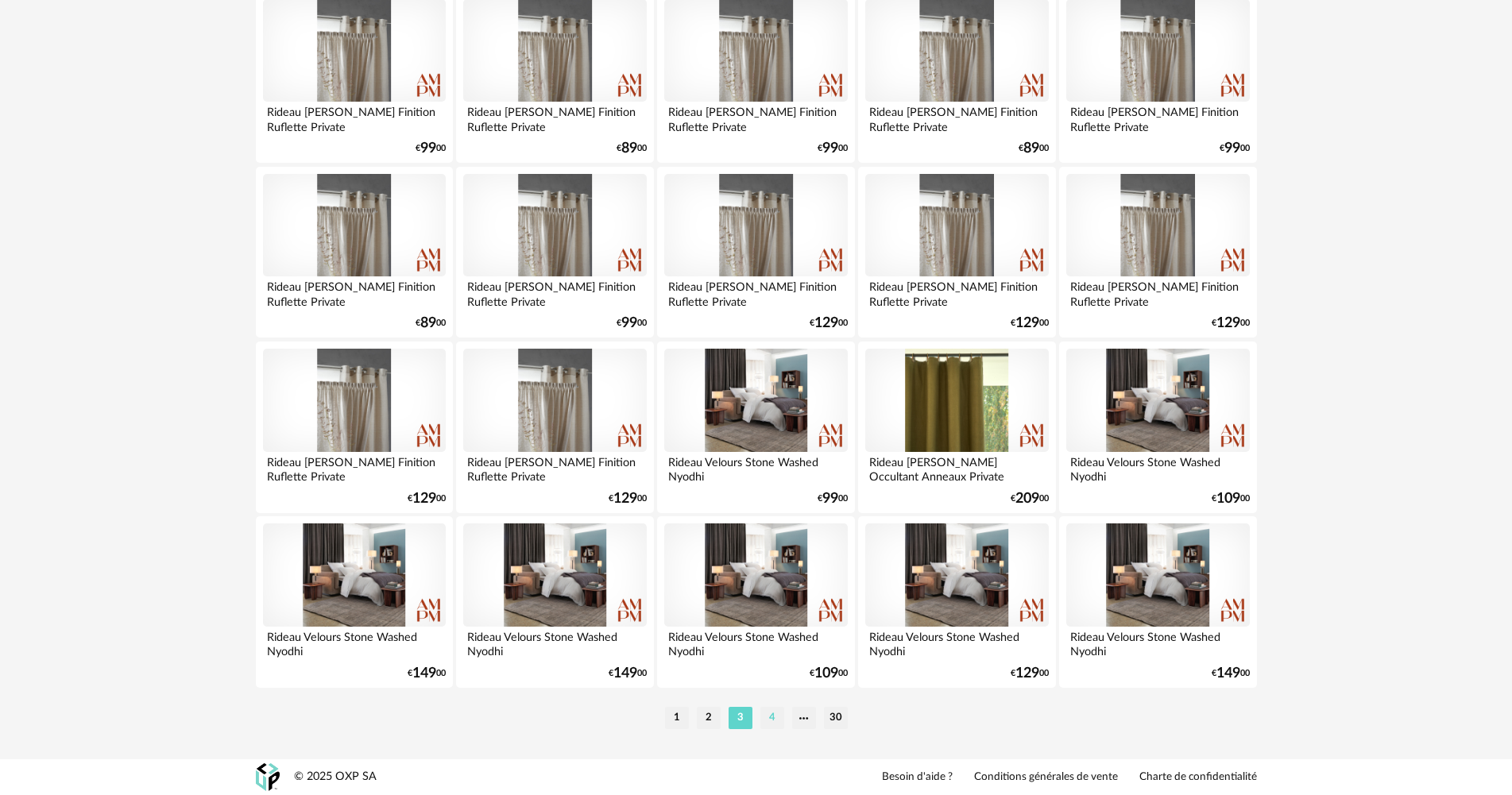
click at [778, 718] on li "4" at bounding box center [772, 717] width 23 height 22
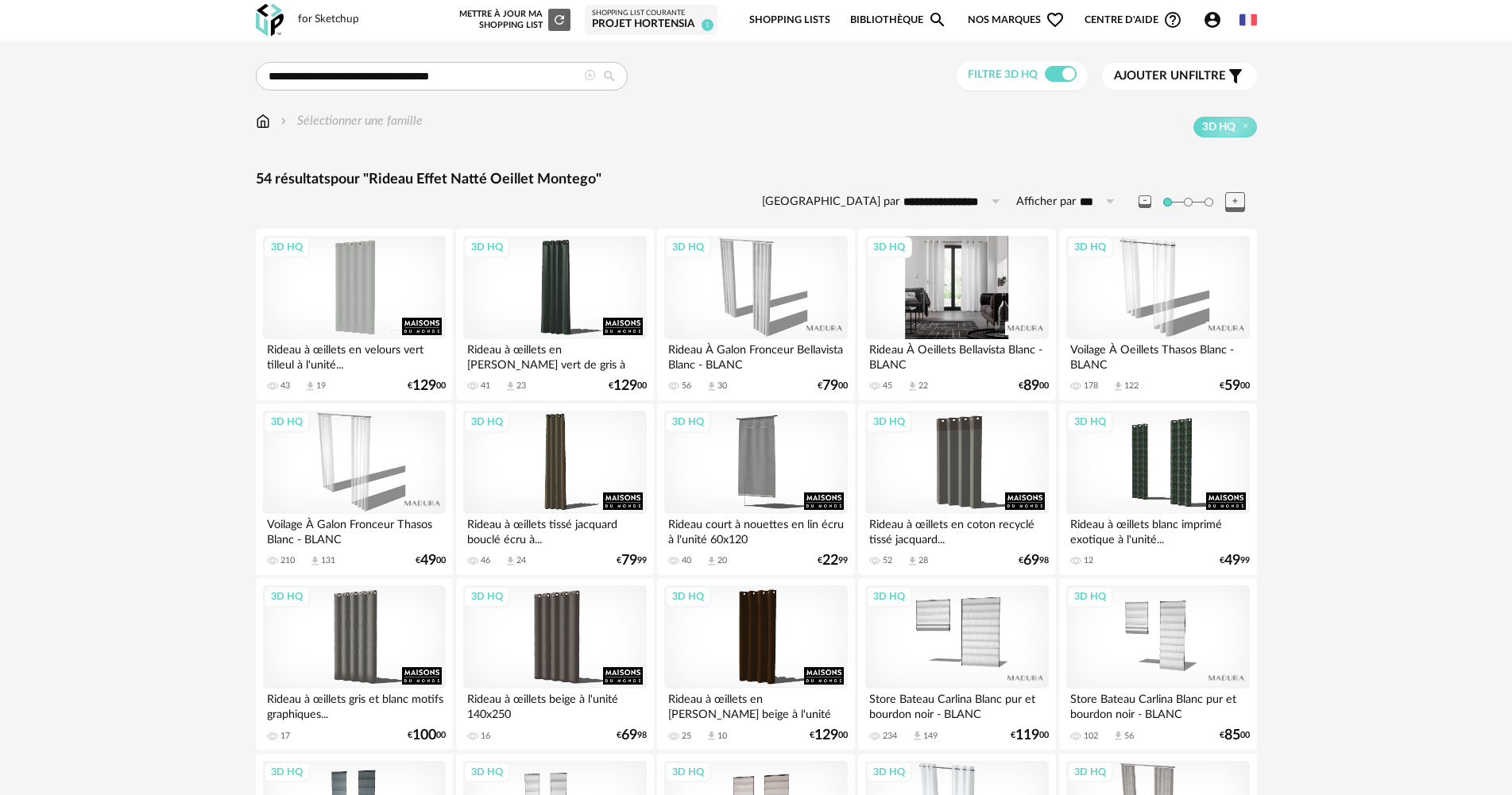
click at [971, 302] on div "3D HQ" at bounding box center [957, 287] width 183 height 103
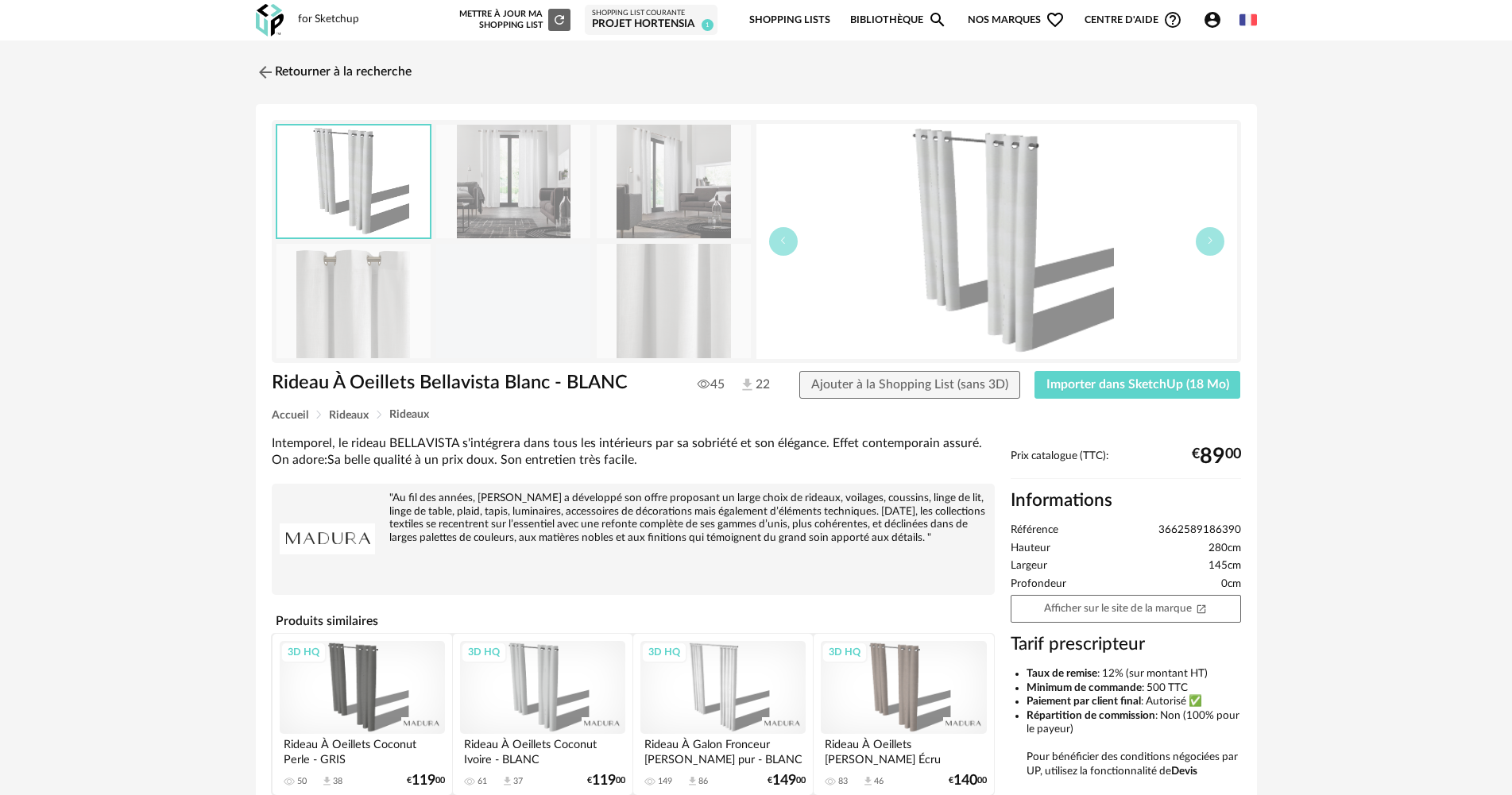
click at [336, 313] on img at bounding box center [353, 301] width 154 height 114
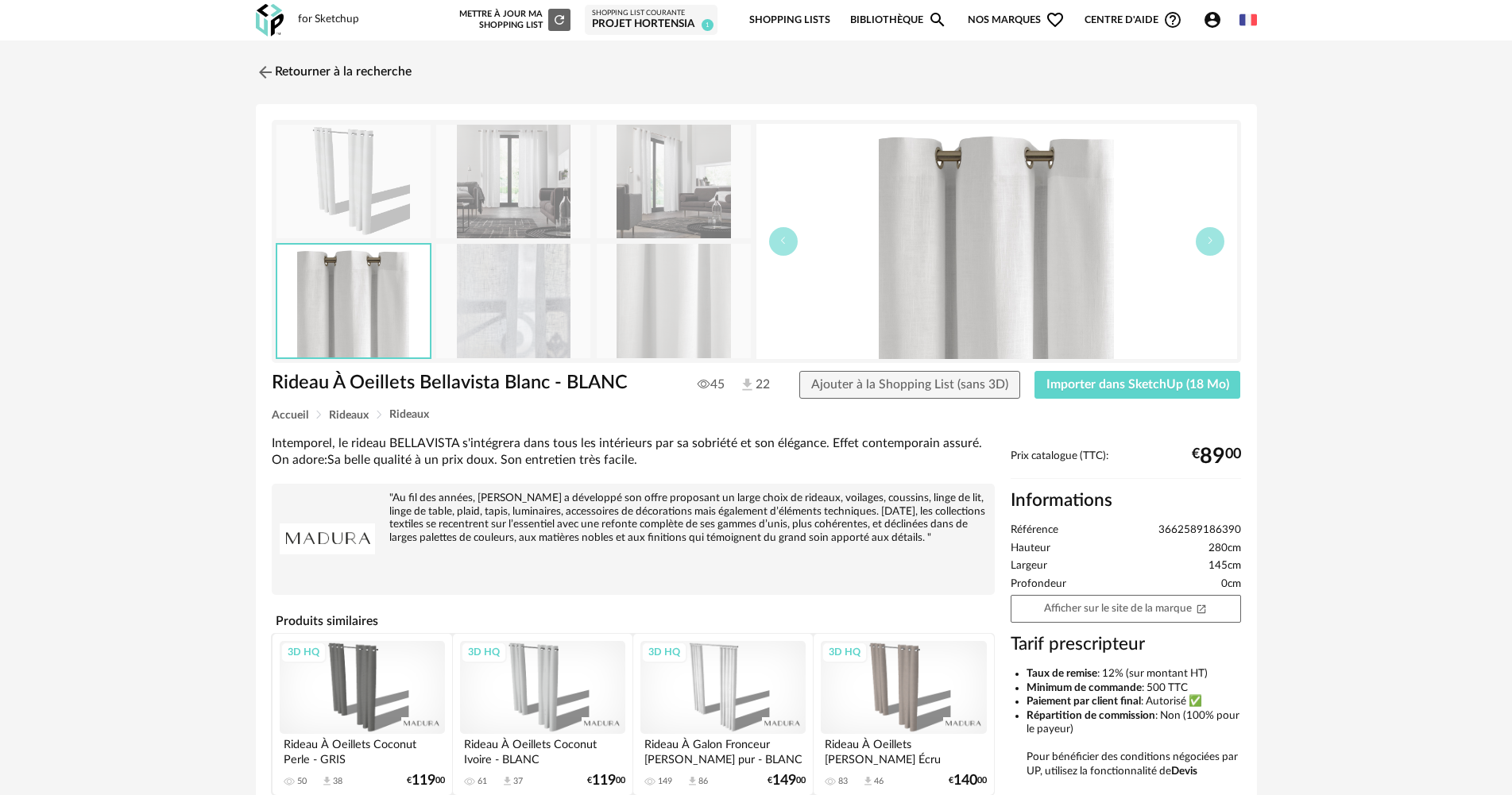
click at [518, 278] on img at bounding box center [513, 301] width 154 height 114
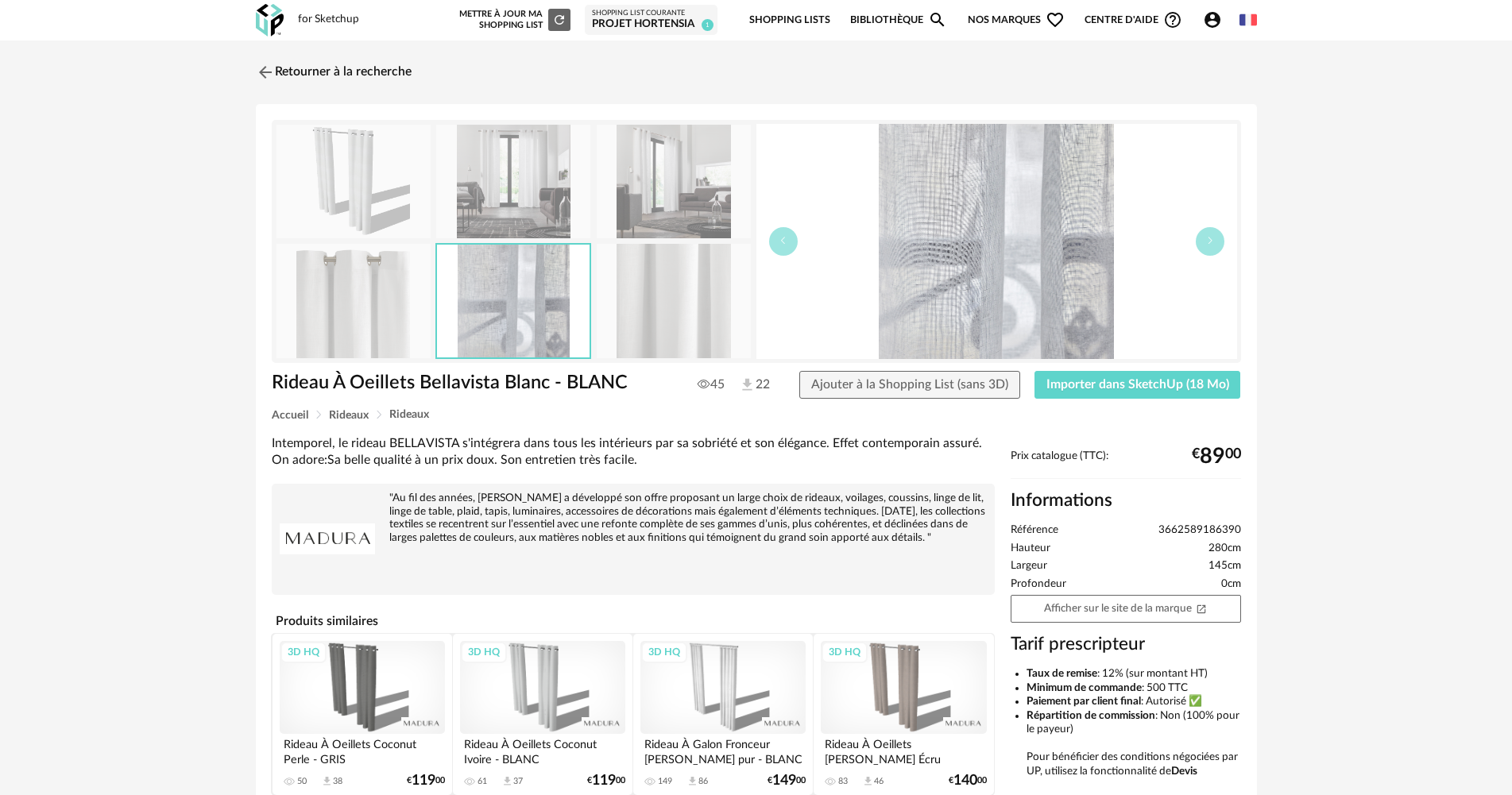
click at [652, 331] on img at bounding box center [674, 301] width 154 height 114
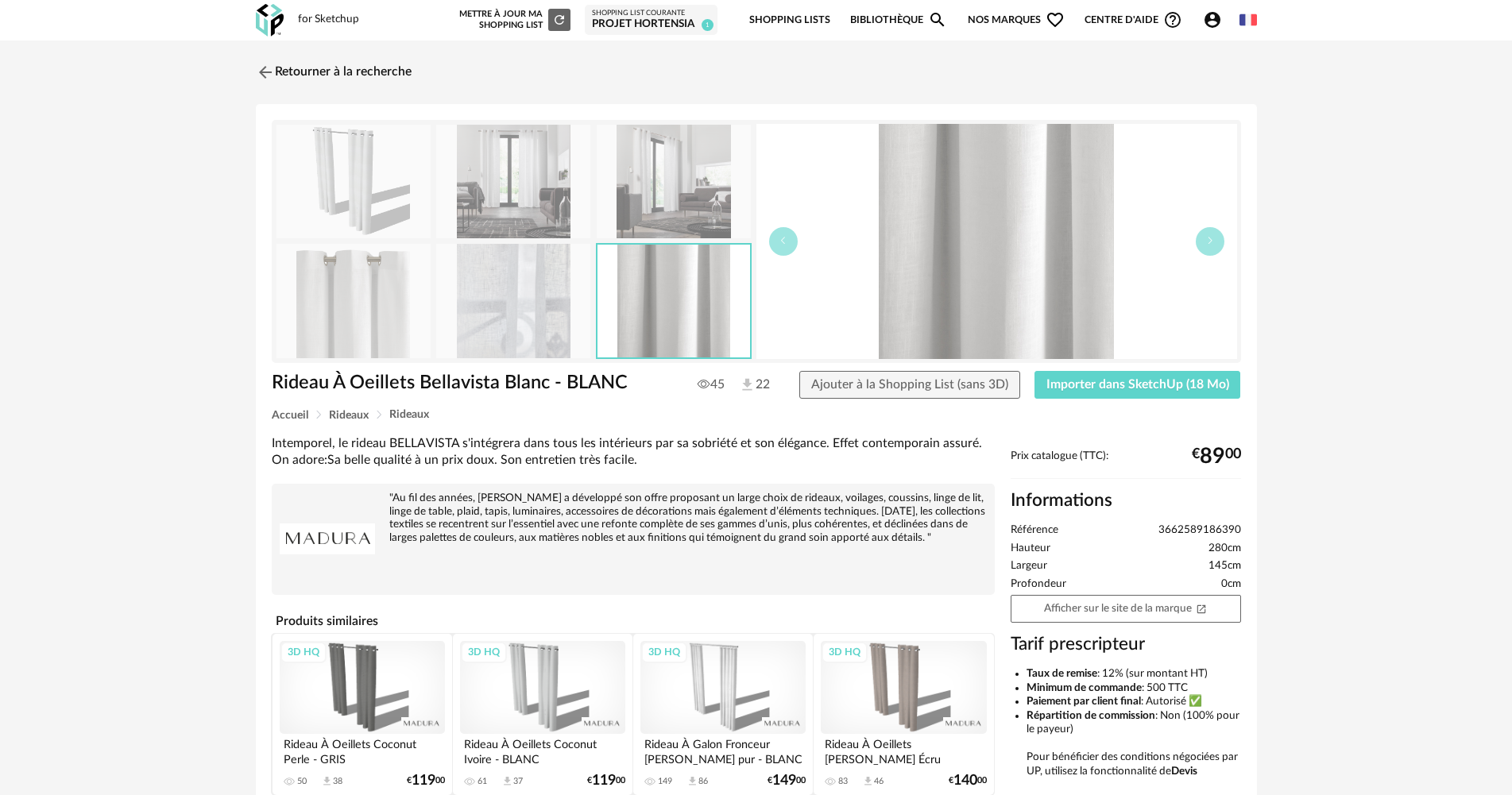
click at [527, 203] on img at bounding box center [513, 181] width 154 height 114
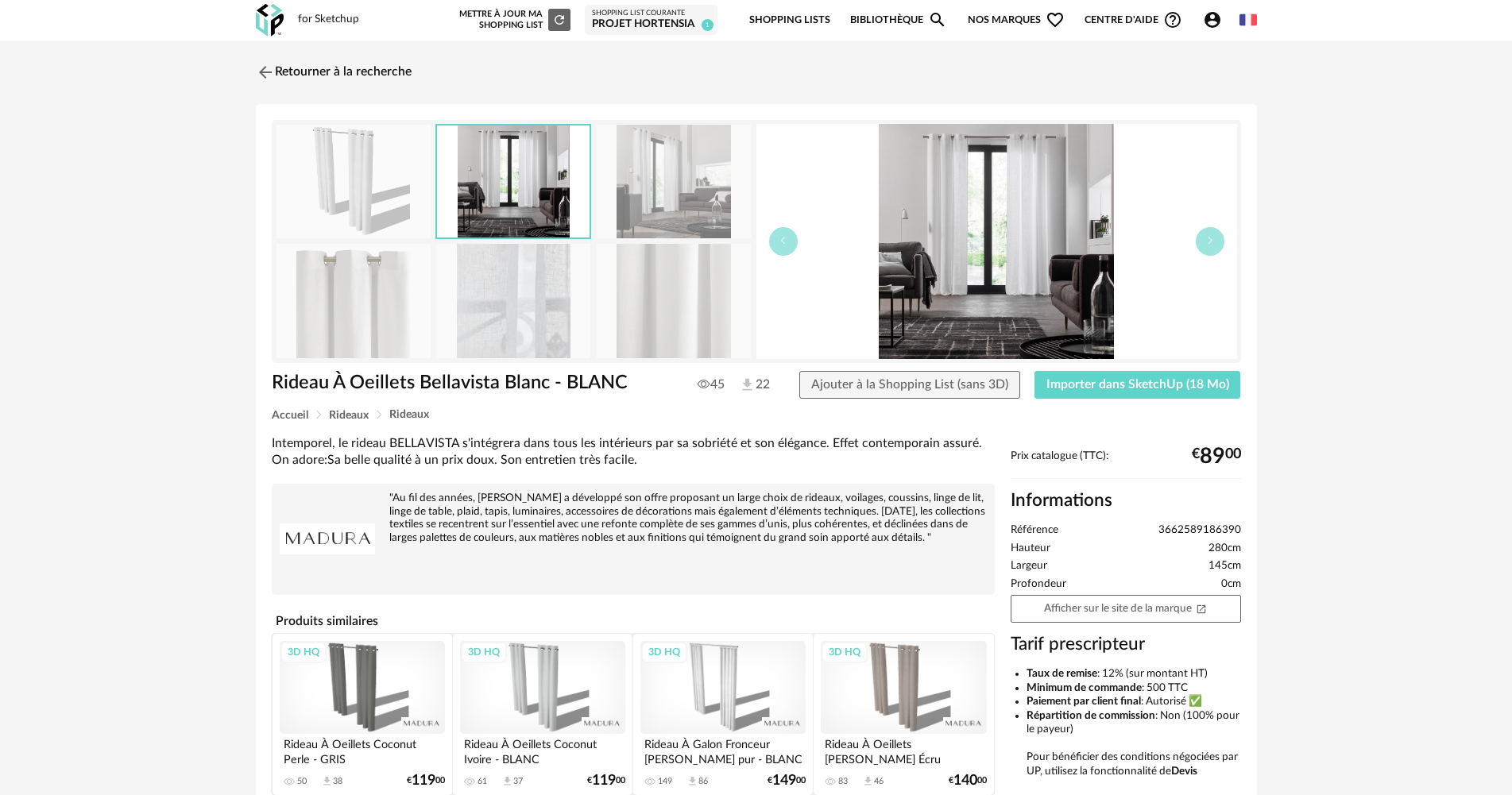
drag, startPoint x: 659, startPoint y: 209, endPoint x: 640, endPoint y: 210, distance: 19.0
click at [658, 210] on img at bounding box center [674, 181] width 154 height 114
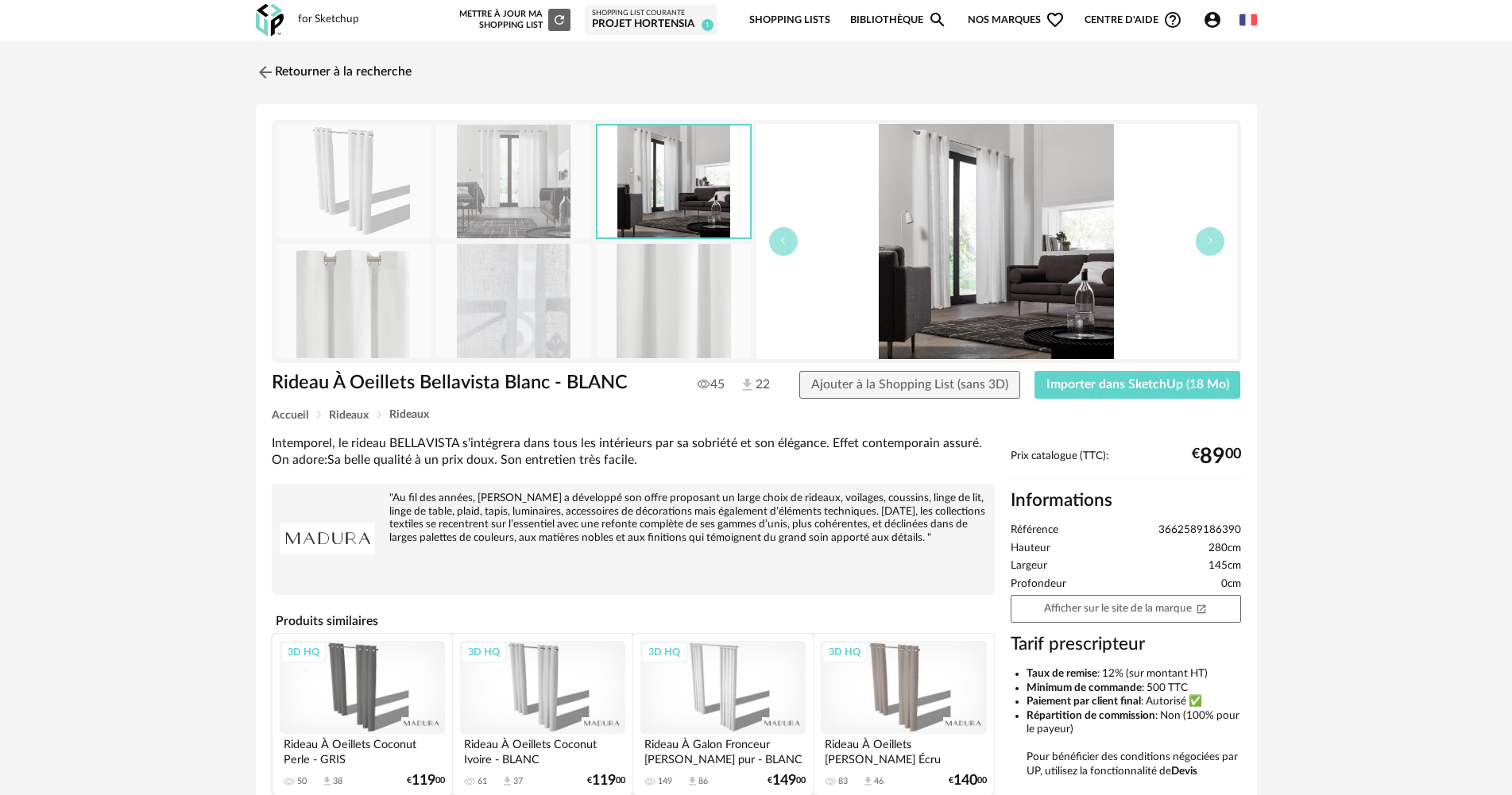
click at [404, 206] on img at bounding box center [353, 181] width 154 height 114
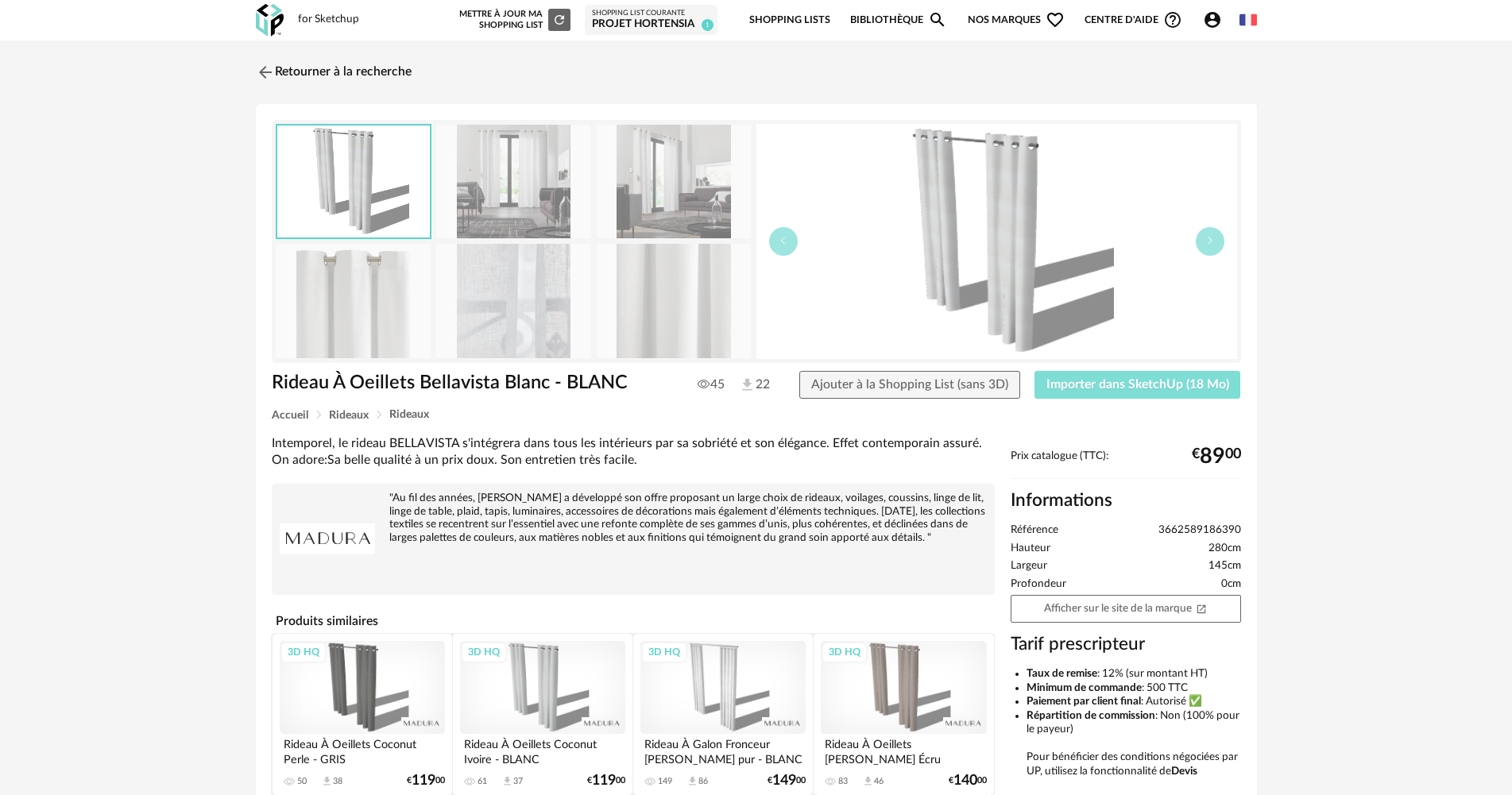
click at [1137, 379] on span "Importer dans SketchUp (18 Mo)" at bounding box center [1138, 384] width 183 height 13
click at [350, 78] on link "Retourner à la recherche" at bounding box center [330, 72] width 156 height 35
